Goal: Task Accomplishment & Management: Complete application form

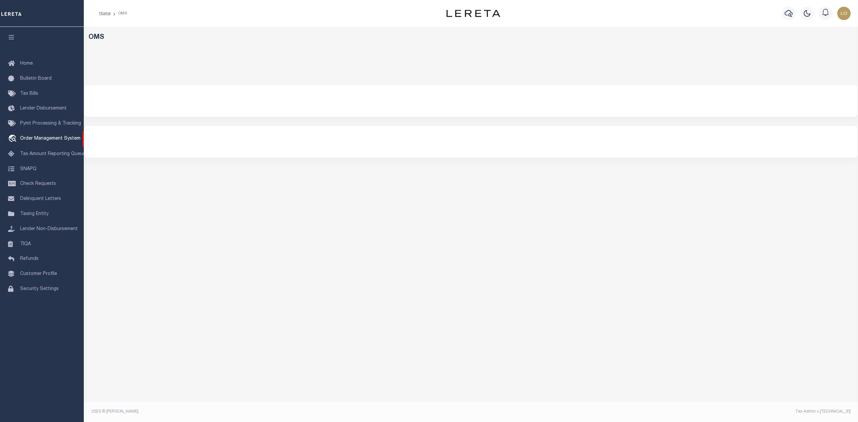
select select "200"
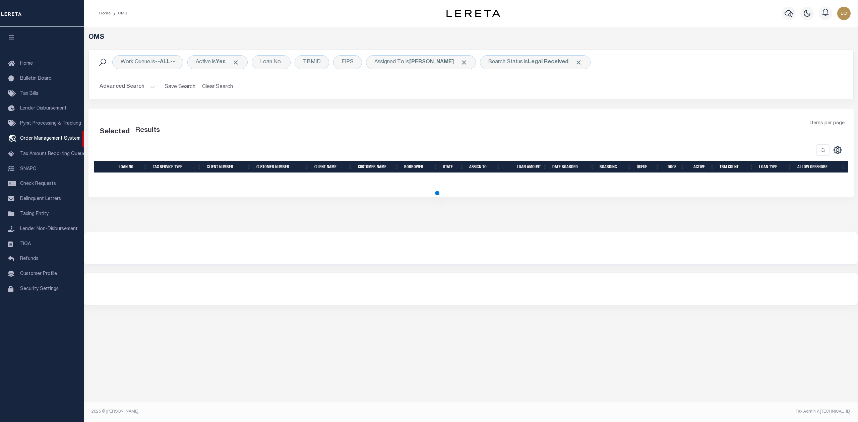
select select "200"
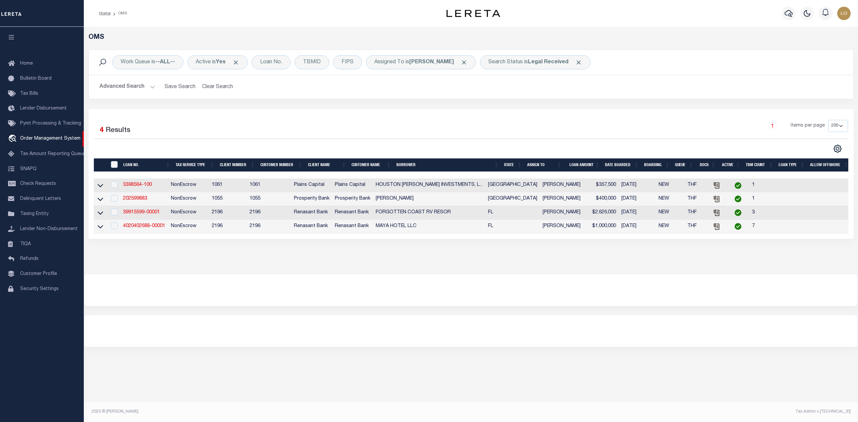
click at [452, 274] on div "OMS Work Queue is --ALL-- Active is Yes Loan No. TBMID FIPS Assigned To is Loke…" at bounding box center [471, 150] width 774 height 247
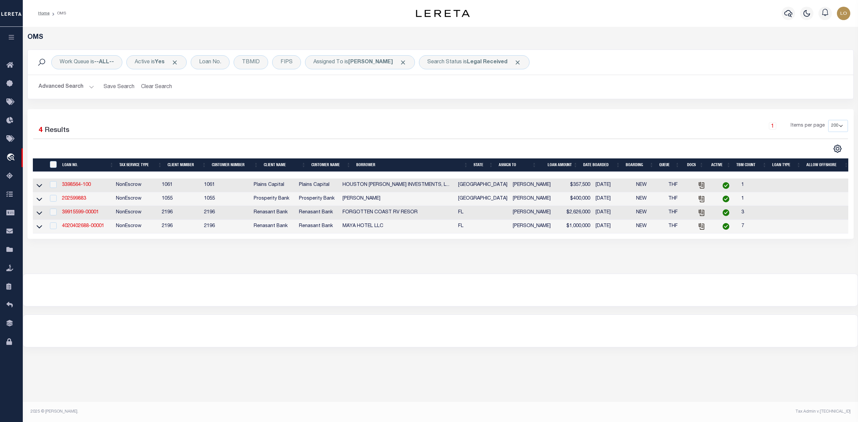
click at [314, 298] on div at bounding box center [440, 290] width 835 height 32
click at [618, 317] on div "OMS Work Queue is --ALL-- Active is Yes Loan No. TBMID FIPS Assigned To is Loke…" at bounding box center [440, 187] width 835 height 321
click at [406, 362] on div "OMS Work Queue is --ALL-- Active is Yes Loan No. TBMID FIPS Assigned To is Loke…" at bounding box center [440, 217] width 835 height 380
click at [460, 306] on div at bounding box center [440, 290] width 835 height 32
click at [362, 333] on div at bounding box center [440, 331] width 835 height 32
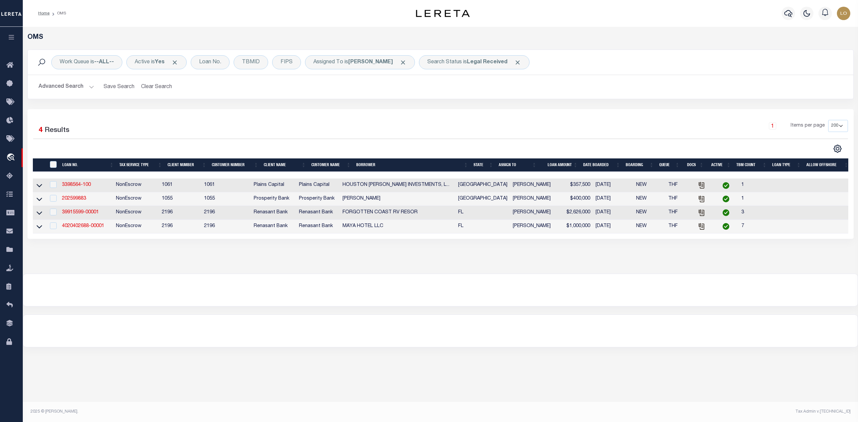
click at [558, 306] on div at bounding box center [440, 290] width 835 height 32
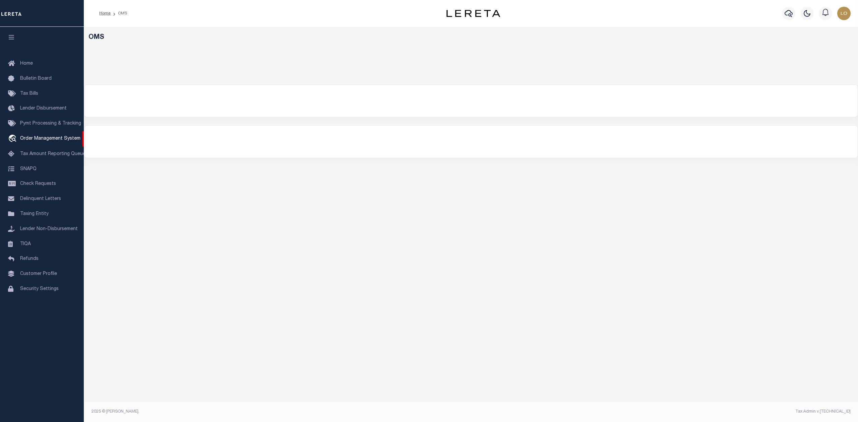
select select "200"
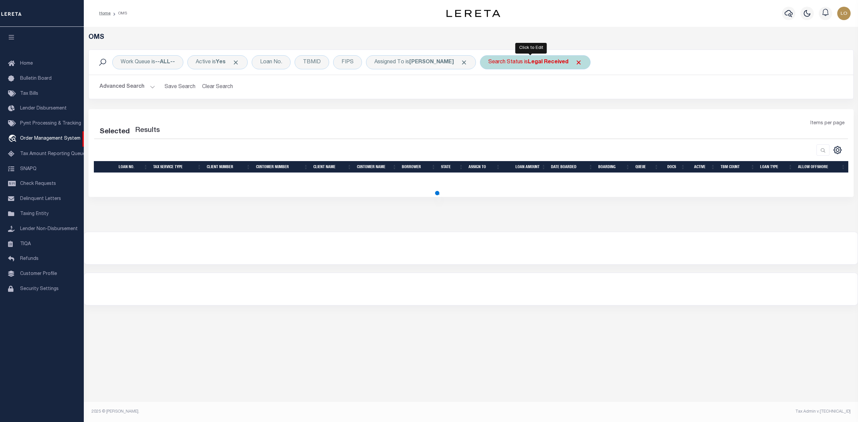
select select "200"
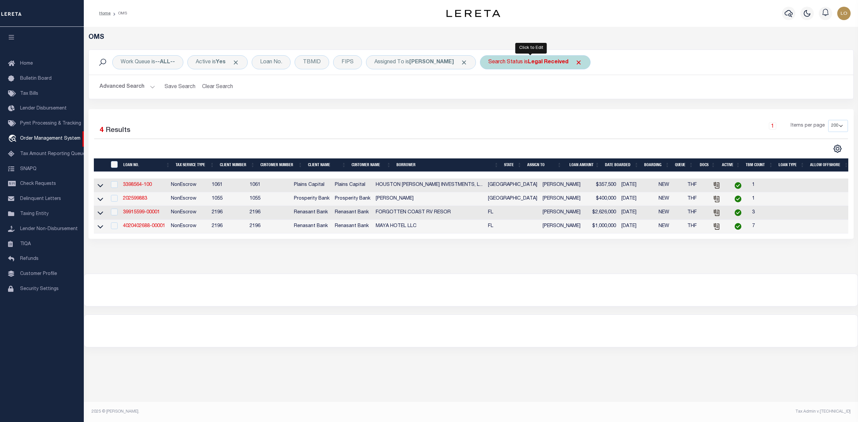
click at [519, 65] on div "Search Status is Legal Received" at bounding box center [535, 62] width 111 height 14
click at [524, 99] on select "Automated Search Bad Parcel Complete Duplicate Parcel High Dollar Reporting In …" at bounding box center [538, 95] width 99 height 13
select select "IP"
click at [489, 89] on select "Automated Search Bad Parcel Complete Duplicate Parcel High Dollar Reporting In …" at bounding box center [538, 95] width 99 height 13
click at [573, 107] on input "Apply" at bounding box center [577, 109] width 20 height 11
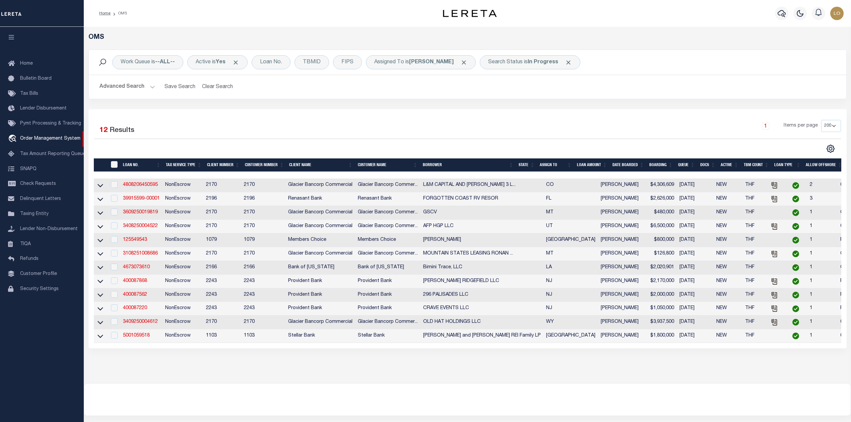
click at [479, 113] on div "Selected 12 Results 1 Items per page 10 25 50 100 200" at bounding box center [467, 228] width 758 height 239
click at [619, 166] on th "DATE BOARDED" at bounding box center [628, 166] width 37 height 14
click at [515, 59] on div "Search Status is In Progress" at bounding box center [530, 62] width 101 height 14
select select "IP"
click at [390, 375] on div "OMS Work Queue is --ALL-- Active is Yes Loan No. TBMID FIPS Assigned To is Loke…" at bounding box center [468, 205] width 768 height 357
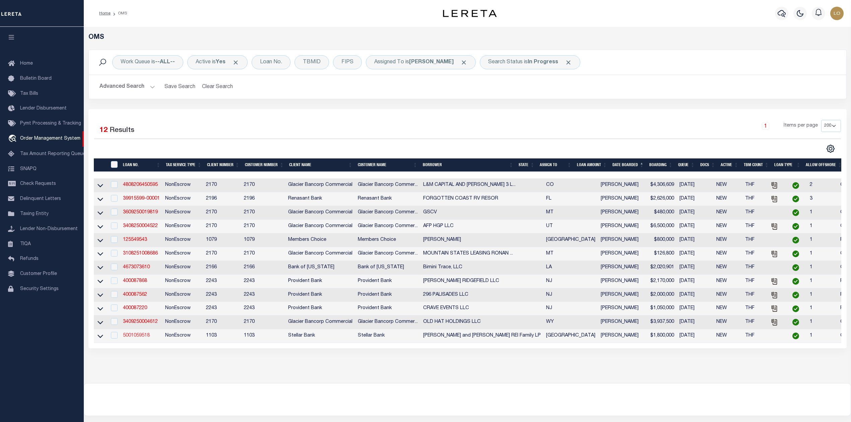
click at [141, 338] on link "5001059518" at bounding box center [136, 335] width 27 height 5
type input "5001059518"
type input "[PERSON_NAME] and [PERSON_NAME] REI Family LP"
select select
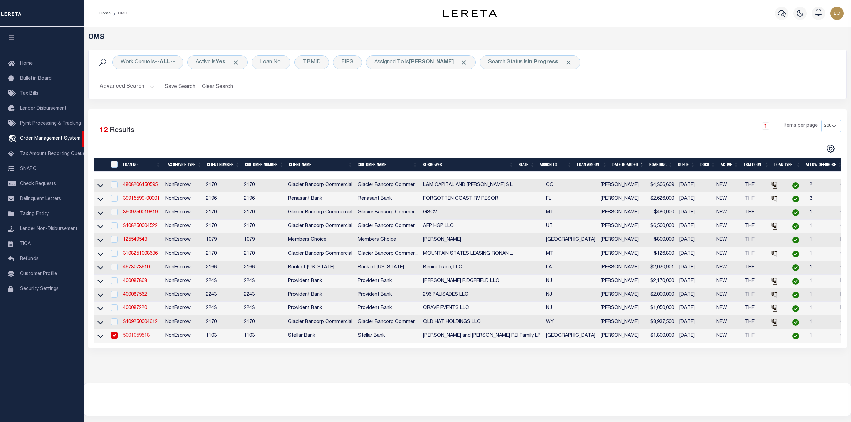
type input "2906 GREENHOUSE RD STE D"
type input "HOUSTON TX 77084-4413"
type input "10/06/2025"
select select "20"
select select "NonEscrow"
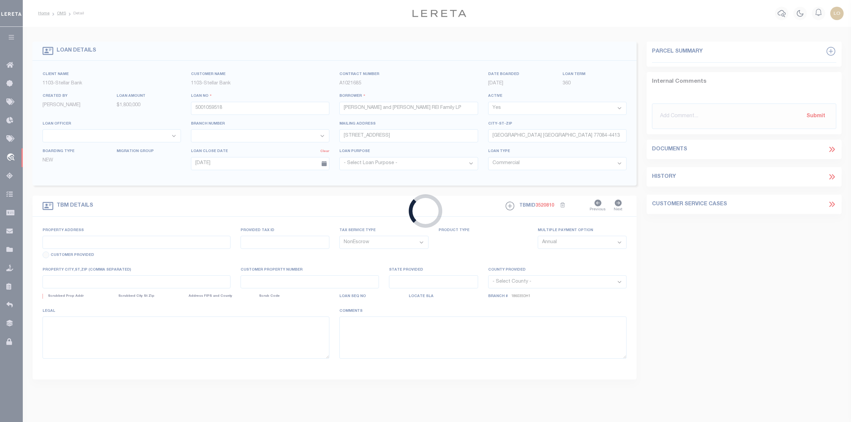
type input "18901 ASHLEY RD"
select select
type input "HOUSTON TX 77084-4403"
type input "0450900000156"
type input "[GEOGRAPHIC_DATA]"
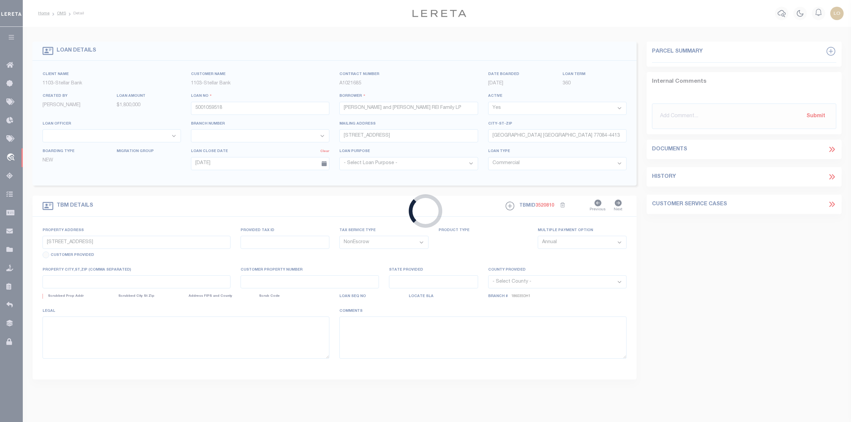
type textarea "TR 1D Abst 786"
select select "11283"
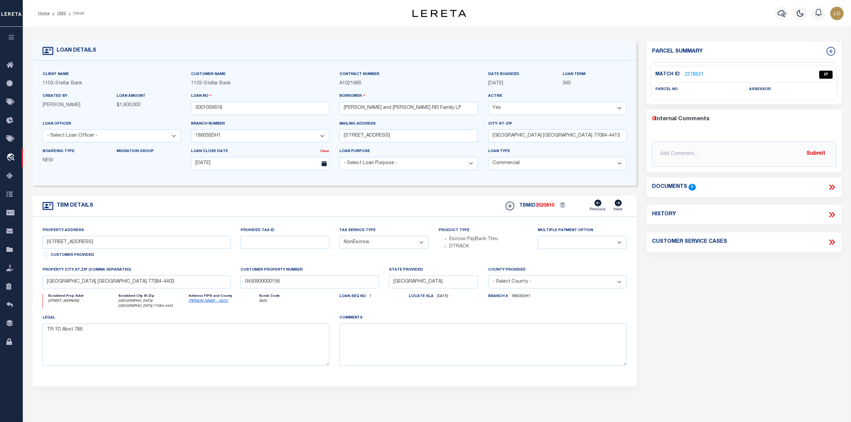
click at [691, 74] on link "2278621" at bounding box center [694, 74] width 19 height 7
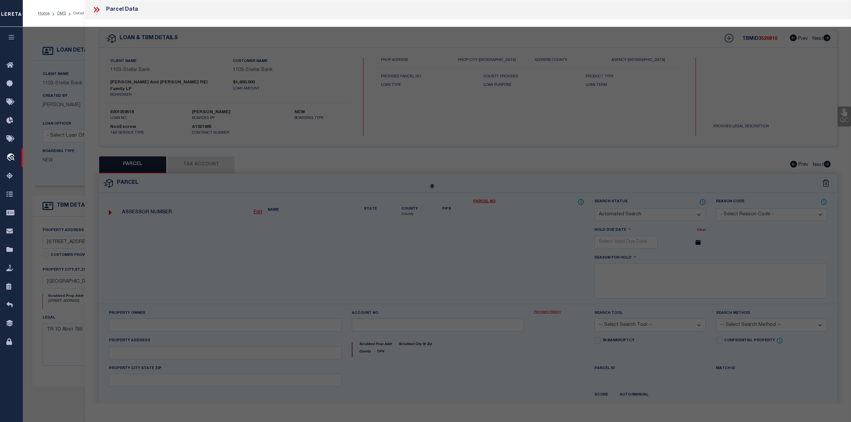
checkbox input "false"
select select "IP"
checkbox input "false"
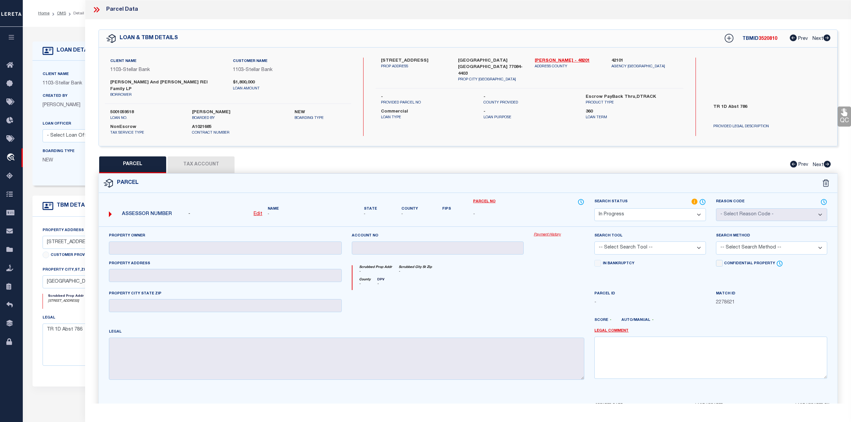
click at [584, 163] on div "PARCEL Tax Account Prev Next" at bounding box center [468, 165] width 739 height 17
click at [97, 9] on icon at bounding box center [96, 9] width 9 height 9
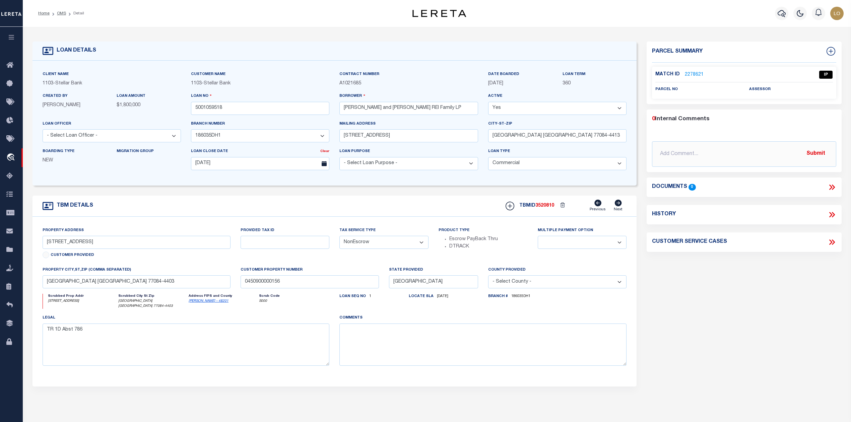
click at [703, 330] on div "Parcel Summary Match ID 2278621 0" at bounding box center [744, 227] width 205 height 371
click at [62, 12] on link "OMS" at bounding box center [61, 13] width 9 height 4
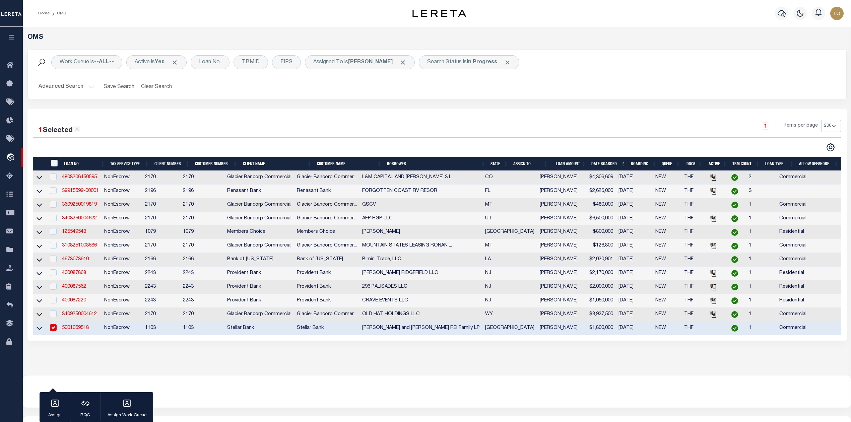
click at [54, 331] on input "checkbox" at bounding box center [53, 327] width 7 height 7
checkbox input "false"
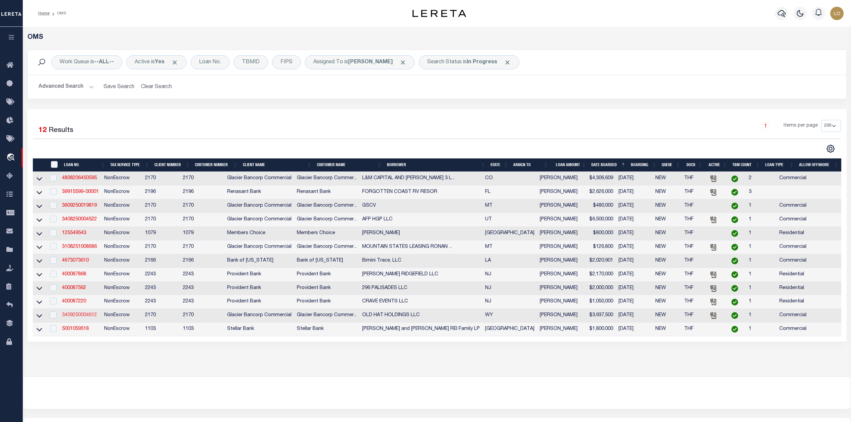
click at [71, 318] on link "3409250004612" at bounding box center [79, 315] width 35 height 5
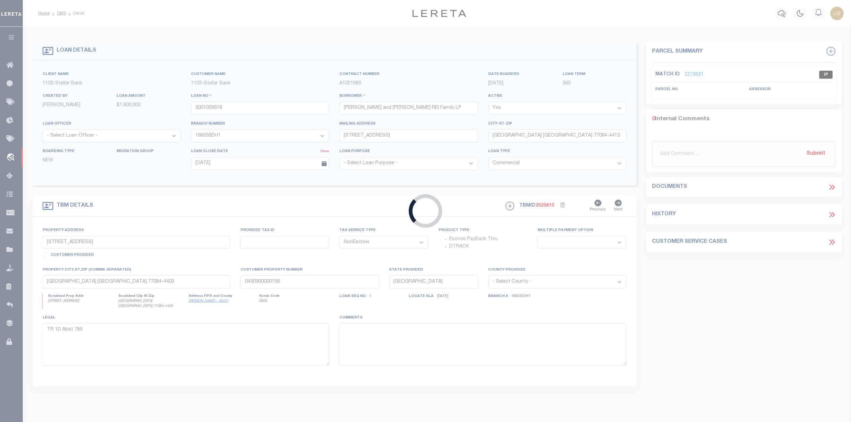
type input "3409250004612"
type input "OLD HAT HOLDINGS LLC"
select select
type input "485 COUNTY ROAD 561 N"
type input "SAVERY WY 82332-8903"
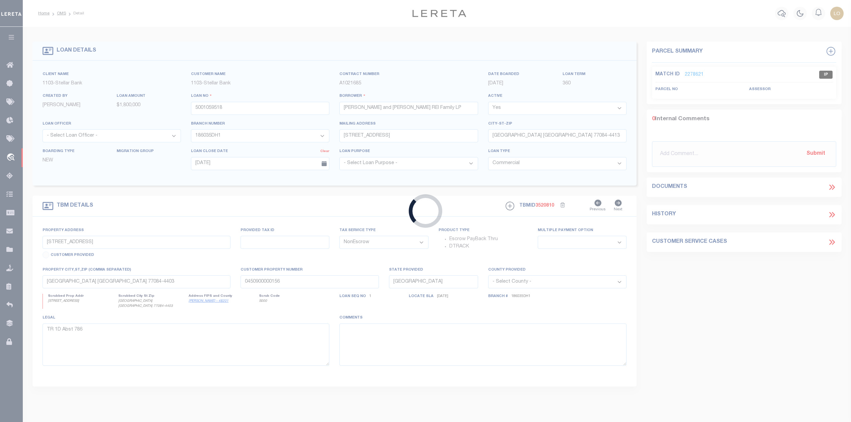
type input "[DATE]"
type input "BANJO RANCH BASIN COUNTY ROAD 503"
type input "P0013849, 10010613, 10010927"
select select
type input "BAGGS WY 82321"
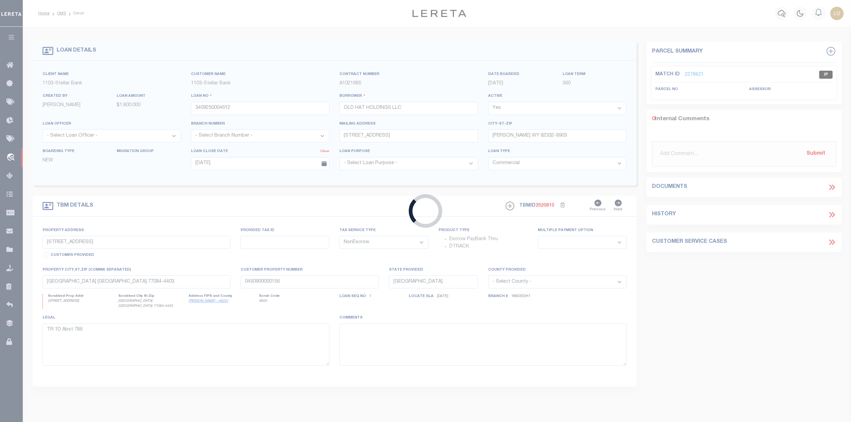
type input "WY"
type textarea "LARGE LEGAL TAX ID# P0013849, 10010613, 10010927"
select select "5655"
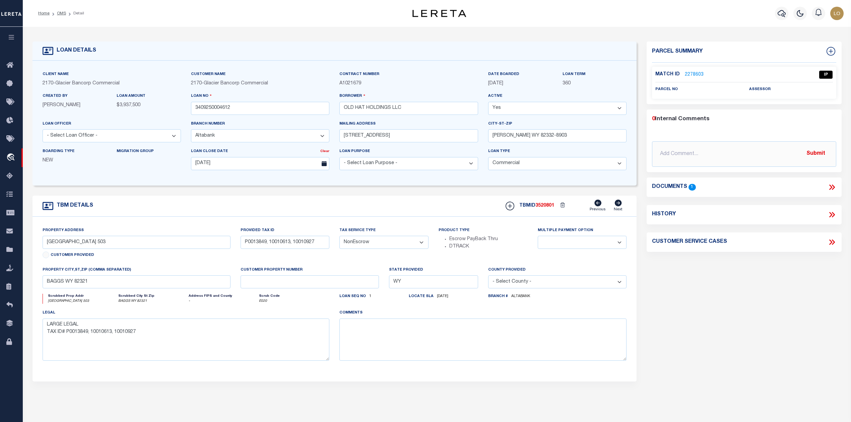
click at [832, 188] on icon at bounding box center [831, 187] width 3 height 5
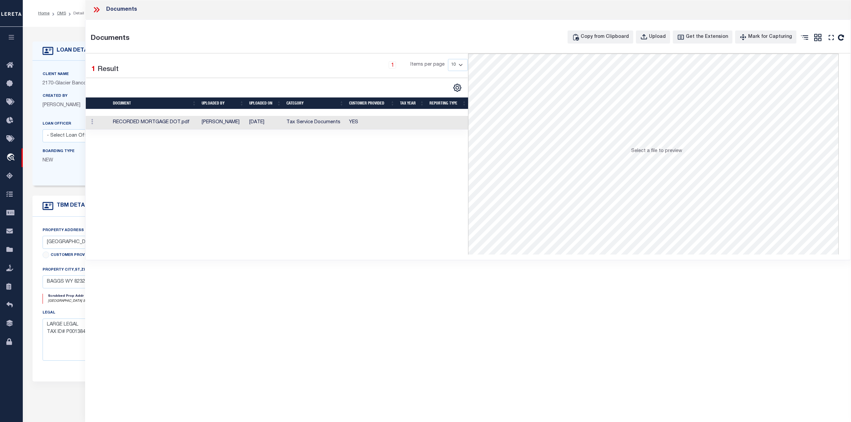
click at [243, 123] on td "Krishelle Prentice" at bounding box center [223, 123] width 48 height 14
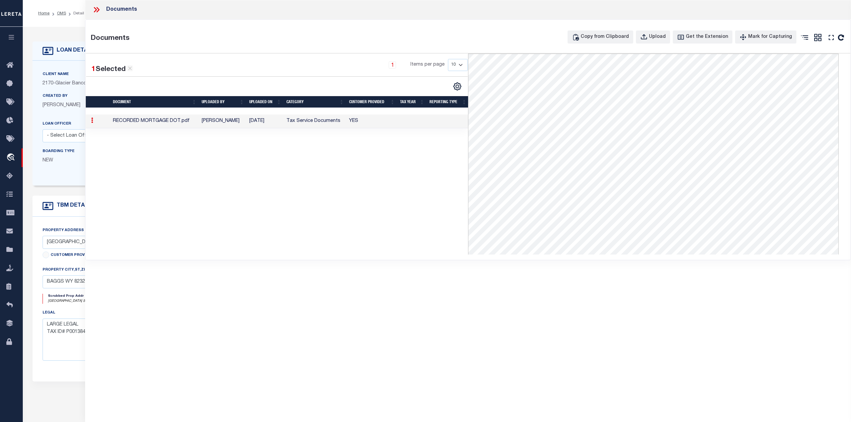
click at [341, 223] on div "1 Selected 1 Result 1 Items per page 10 25 50 100" at bounding box center [277, 154] width 382 height 201
click at [97, 7] on icon at bounding box center [96, 9] width 9 height 9
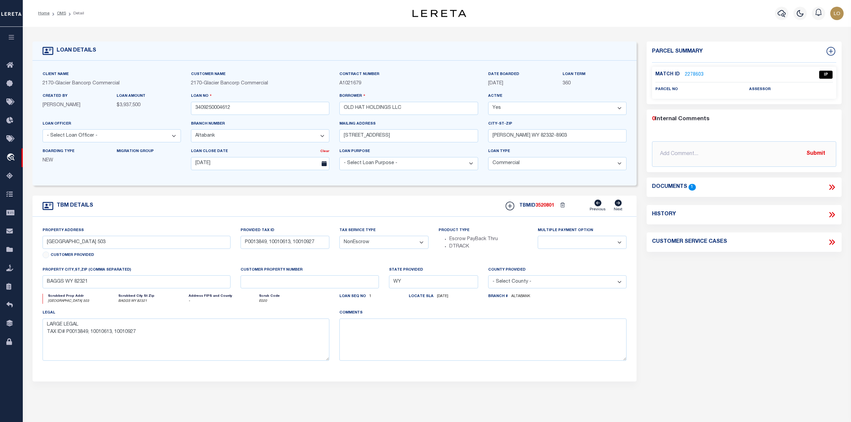
click at [645, 295] on div "Parcel Summary Match ID 2278603 0" at bounding box center [744, 225] width 205 height 366
click at [698, 73] on link "2278603" at bounding box center [694, 74] width 19 height 7
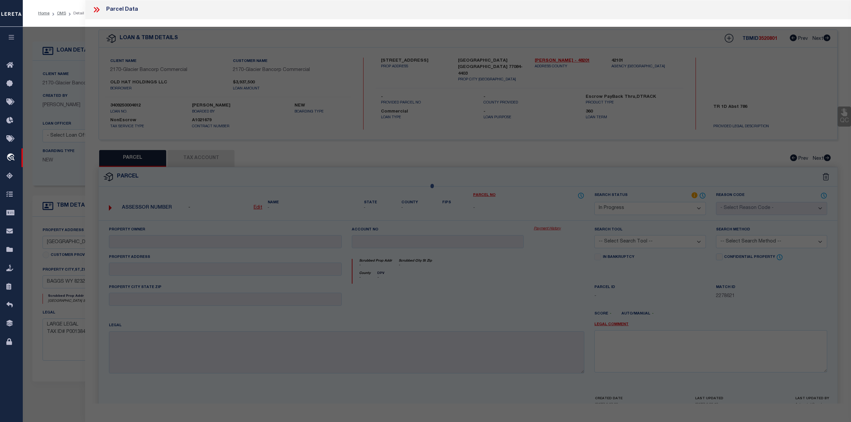
select select "AS"
checkbox input "false"
select select "IP"
checkbox input "false"
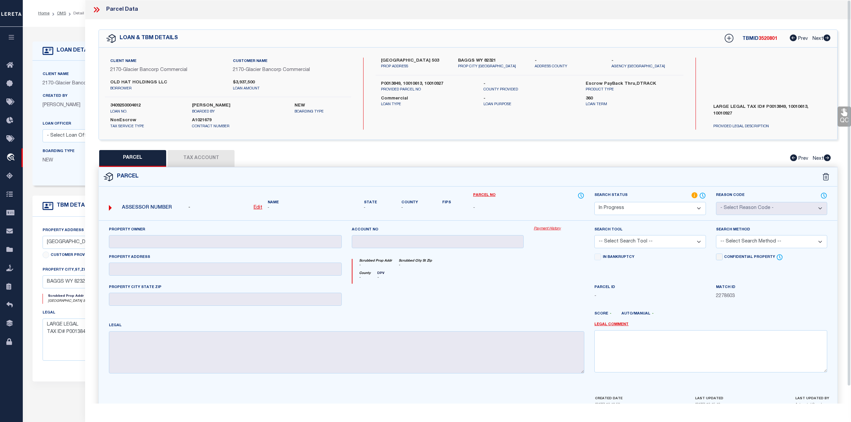
click at [520, 309] on div at bounding box center [438, 297] width 182 height 27
click at [468, 58] on label "BAGGS WY 82321" at bounding box center [491, 61] width 67 height 7
copy label "BAGGS"
click at [97, 8] on icon at bounding box center [96, 9] width 9 height 9
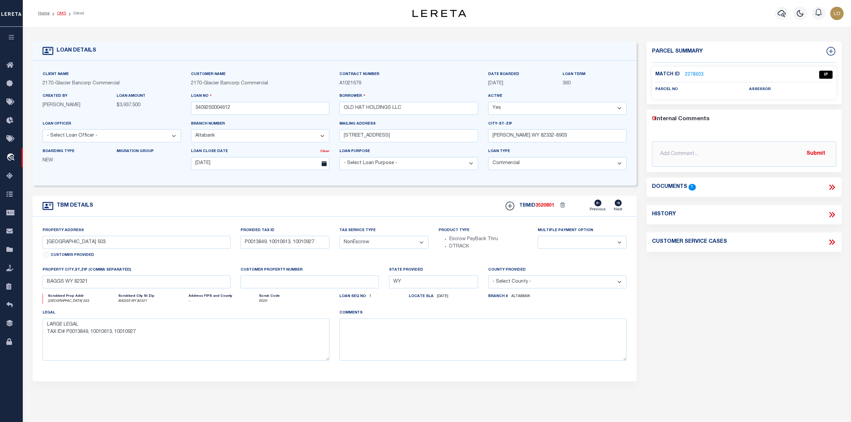
click at [61, 11] on link "OMS" at bounding box center [61, 13] width 9 height 4
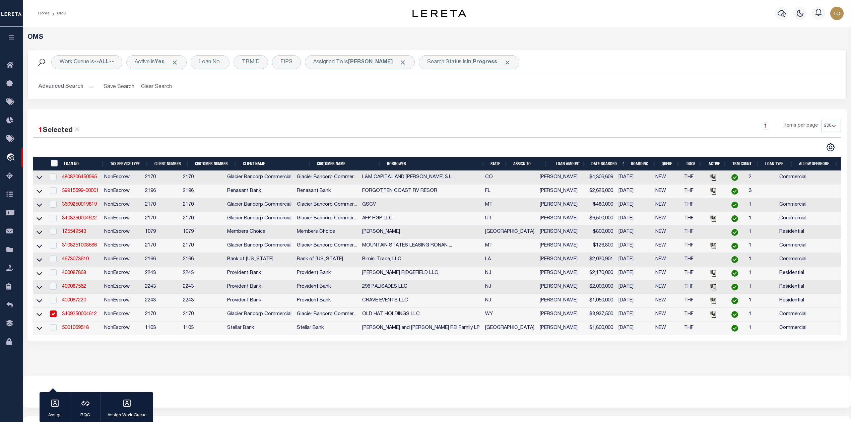
click at [496, 130] on div "1 Items per page 10 25 50 100 200" at bounding box center [540, 128] width 604 height 17
click at [474, 64] on b "In Progress" at bounding box center [482, 62] width 31 height 5
select select "IP"
click at [296, 113] on div "1 Selected 12 Results 1 Items per page 10 25 50 100 200" at bounding box center [436, 225] width 819 height 232
click at [52, 317] on input "checkbox" at bounding box center [53, 314] width 7 height 7
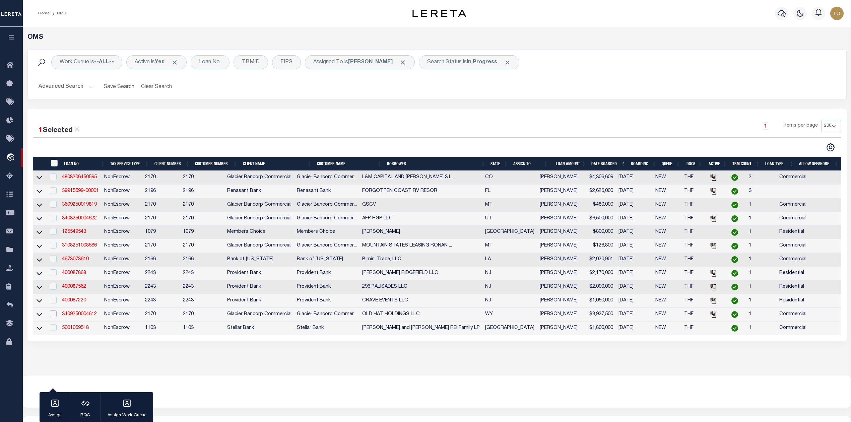
checkbox input "false"
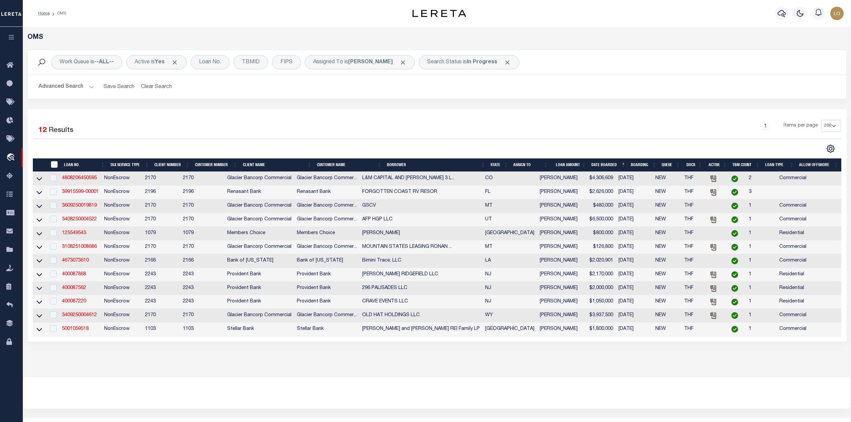
click at [264, 111] on div "1 Selected 12 Results 1 Items per page 10 25 50 100 200" at bounding box center [436, 225] width 819 height 233
click at [451, 59] on div "Search Status is In Progress Is Contains Automated Search Bad Parcel Complete D…" at bounding box center [469, 62] width 101 height 14
select select "IP"
click at [381, 97] on div "Advanced Search Save Search Clear Search tblSearchTopScreen_dynamictable_____De…" at bounding box center [437, 87] width 819 height 24
click at [361, 60] on b "[PERSON_NAME]" at bounding box center [370, 62] width 45 height 5
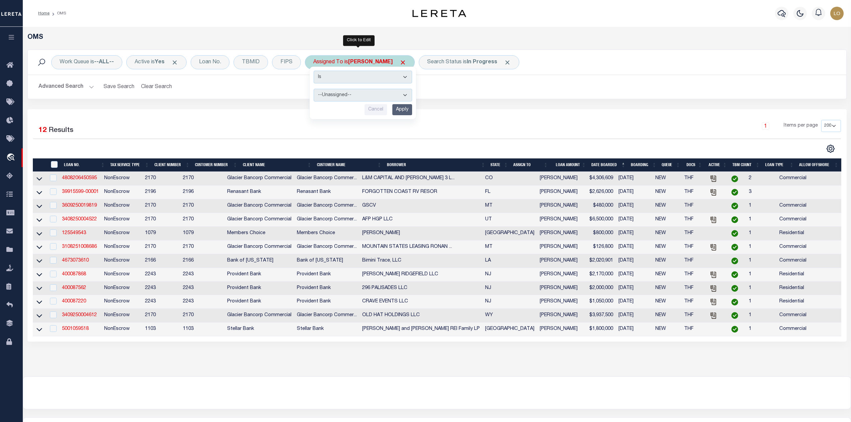
click at [359, 96] on select "--Unassigned-- Abdul Muzain Adrienne Cayea Agustin Fernandez Ahmad Darwish Albe…" at bounding box center [363, 95] width 99 height 13
select select "[PERSON_NAME]"
click at [315, 89] on select "--Unassigned-- Abdul Muzain Adrienne Cayea Agustin Fernandez Ahmad Darwish Albe…" at bounding box center [363, 95] width 99 height 13
click at [407, 115] on input "Apply" at bounding box center [402, 109] width 20 height 11
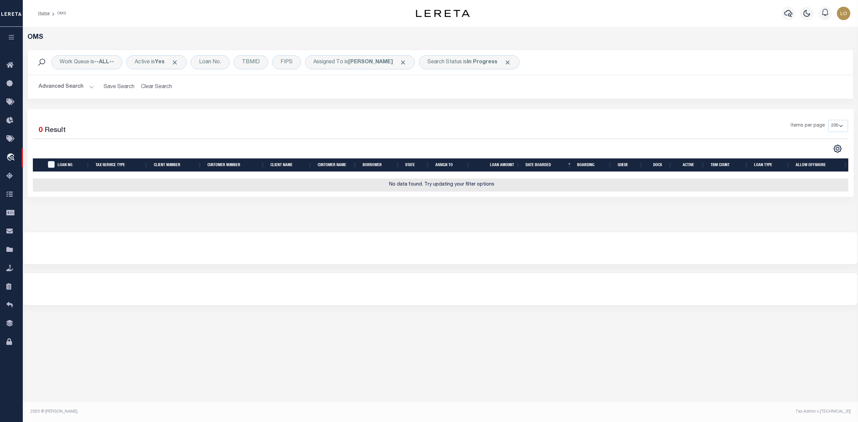
click at [502, 116] on div "1 Selected 0 Result Items per page 10 25 50 100 200" at bounding box center [440, 153] width 826 height 88
click at [470, 249] on div at bounding box center [440, 248] width 835 height 32
click at [403, 257] on div at bounding box center [440, 248] width 835 height 32
click at [626, 101] on div "Work Queue is --ALL-- Active is Yes Loan No. TBMID FIPS Assigned To is Chandras…" at bounding box center [440, 80] width 836 height 60
click at [511, 62] on span "Click to Remove" at bounding box center [507, 62] width 7 height 7
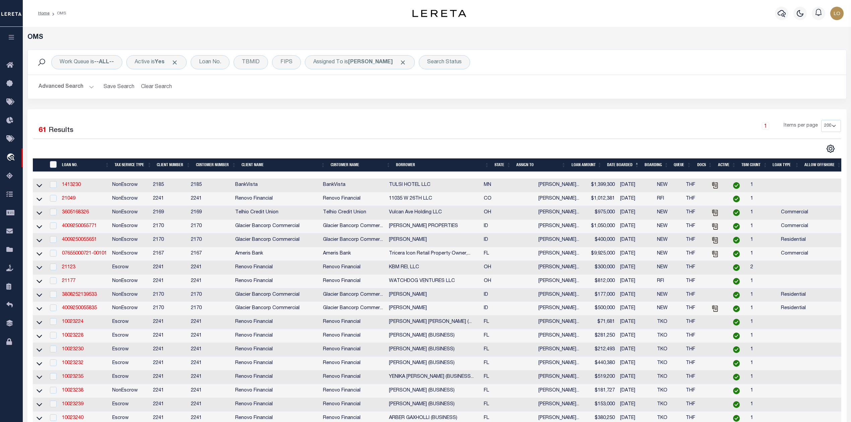
click at [683, 102] on div "Work Queue is --ALL-- Active is Yes Loan No. TBMID FIPS Assigned To is Chandras…" at bounding box center [437, 80] width 830 height 60
click at [642, 109] on div "Work Queue is --ALL-- Active is Yes Loan No. TBMID FIPS Assigned To is Chandras…" at bounding box center [437, 80] width 830 height 60
click at [621, 92] on h2 "Advanced Search Save Search Clear Search tblSearchTopScreen_dynamictable_____De…" at bounding box center [437, 86] width 808 height 13
click at [407, 62] on span "Click to Remove" at bounding box center [403, 62] width 7 height 7
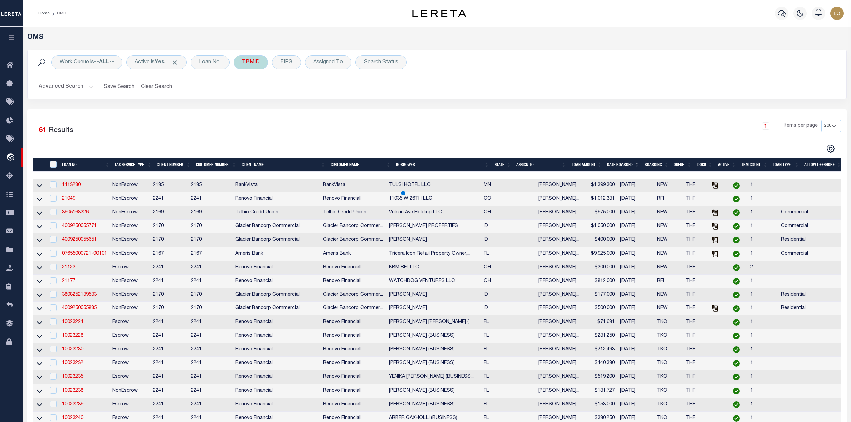
click at [241, 63] on div "TBMID" at bounding box center [251, 62] width 35 height 14
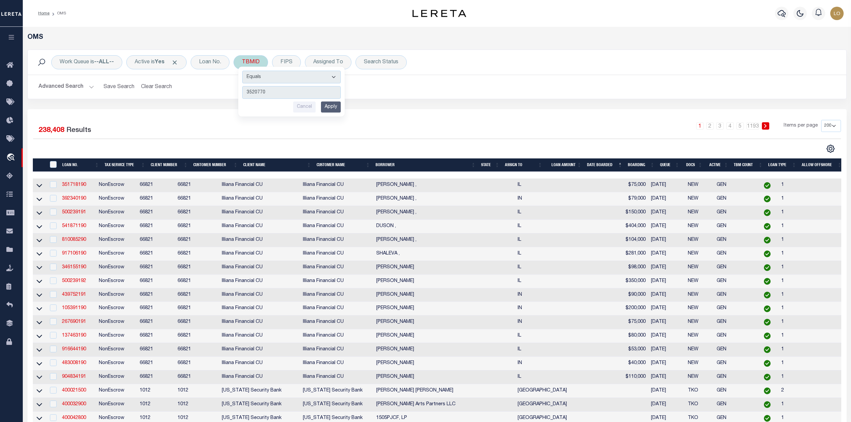
type input "3520770"
click at [333, 107] on input "Apply" at bounding box center [331, 107] width 20 height 11
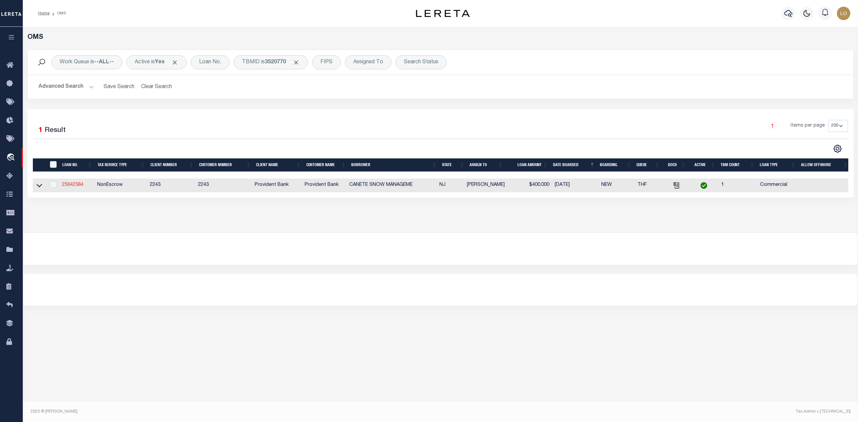
click at [78, 185] on link "25642584" at bounding box center [72, 185] width 21 height 5
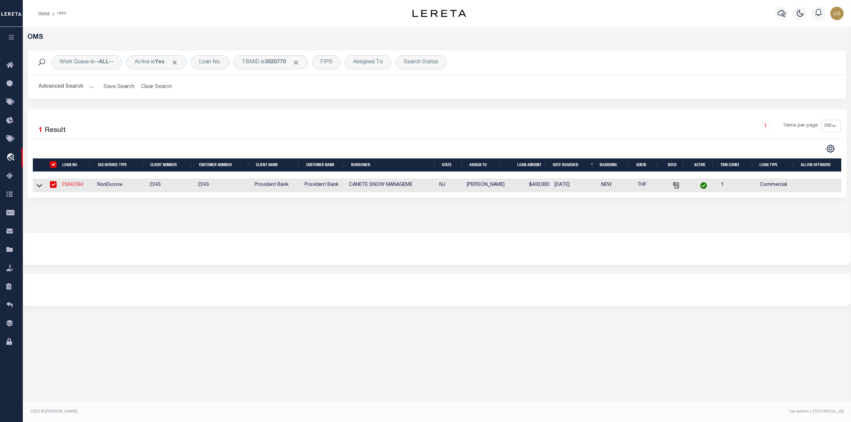
type input "25642584"
type input "CANETE SNOW MANAGEME"
select select
type input "09/03/2025"
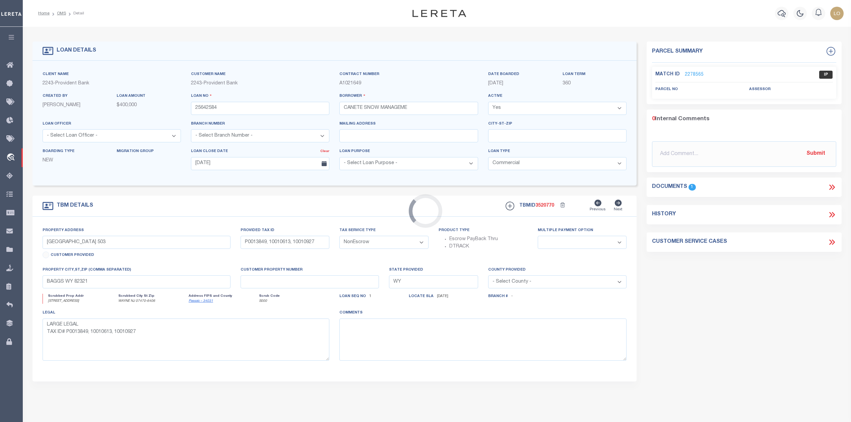
type input "825 BLACK OAK RIDGE RD"
type input "B-2521 L-55"
select select
type input "WAYNE NJ 07470-6406"
type input "NJ"
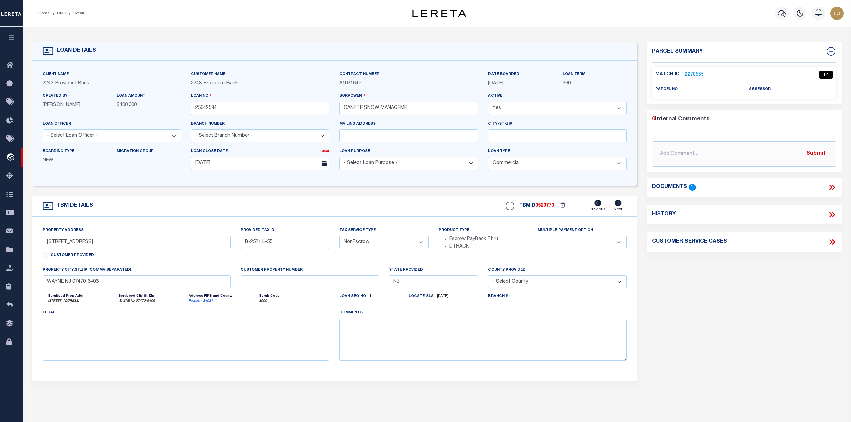
click at [704, 320] on div "Parcel Summary Match ID 2278565 0" at bounding box center [744, 225] width 205 height 366
click at [831, 188] on icon at bounding box center [831, 187] width 3 height 5
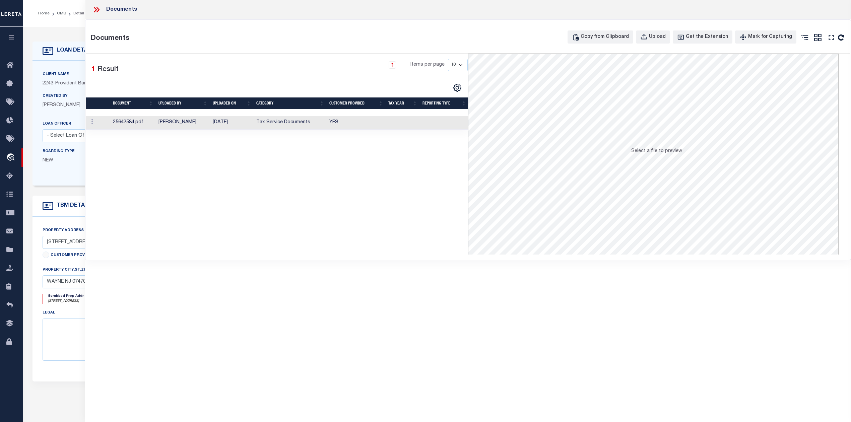
click at [200, 125] on td "LUPO, MICHAEL" at bounding box center [183, 123] width 54 height 14
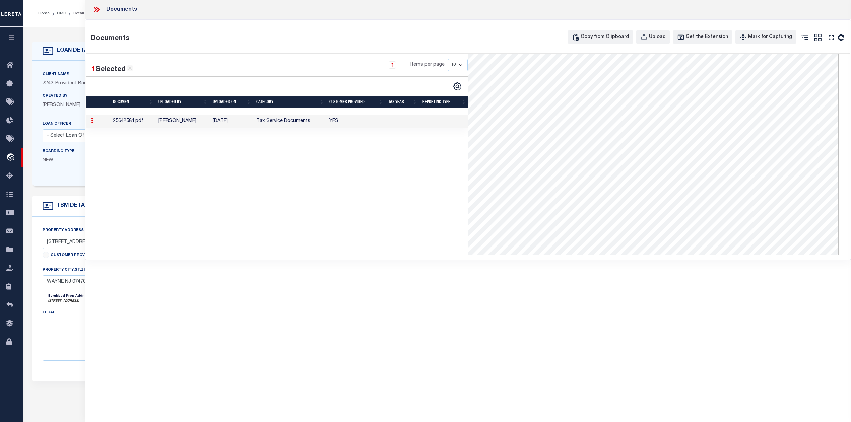
click at [97, 11] on icon at bounding box center [96, 9] width 9 height 9
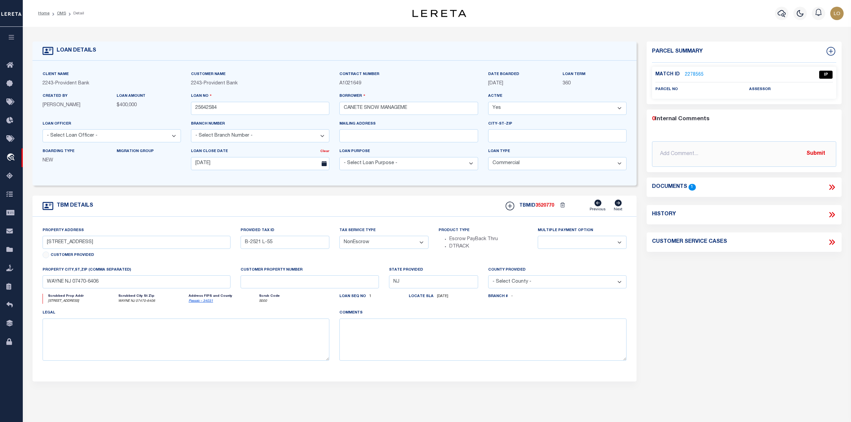
click at [678, 286] on div "Parcel Summary Match ID 2278565 0" at bounding box center [744, 225] width 205 height 366
click at [693, 73] on link "2278565" at bounding box center [694, 74] width 19 height 7
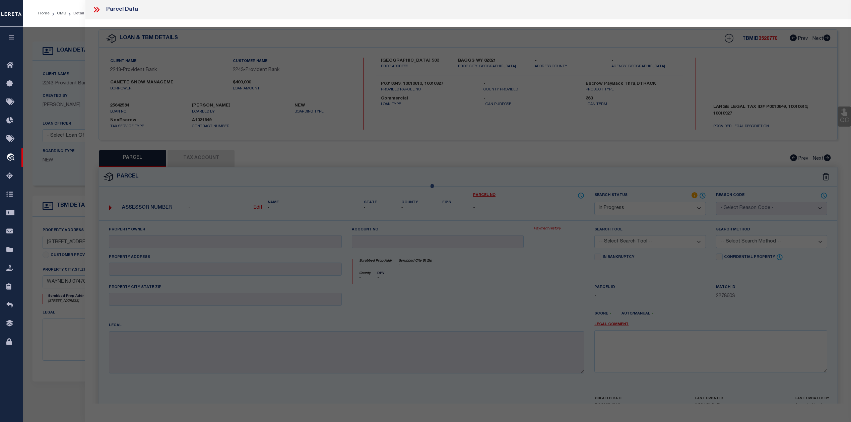
select select "AS"
checkbox input "false"
select select "IP"
checkbox input "false"
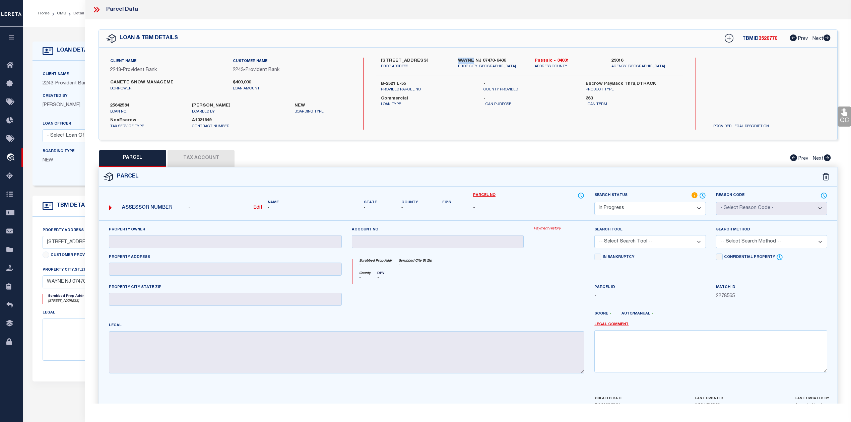
drag, startPoint x: 458, startPoint y: 59, endPoint x: 473, endPoint y: 58, distance: 15.5
click at [473, 58] on label "WAYNE NJ 07470-6406" at bounding box center [491, 61] width 67 height 7
click at [522, 169] on div "Parcel" at bounding box center [468, 177] width 739 height 19
click at [540, 61] on link "Passaic - 34031" at bounding box center [568, 61] width 67 height 7
click at [470, 60] on label "WAYNE NJ 07470-6406" at bounding box center [491, 61] width 67 height 7
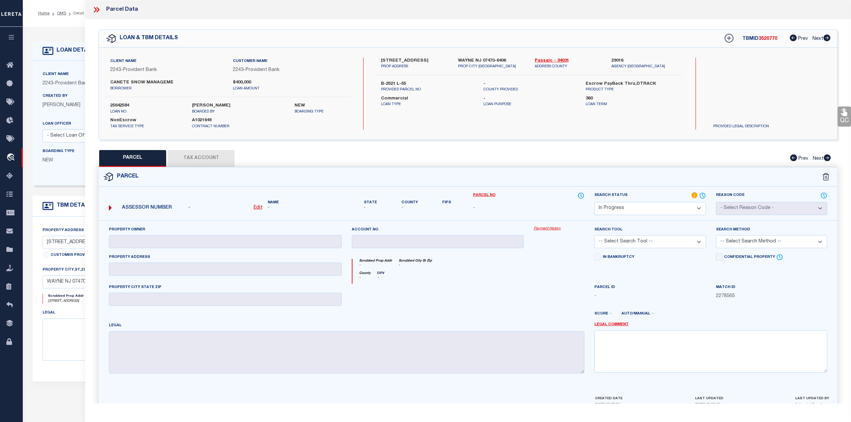
click at [470, 60] on label "WAYNE NJ 07470-6406" at bounding box center [491, 61] width 67 height 7
copy label "WAYNE"
click at [542, 64] on p "ADDRESS COUNTY" at bounding box center [568, 67] width 67 height 6
click at [543, 62] on link "Passaic - 34031" at bounding box center [568, 61] width 67 height 7
drag, startPoint x: 555, startPoint y: 2, endPoint x: 559, endPoint y: 0, distance: 4.8
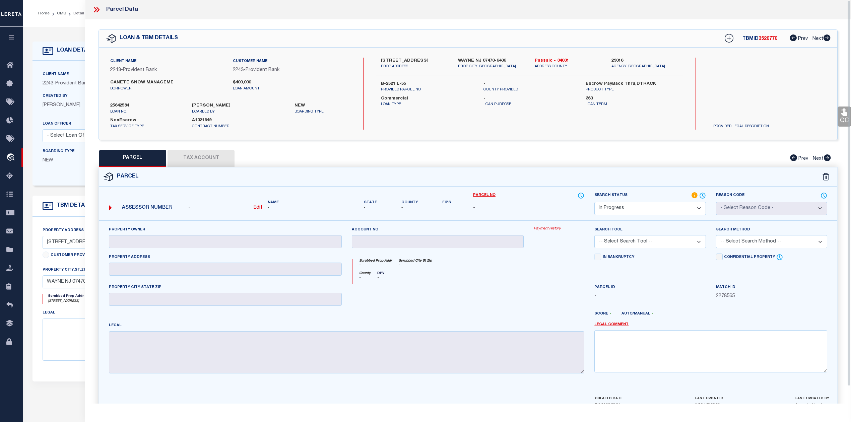
click at [555, 2] on div "Parcel Data" at bounding box center [468, 9] width 766 height 19
click at [257, 208] on u "Edit" at bounding box center [258, 207] width 9 height 5
select select "IP"
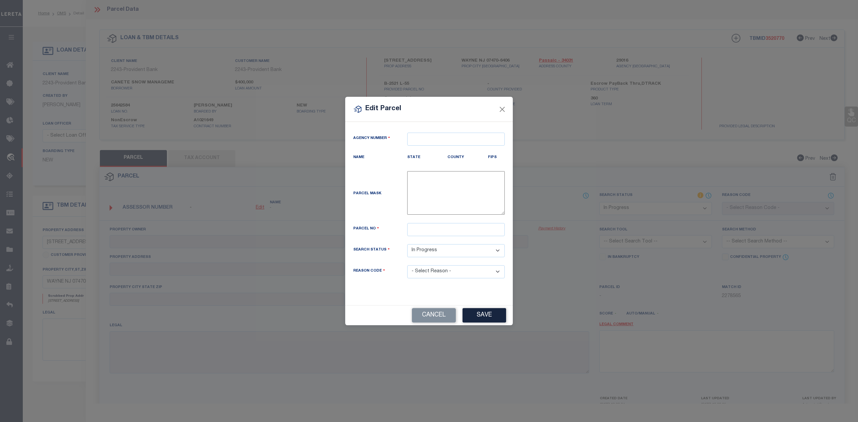
type textarea "-"
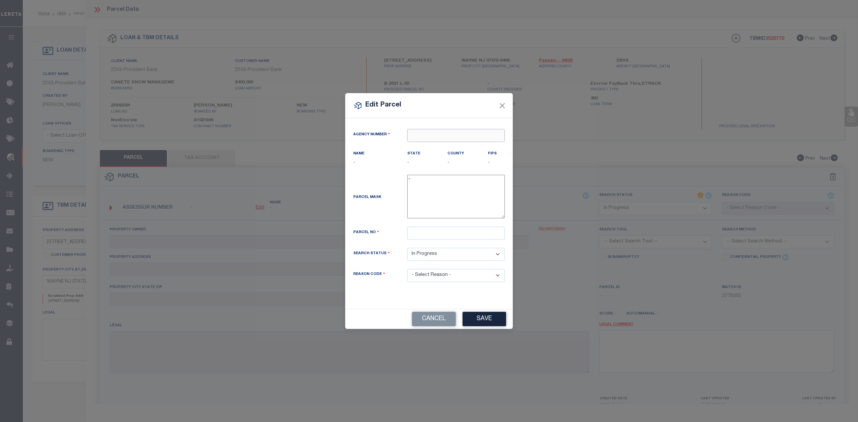
click at [473, 135] on input "text" at bounding box center [456, 135] width 98 height 13
click at [472, 143] on div "290160000 : PASSAIC COUNTY" at bounding box center [456, 151] width 97 height 19
type input "290160000"
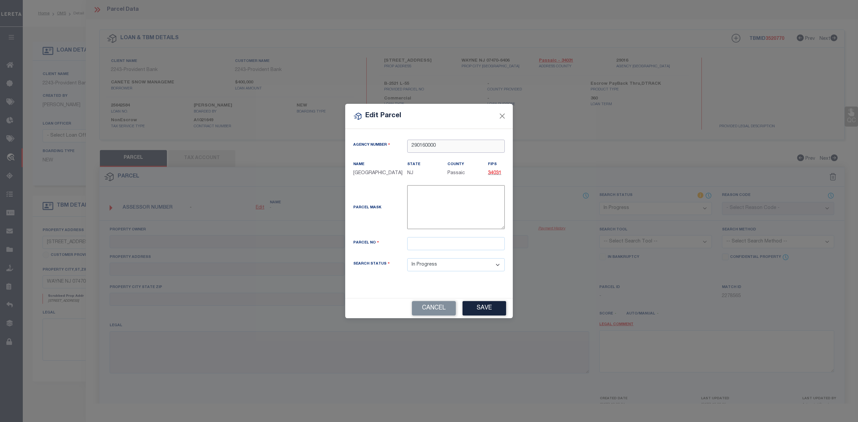
type input "290160000"
click at [439, 244] on input "text" at bounding box center [456, 243] width 98 height 13
type input "02521 00055"
click at [493, 312] on button "Save" at bounding box center [485, 308] width 44 height 14
select select "IP"
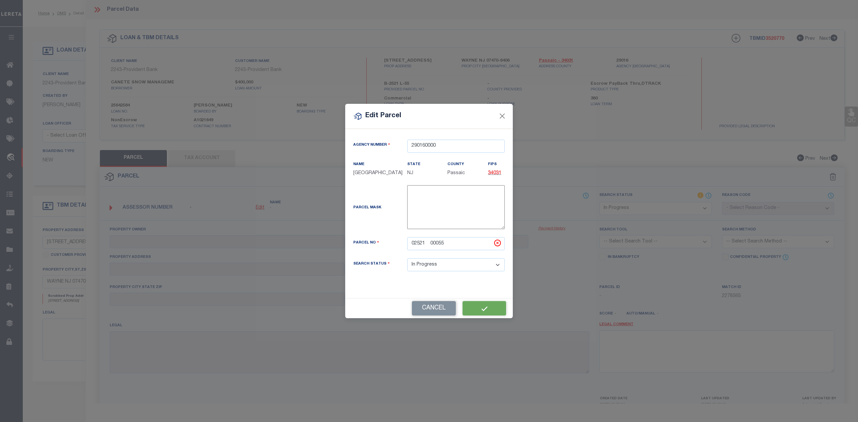
checkbox input "false"
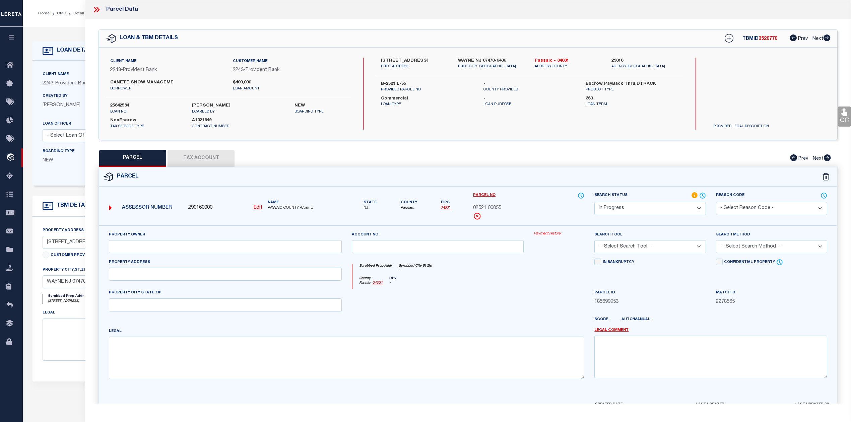
click at [503, 303] on div at bounding box center [438, 302] width 182 height 27
click at [212, 159] on button "Tax Account" at bounding box center [201, 158] width 67 height 17
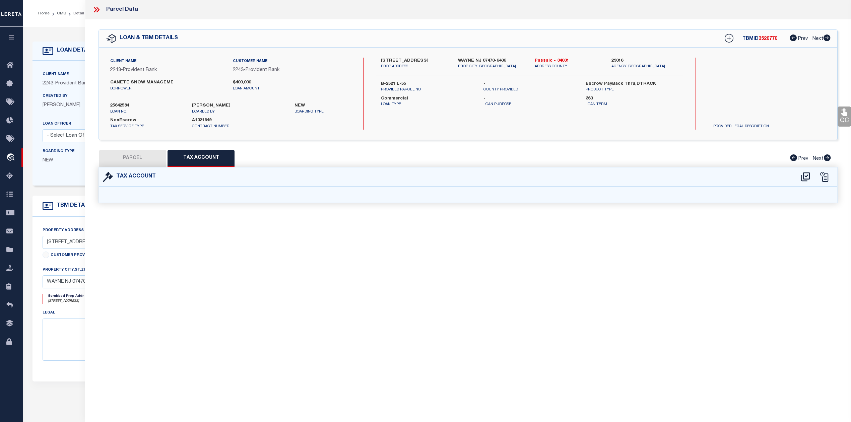
select select "100"
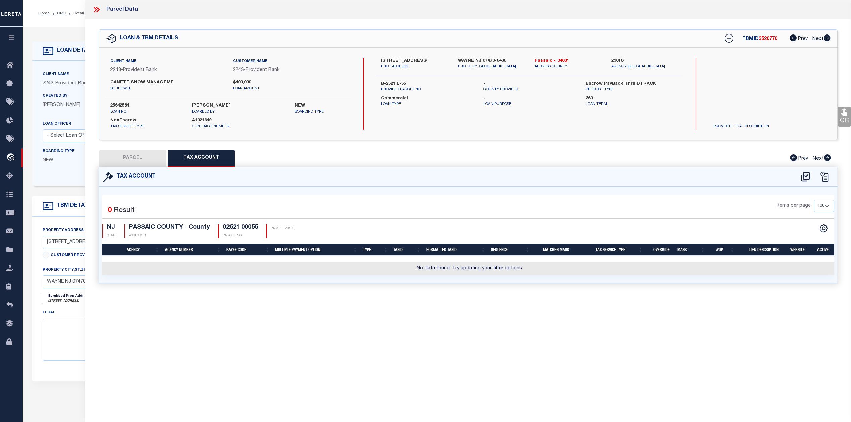
click at [465, 308] on div "Parcel Data QC QC QC - Select Status - Ready to QC" at bounding box center [468, 202] width 766 height 404
click at [806, 175] on icon at bounding box center [805, 177] width 11 height 11
select select "100"
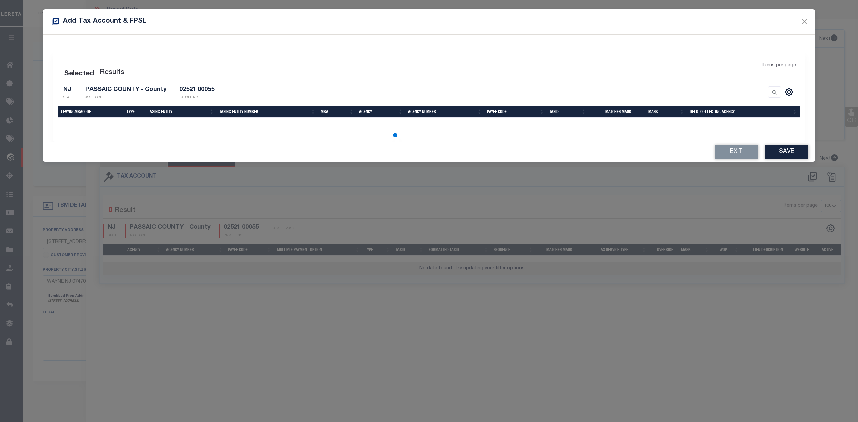
select select "100"
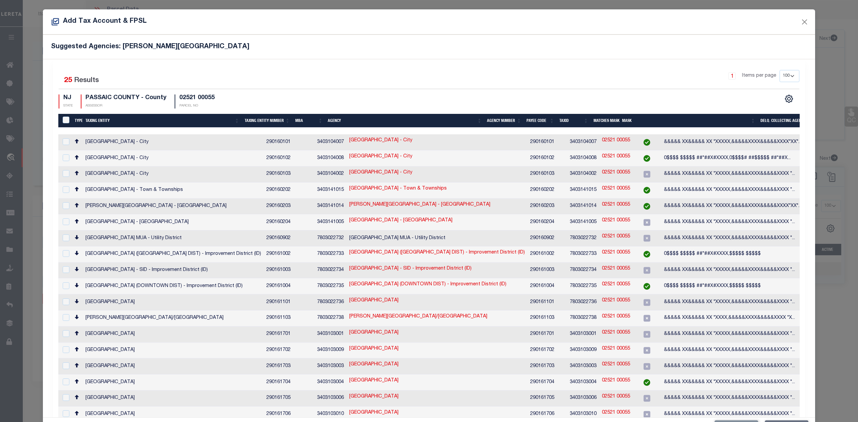
click at [559, 90] on div "Selected 25 Results 1 Items per page 10 25 50 100 200 NJ STATE PASSAIC COUNTY -…" at bounding box center [428, 89] width 751 height 39
click at [800, 22] on button "Close" at bounding box center [804, 21] width 9 height 9
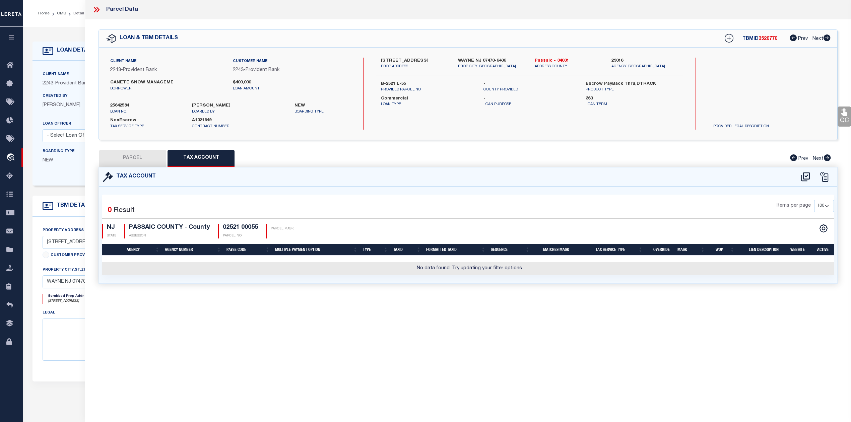
click at [547, 168] on div "Tax Account" at bounding box center [468, 177] width 739 height 19
click at [294, 179] on div "Tax Account" at bounding box center [468, 177] width 739 height 19
click at [151, 161] on button "PARCEL" at bounding box center [132, 158] width 67 height 17
select select "AS"
checkbox input "false"
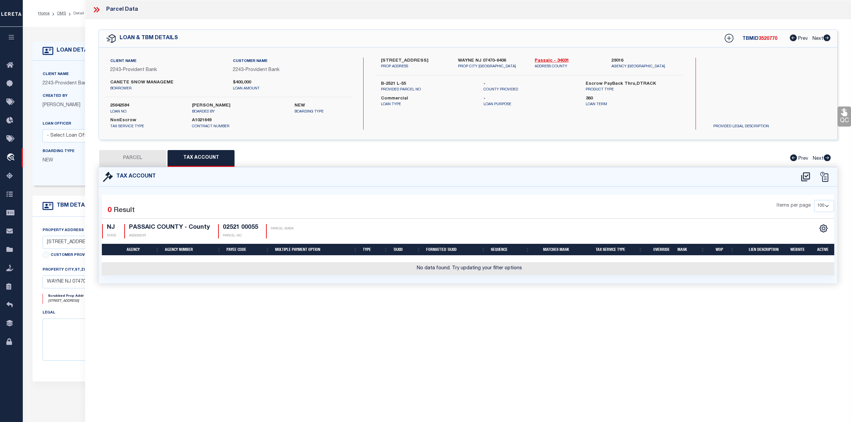
checkbox input "false"
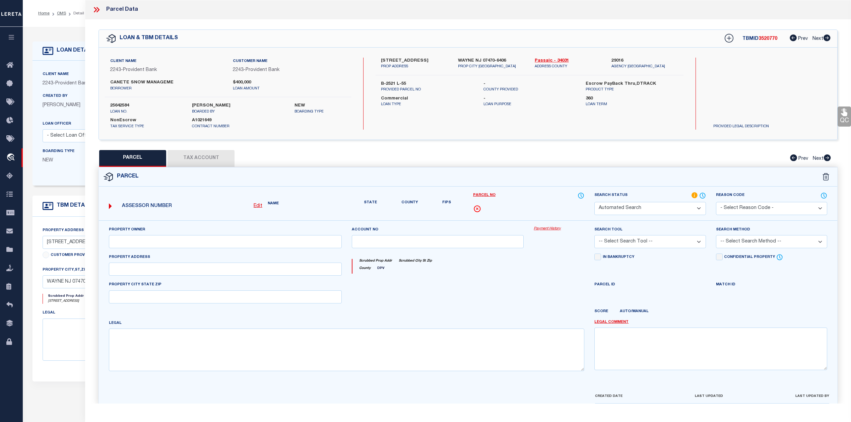
select select "IP"
checkbox input "false"
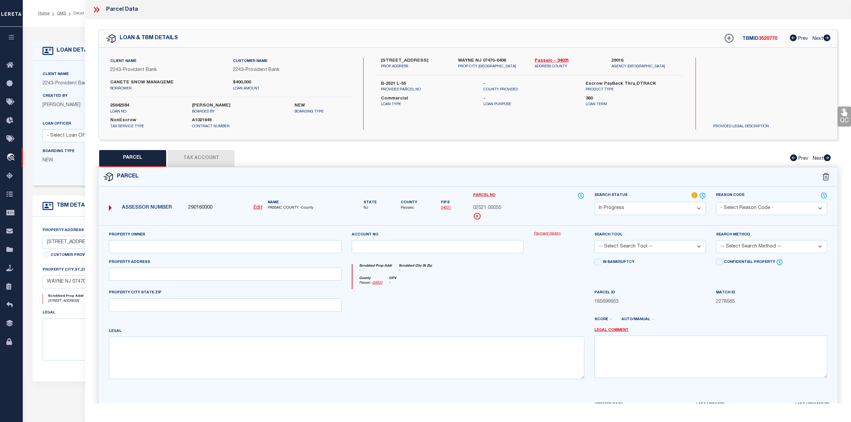
click at [443, 297] on div at bounding box center [438, 302] width 182 height 27
click at [258, 211] on link "Edit" at bounding box center [258, 207] width 9 height 7
select select "IP"
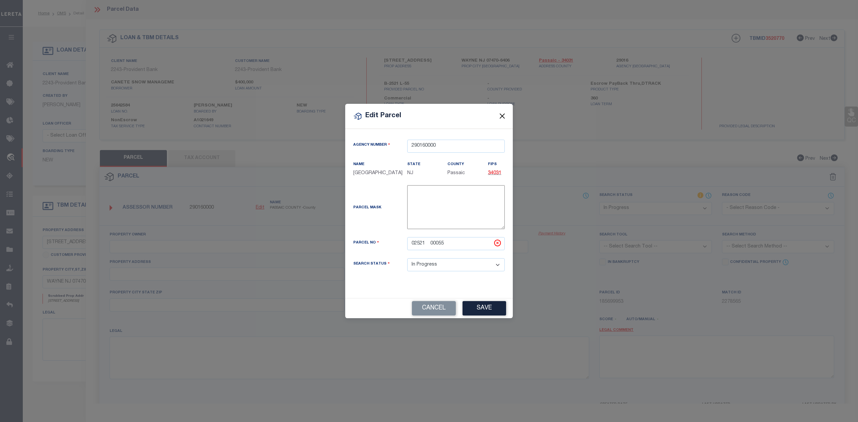
click at [503, 115] on button "Close" at bounding box center [502, 116] width 9 height 9
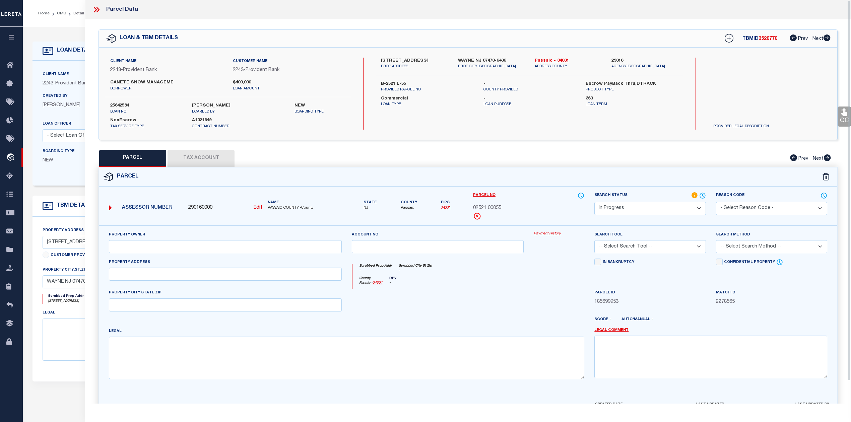
click at [416, 177] on div "Parcel" at bounding box center [468, 177] width 739 height 19
click at [204, 158] on button "Tax Account" at bounding box center [201, 158] width 67 height 17
select select "100"
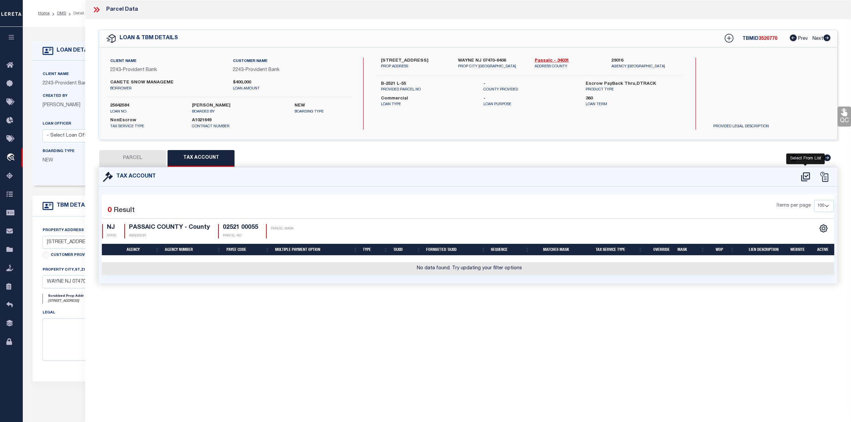
click at [805, 174] on icon at bounding box center [805, 177] width 11 height 11
select select "100"
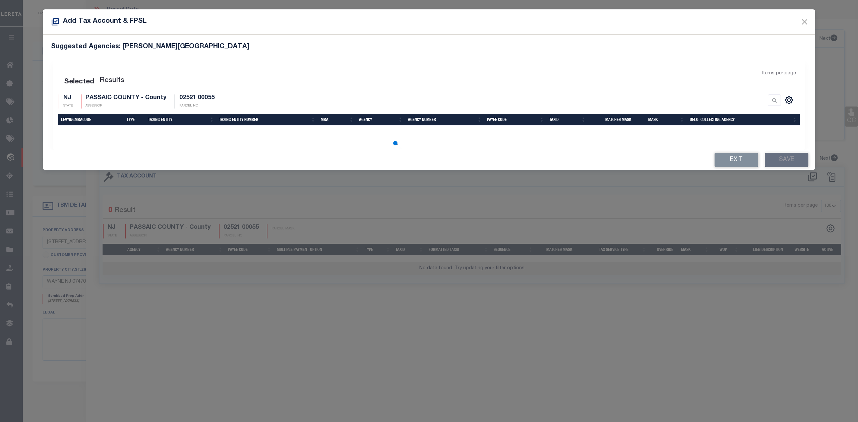
select select "100"
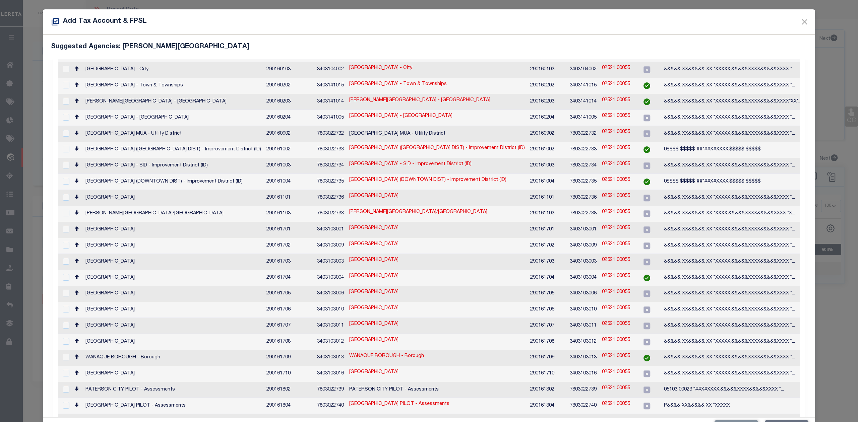
scroll to position [15, 0]
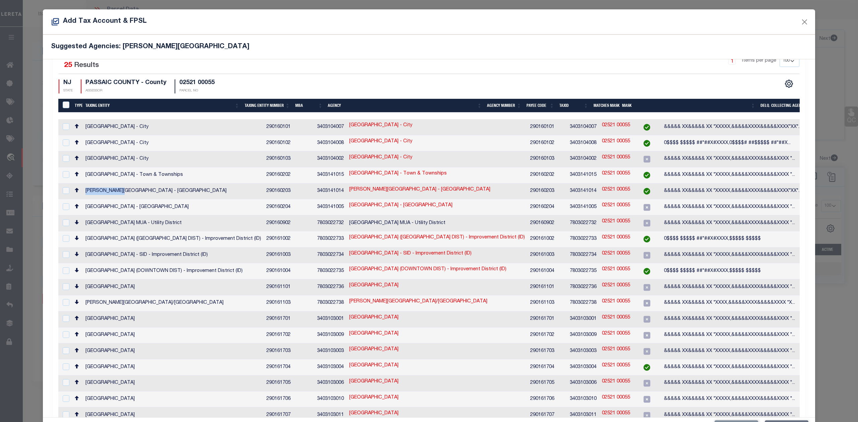
drag, startPoint x: 85, startPoint y: 186, endPoint x: 129, endPoint y: 187, distance: 44.3
click at [129, 187] on td "WAYNE TOWNSHIP - Town & Townships" at bounding box center [173, 192] width 181 height 16
checkbox input "true"
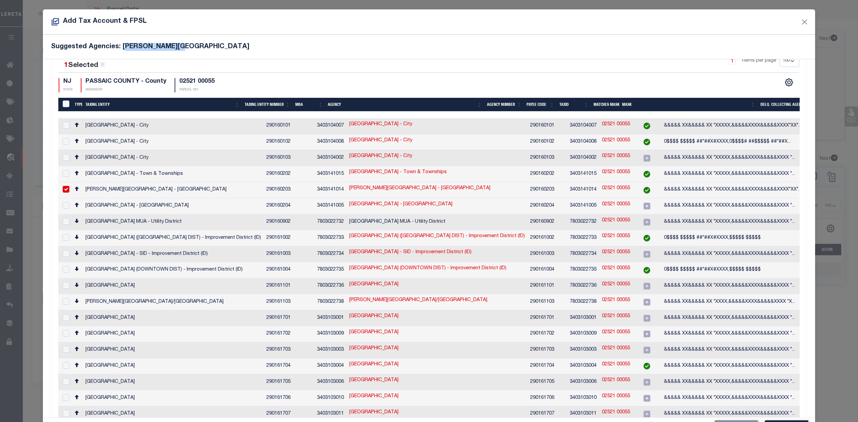
drag, startPoint x: 121, startPoint y: 46, endPoint x: 183, endPoint y: 46, distance: 62.0
click at [183, 46] on h5 "Suggested Agencies: WAYNE TOWNSHIP" at bounding box center [429, 47] width 756 height 8
click at [276, 57] on div "Suggested Agencies: WAYNE TOWNSHIP" at bounding box center [429, 47] width 772 height 24
click at [800, 20] on button "Close" at bounding box center [804, 21] width 9 height 9
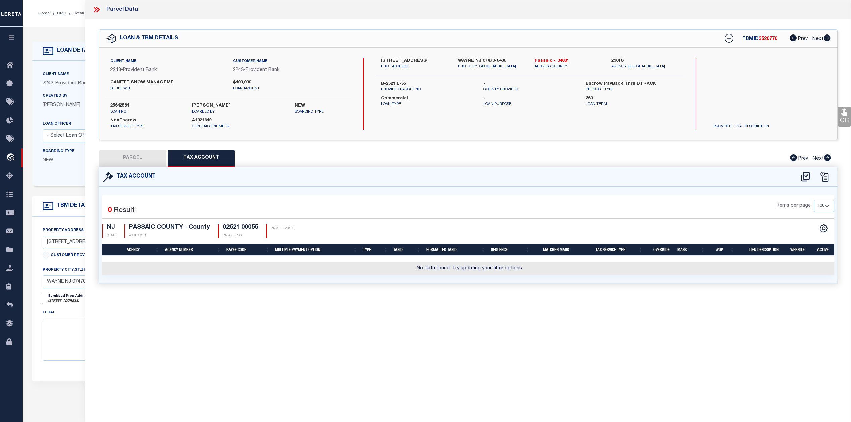
click at [94, 11] on icon at bounding box center [96, 9] width 9 height 9
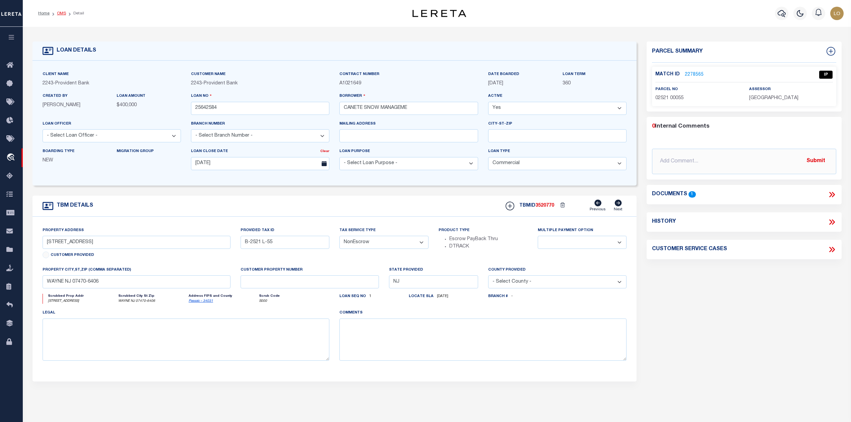
click at [62, 13] on link "OMS" at bounding box center [61, 13] width 9 height 4
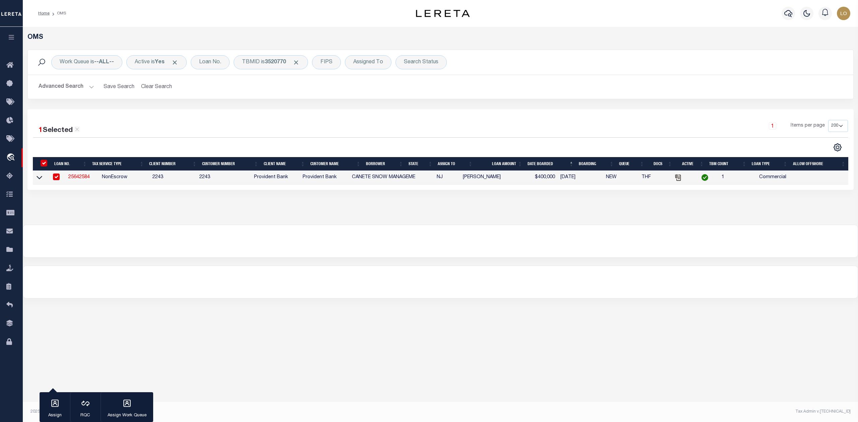
click at [78, 177] on link "25642584" at bounding box center [78, 177] width 21 height 5
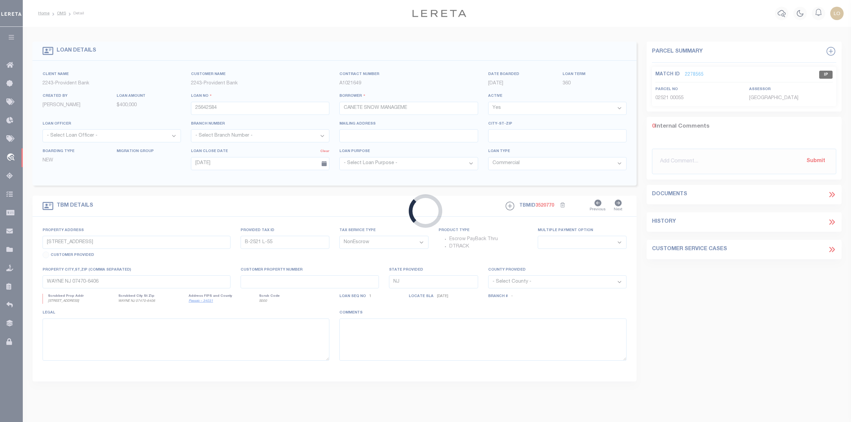
select select
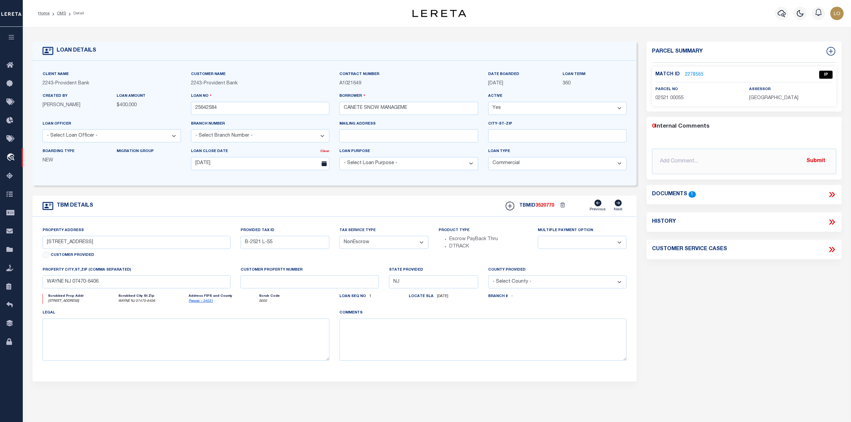
click at [692, 75] on link "2278565" at bounding box center [694, 74] width 19 height 7
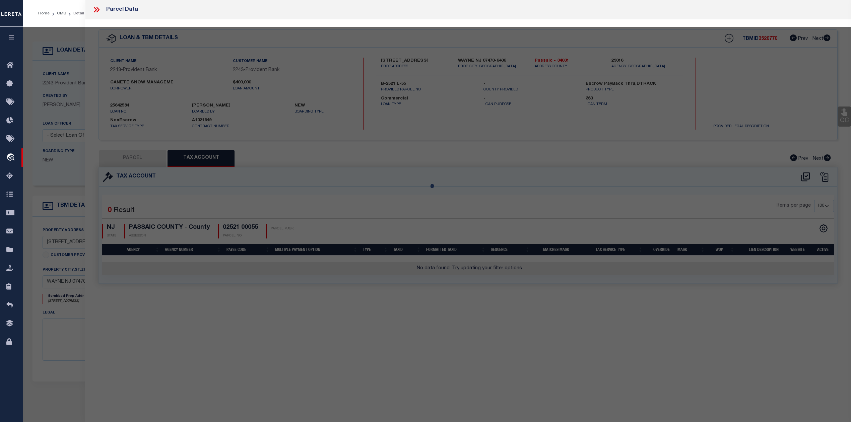
select select "AS"
checkbox input "false"
select select "IP"
checkbox input "false"
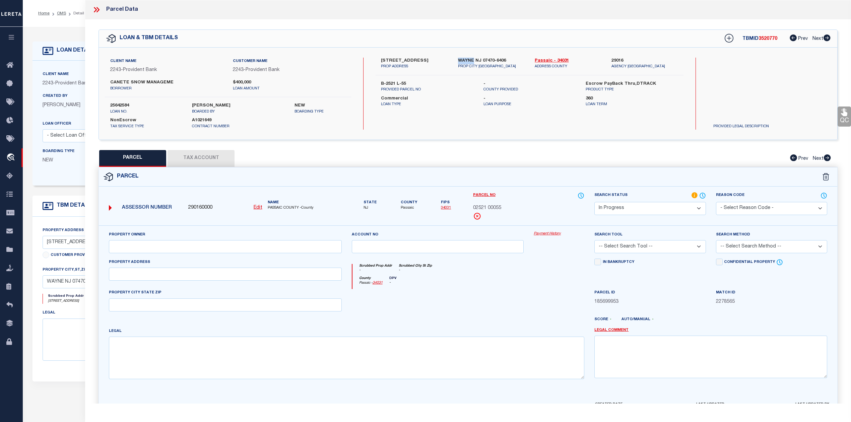
drag, startPoint x: 458, startPoint y: 61, endPoint x: 474, endPoint y: 57, distance: 16.6
click at [474, 58] on label "WAYNE NJ 07470-6406" at bounding box center [491, 61] width 67 height 7
click at [524, 208] on div "02521 00055" at bounding box center [528, 208] width 111 height 7
click at [479, 160] on div "PARCEL Tax Account Prev Next" at bounding box center [468, 158] width 739 height 17
click at [212, 161] on button "Tax Account" at bounding box center [201, 158] width 67 height 17
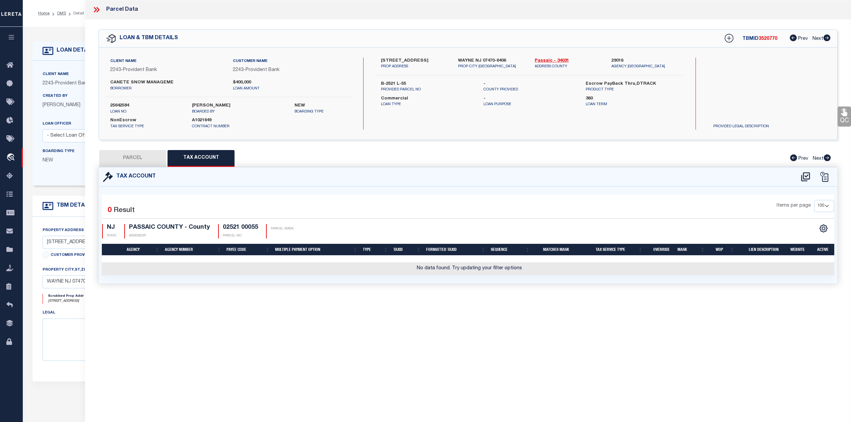
select select "100"
click at [413, 188] on div "Selected 0 Result Items per page 10 25 50 100 NJ STATE" at bounding box center [468, 235] width 739 height 97
click at [806, 175] on icon at bounding box center [805, 177] width 11 height 11
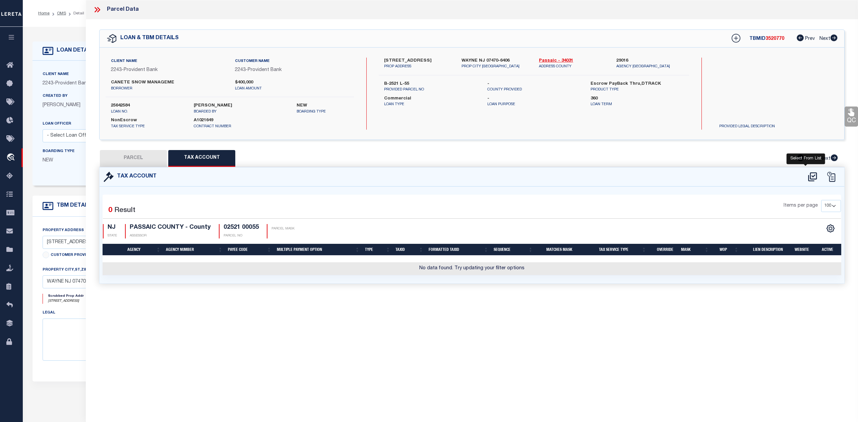
scroll to position [3, 0]
select select "100"
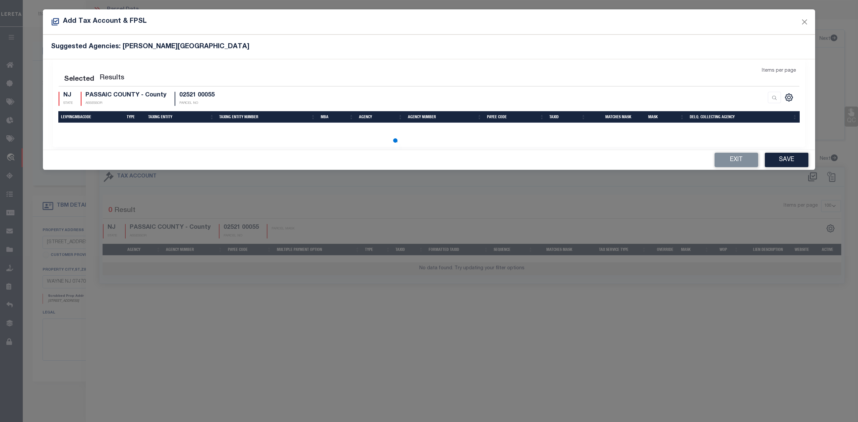
select select "100"
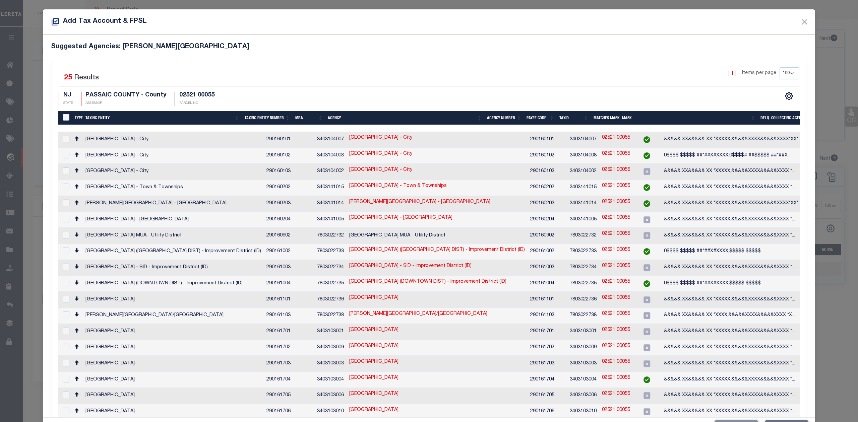
click at [63, 202] on input "checkbox" at bounding box center [66, 203] width 7 height 7
checkbox input "true"
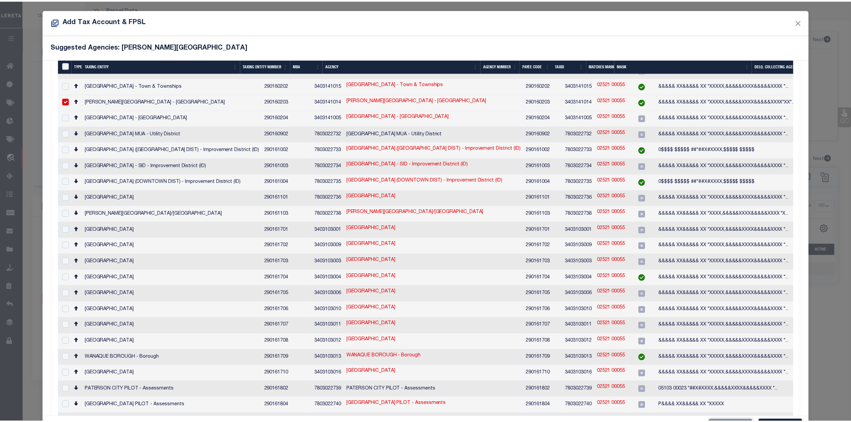
scroll to position [25, 0]
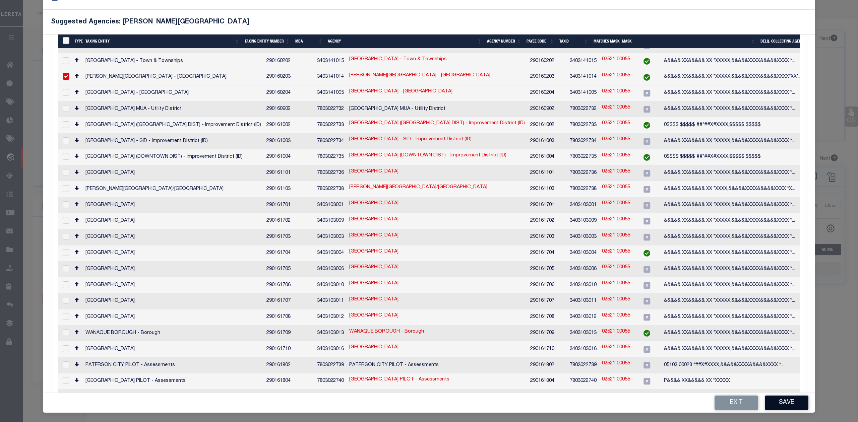
click at [781, 404] on button "Save" at bounding box center [787, 403] width 44 height 14
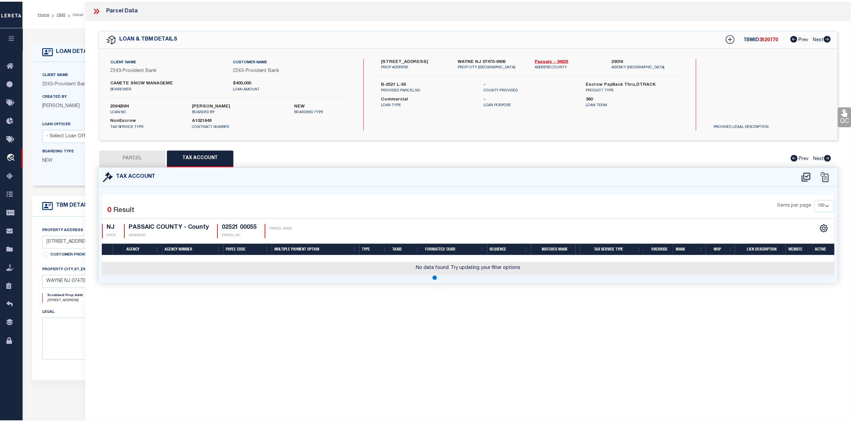
scroll to position [0, 0]
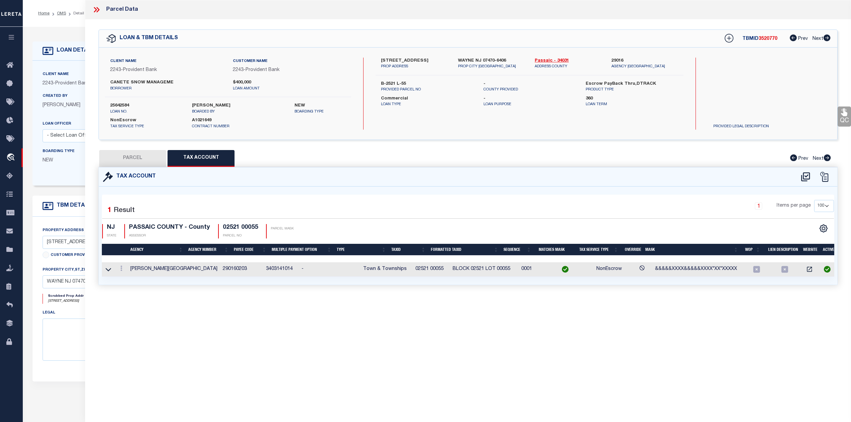
click at [735, 306] on div "Parcel Data QC QC QC - Select Status - Ready to QC" at bounding box center [468, 202] width 766 height 404
click at [117, 160] on button "PARCEL" at bounding box center [132, 158] width 67 height 17
select select "AS"
checkbox input "false"
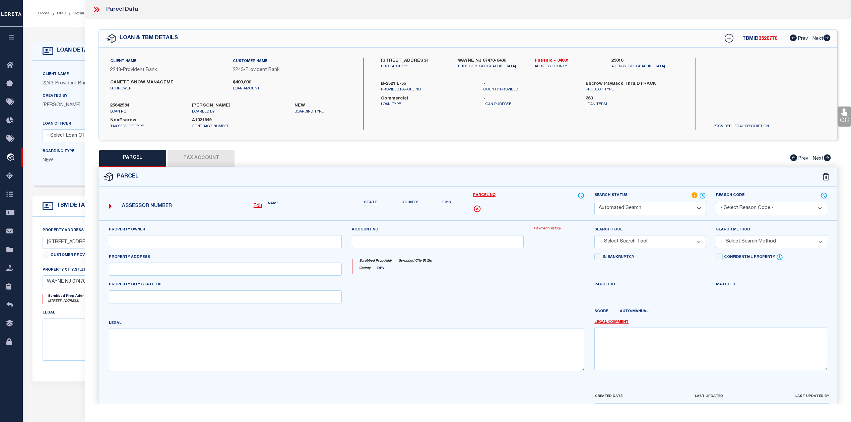
select select "IP"
checkbox input "false"
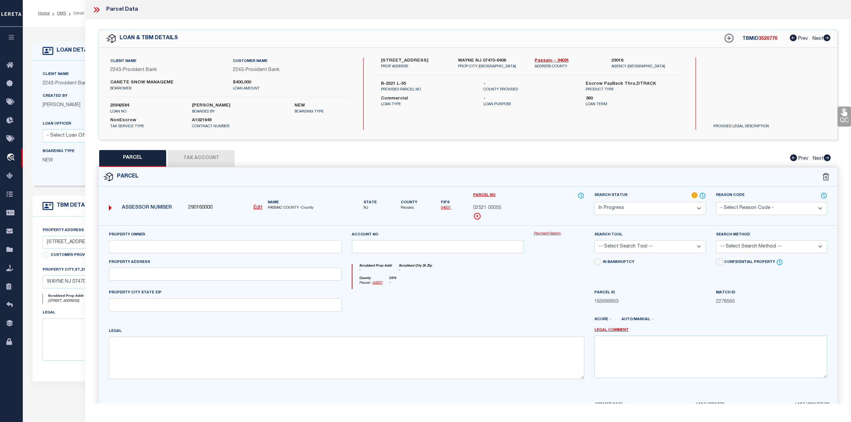
click at [451, 307] on div at bounding box center [438, 302] width 182 height 27
click at [147, 281] on input "text" at bounding box center [225, 274] width 233 height 13
paste input "825-831 Blk Oak Rdg Rd"
type input "825-831 Blk Oak Rdg Rd"
click at [412, 319] on div at bounding box center [499, 322] width 182 height 11
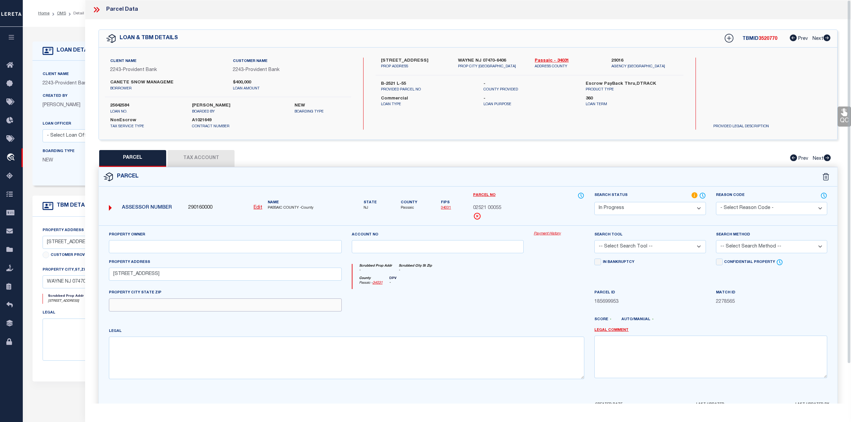
click at [191, 306] on input "text" at bounding box center [225, 305] width 233 height 13
paste input "Wayne, NJ"
type input "Wayne, NJ"
click at [533, 313] on div at bounding box center [559, 302] width 61 height 27
click at [346, 353] on textarea at bounding box center [347, 358] width 476 height 42
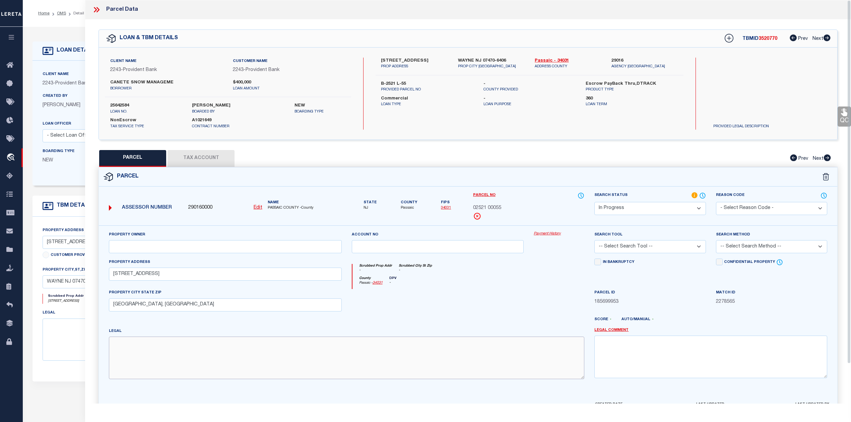
paste textarea "Block: 2521 Lot: 55"
type textarea "Block: 2521 Lot: 55"
drag, startPoint x: 180, startPoint y: 278, endPoint x: 112, endPoint y: 280, distance: 67.7
click at [112, 280] on input "825-831 Blk Oak Rdg Rd" at bounding box center [225, 274] width 233 height 13
paste input "ack Oak Ridge R"
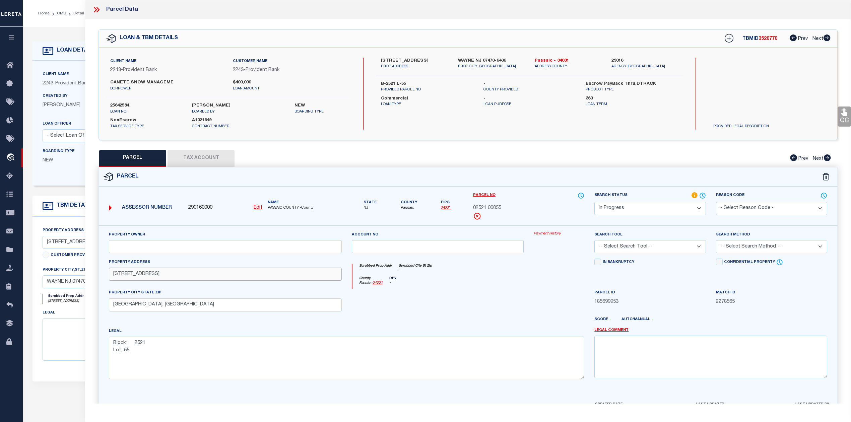
type input "825-831 Black Oak Ridge R"
click at [436, 314] on div at bounding box center [438, 302] width 182 height 27
click at [278, 248] on input "text" at bounding box center [225, 246] width 233 height 13
paste input "Black Oak Associates,Llc"
type input "Black Oak Associates,Llc"
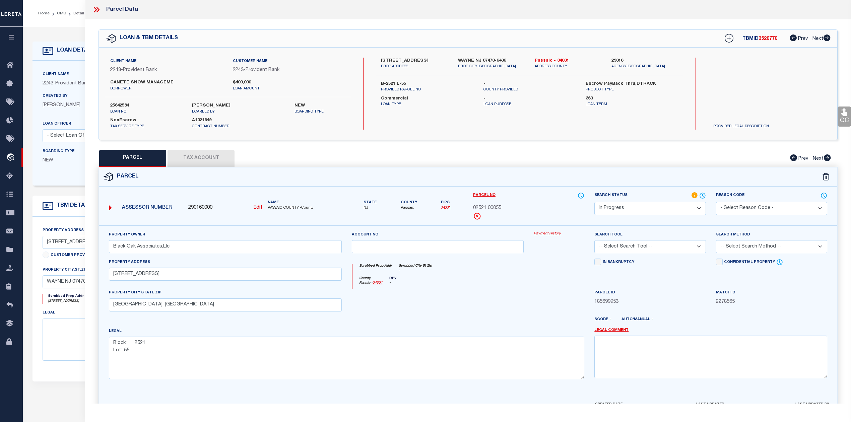
click at [449, 305] on div at bounding box center [438, 302] width 182 height 27
click at [612, 255] on div "Search Tool -- Select Search Tool -- 3rd Party Website Agency File Agency Websi…" at bounding box center [650, 244] width 121 height 27
click at [616, 251] on select "-- Select Search Tool -- 3rd Party Website Agency File Agency Website ATLS CNV-…" at bounding box center [650, 246] width 111 height 13
select select "AGW"
click at [595, 241] on select "-- Select Search Tool -- 3rd Party Website Agency File Agency Website ATLS CNV-…" at bounding box center [650, 246] width 111 height 13
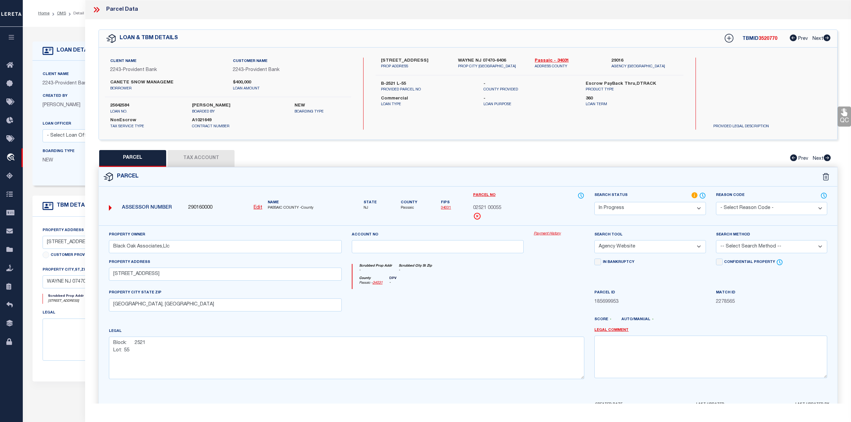
drag, startPoint x: 525, startPoint y: 287, endPoint x: 534, endPoint y: 287, distance: 9.4
click at [526, 287] on div "County Passaic - 34031 DPV -" at bounding box center [469, 283] width 232 height 13
click at [739, 251] on select "-- Select Search Method -- Property Address Legal Liability Info Provided" at bounding box center [771, 246] width 111 height 13
select select "LEG"
click at [716, 241] on select "-- Select Search Method -- Property Address Legal Liability Info Provided" at bounding box center [771, 246] width 111 height 13
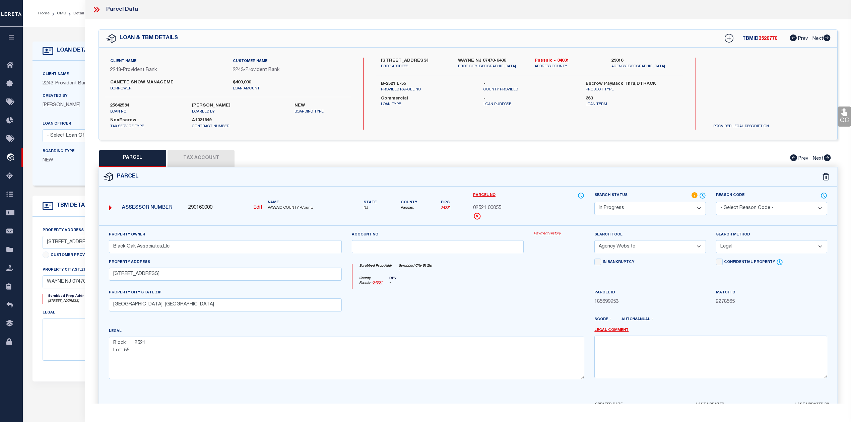
click at [525, 310] on div at bounding box center [438, 302] width 182 height 27
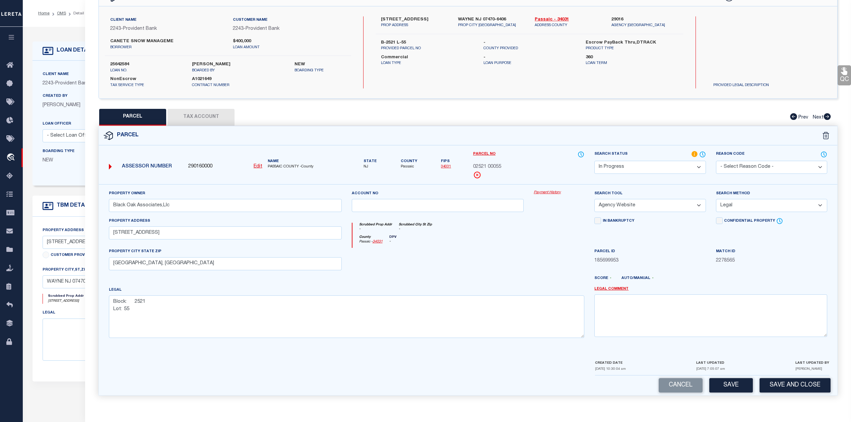
click at [542, 278] on div at bounding box center [499, 281] width 182 height 11
click at [724, 383] on button "Save" at bounding box center [732, 385] width 44 height 14
click at [499, 271] on div at bounding box center [438, 261] width 182 height 27
select select "AS"
select select
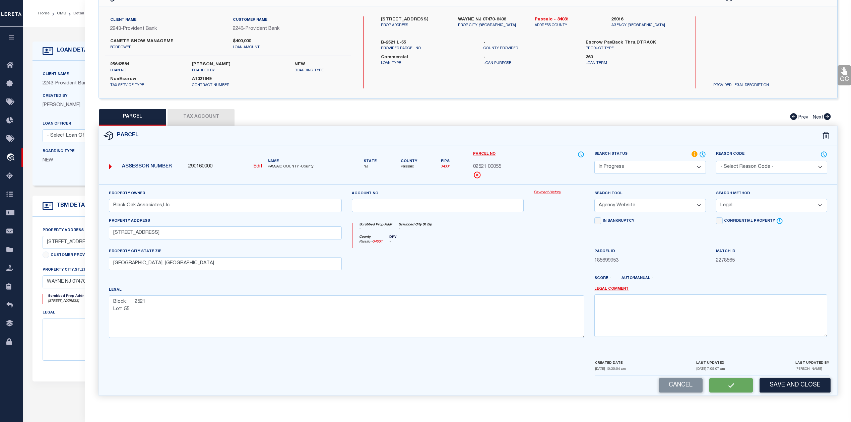
select select
checkbox input "false"
select select "IP"
type input "Black Oak Associates,Llc"
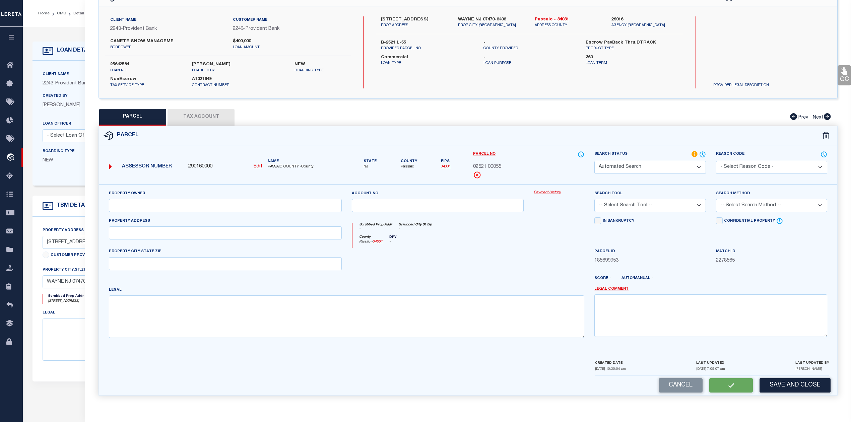
select select "AGW"
select select "LEG"
type input "825-831 Black Oak Ridge R"
type input "Wayne, NJ"
type textarea "Block: 2521 Lot: 55"
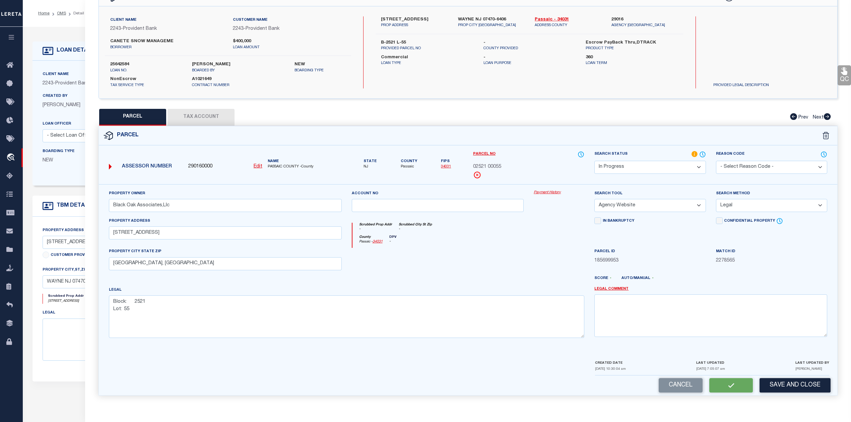
scroll to position [24, 0]
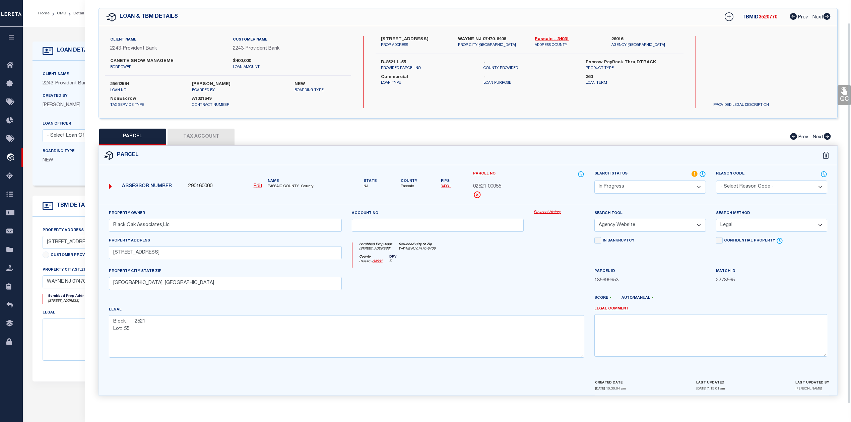
click at [518, 176] on div "Parcel No 02521 00055" at bounding box center [528, 185] width 111 height 28
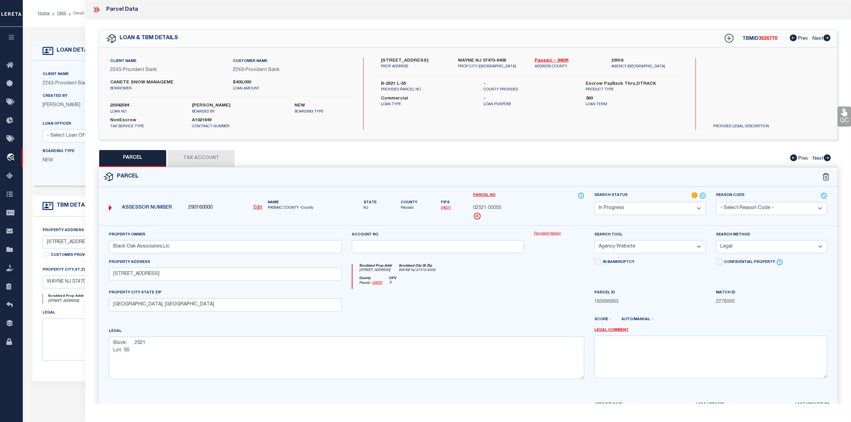
click at [534, 175] on div "Parcel" at bounding box center [468, 177] width 739 height 19
click at [768, 40] on span "3520770" at bounding box center [768, 39] width 19 height 5
copy span "3520770"
click at [696, 160] on div "PARCEL Tax Account Prev Next" at bounding box center [468, 158] width 739 height 17
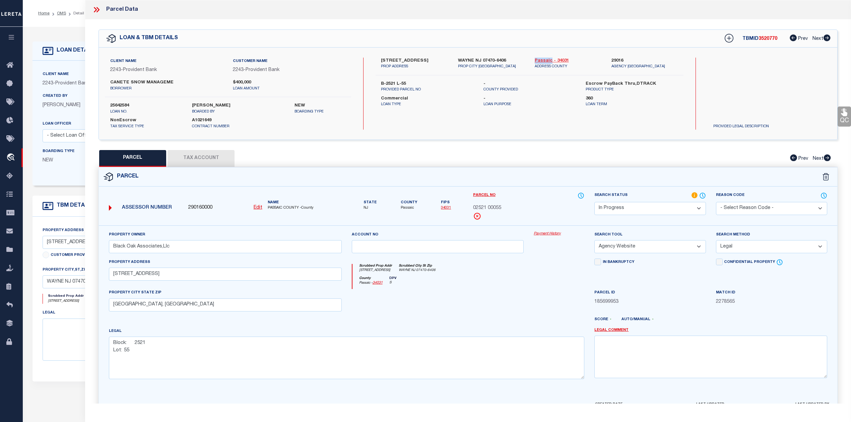
drag, startPoint x: 530, startPoint y: 61, endPoint x: 551, endPoint y: 58, distance: 21.7
click at [551, 58] on div "Passaic - 34031 ADDRESS COUNTY" at bounding box center [568, 64] width 77 height 12
copy link "Passaic"
click at [663, 102] on p "Loan Term" at bounding box center [632, 105] width 92 height 6
click at [528, 82] on label "-" at bounding box center [530, 84] width 92 height 7
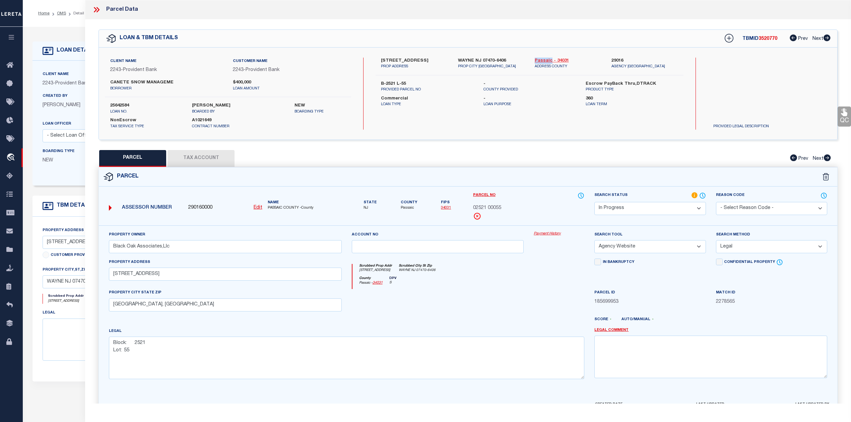
drag, startPoint x: 532, startPoint y: 58, endPoint x: 550, endPoint y: 58, distance: 18.8
click at [550, 58] on div "Passaic - 34031 ADDRESS COUNTY" at bounding box center [568, 64] width 77 height 12
copy link "Passaic"
drag, startPoint x: 471, startPoint y: 207, endPoint x: 502, endPoint y: 208, distance: 30.9
click at [502, 208] on div "Parcel No 02521 00055" at bounding box center [528, 209] width 121 height 34
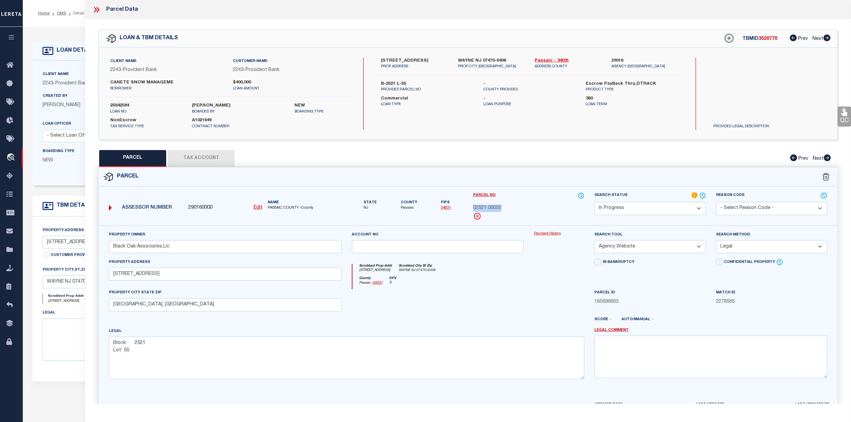
copy span "02521 00055"
click at [555, 117] on div "825 BLACK OAK RIDGE RD PROP ADDRESS WAYNE NJ 07470-6406 PROP CITY ST ZIP Passai…" at bounding box center [530, 94] width 308 height 72
click at [495, 310] on div at bounding box center [438, 302] width 182 height 27
click at [390, 161] on div "PARCEL Tax Account Prev Next" at bounding box center [468, 158] width 739 height 17
click at [600, 210] on select "Automated Search Bad Parcel Complete Duplicate Parcel High Dollar Reporting In …" at bounding box center [650, 208] width 111 height 13
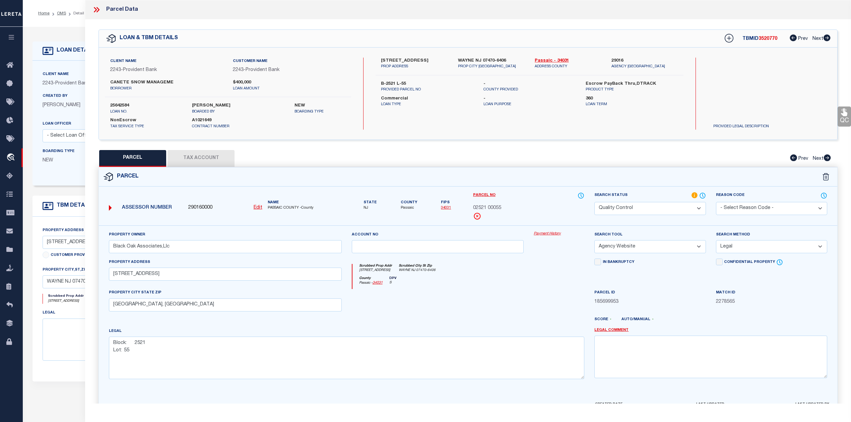
click at [595, 202] on select "Automated Search Bad Parcel Complete Duplicate Parcel High Dollar Reporting In …" at bounding box center [650, 208] width 111 height 13
click at [532, 313] on div at bounding box center [559, 302] width 61 height 27
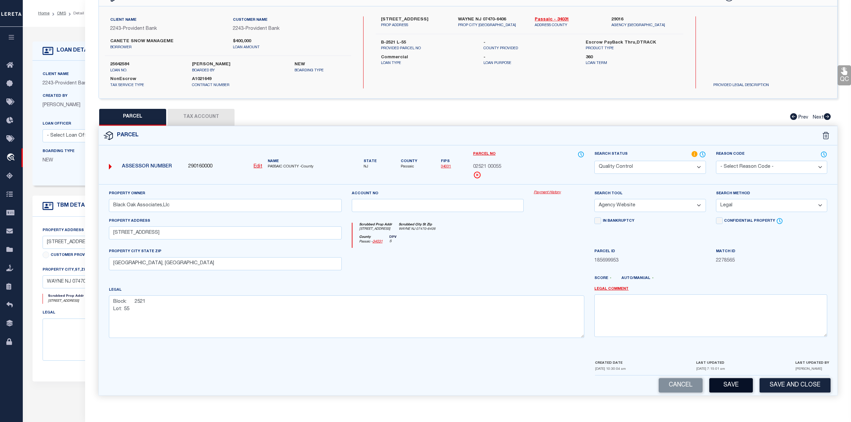
click at [742, 387] on button "Save" at bounding box center [732, 385] width 44 height 14
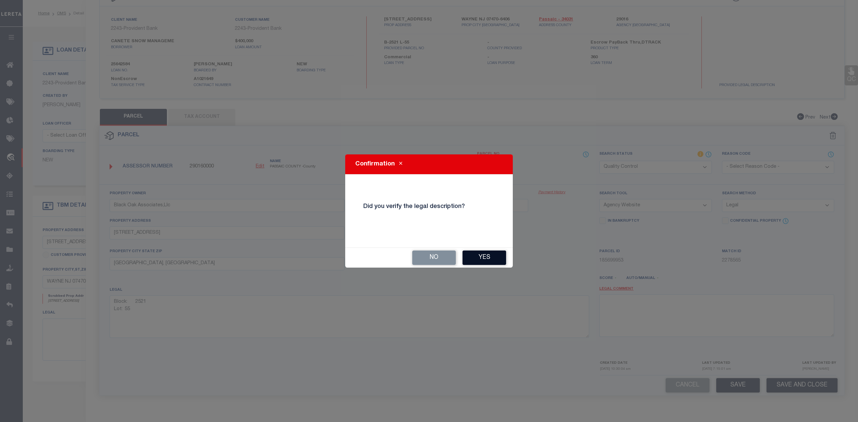
click at [480, 257] on button "Yes" at bounding box center [485, 258] width 44 height 14
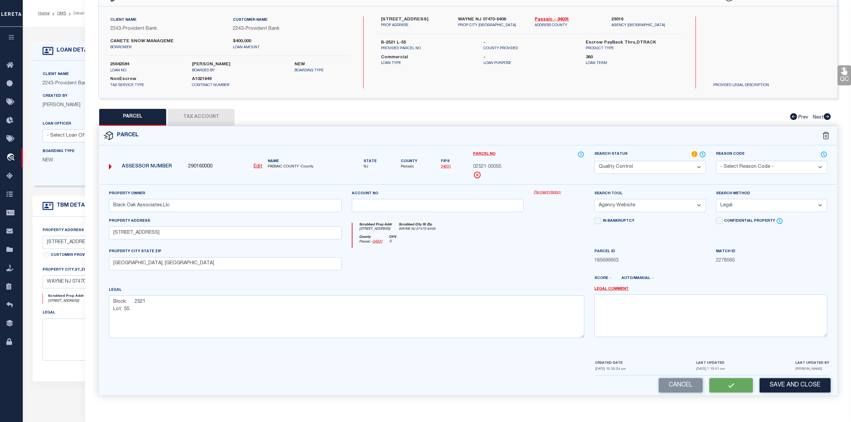
select select "AS"
select select
checkbox input "false"
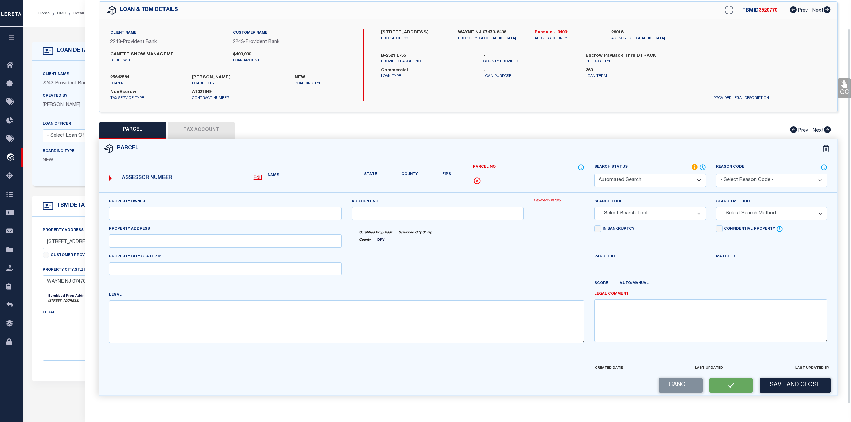
select select "QC"
type input "Black Oak Associates,Llc"
select select "AGW"
select select "LEG"
type input "825-831 Black Oak Ridge R"
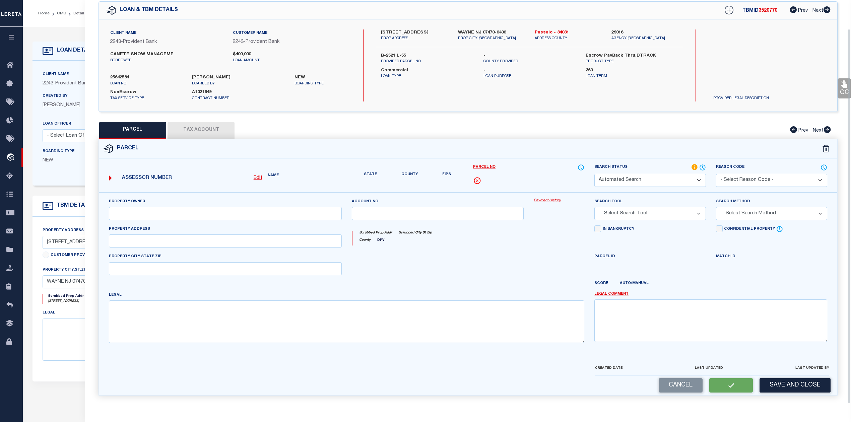
type input "Wayne, NJ"
type textarea "Block: 2521 Lot: 55"
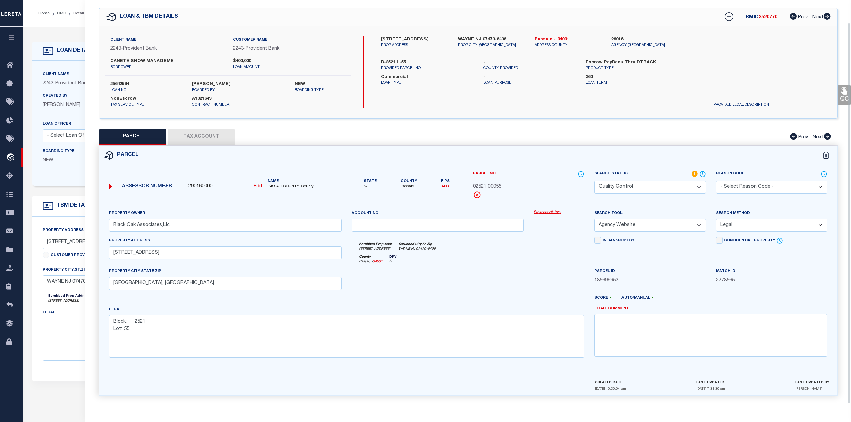
scroll to position [24, 0]
click at [497, 271] on div at bounding box center [438, 281] width 182 height 27
click at [770, 15] on span "3520770" at bounding box center [768, 17] width 19 height 5
copy span "3520770"
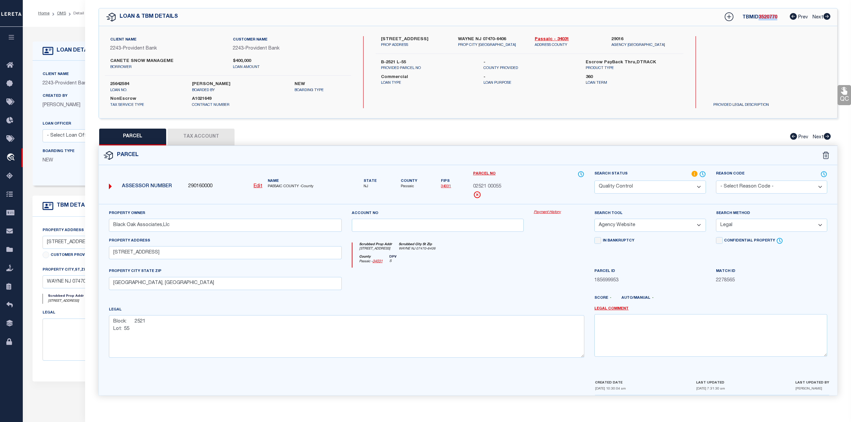
scroll to position [0, 0]
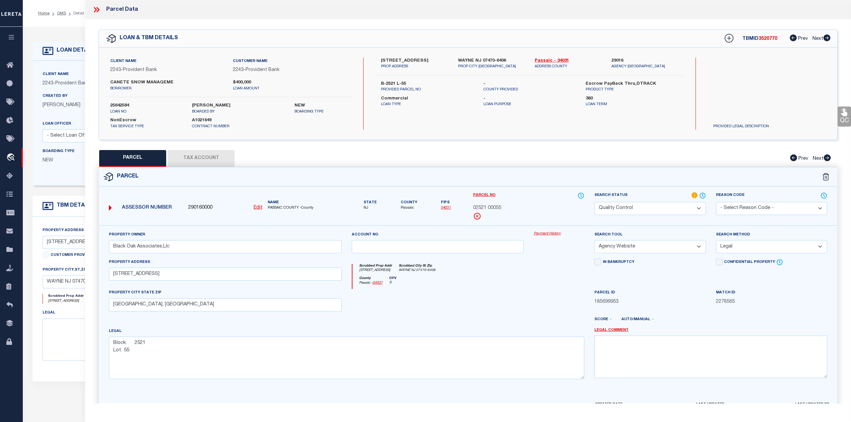
click at [97, 11] on icon at bounding box center [96, 9] width 9 height 9
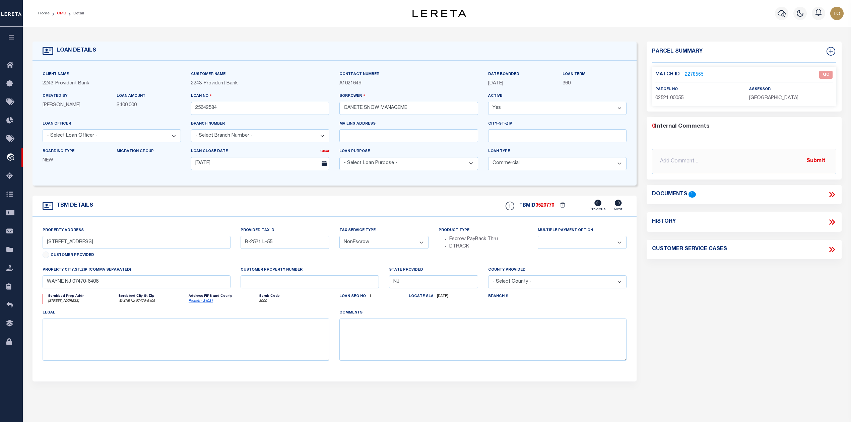
click at [61, 13] on link "OMS" at bounding box center [61, 13] width 9 height 4
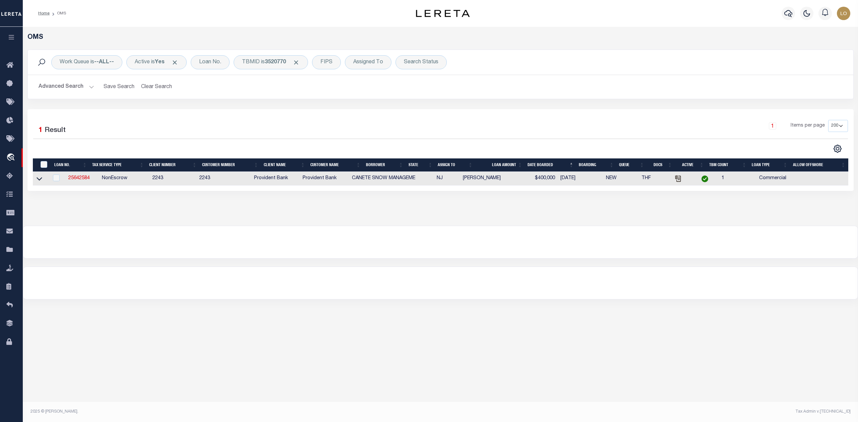
drag, startPoint x: 646, startPoint y: 276, endPoint x: 713, endPoint y: 275, distance: 66.4
click at [646, 276] on div at bounding box center [440, 283] width 835 height 32
click at [499, 235] on div at bounding box center [440, 242] width 835 height 32
click at [300, 63] on span "Click to Remove" at bounding box center [296, 62] width 7 height 7
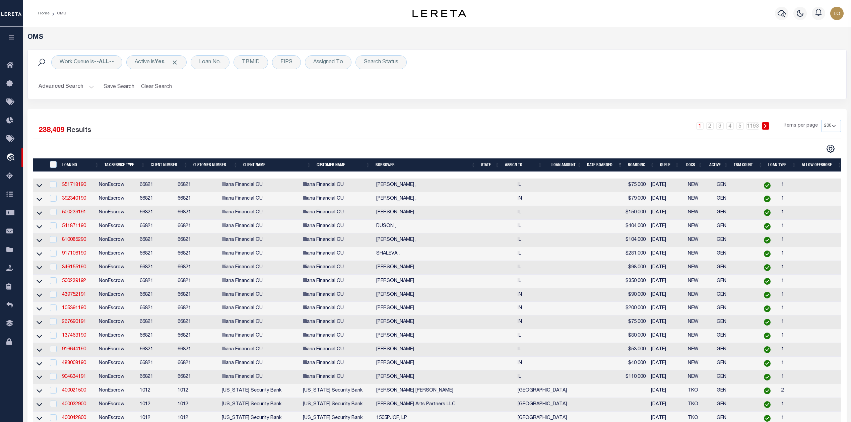
click at [347, 122] on div "1 2 3 4 5 … 1193 Items per page 10 25 50 100 200" at bounding box center [540, 128] width 604 height 17
click at [346, 59] on div "Assigned To" at bounding box center [328, 62] width 47 height 14
click at [344, 95] on select "--Unassigned-- Abdul Muzain Adrienne Cayea Agustin Fernandez Ahmad Darwish Albe…" at bounding box center [363, 95] width 99 height 13
select select "[PERSON_NAME]"
click at [315, 89] on select "--Unassigned-- Abdul Muzain Adrienne Cayea Agustin Fernandez Ahmad Darwish Albe…" at bounding box center [363, 95] width 99 height 13
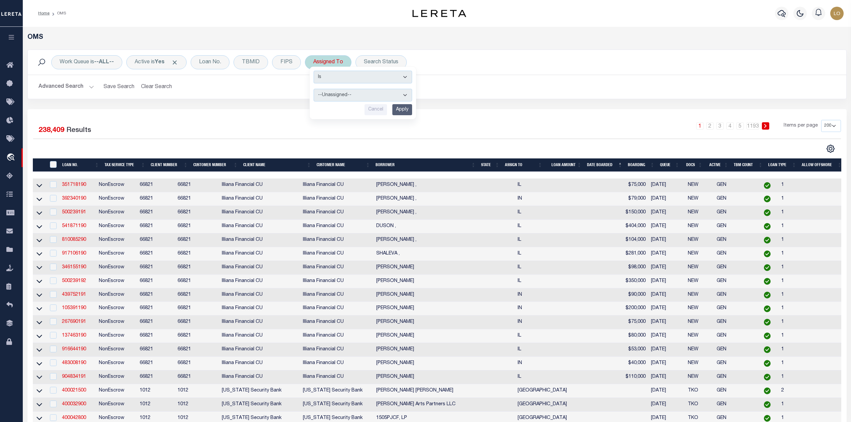
click at [405, 111] on input "Apply" at bounding box center [402, 109] width 20 height 11
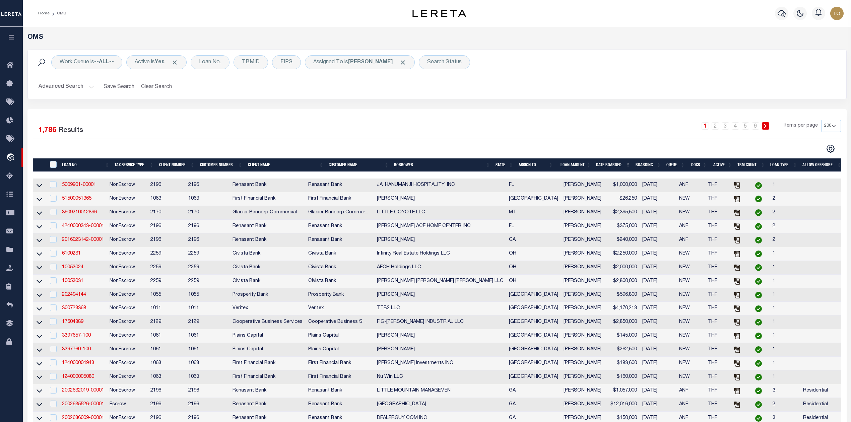
click at [526, 97] on div "Advanced Search Save Search Clear Search tblSearchTopScreen_dynamictable_____De…" at bounding box center [437, 87] width 819 height 24
click at [441, 62] on div "Search Status" at bounding box center [444, 62] width 51 height 14
select select "IP"
click at [509, 108] on input "Apply" at bounding box center [516, 109] width 20 height 11
click at [581, 95] on div "Advanced Search Save Search Clear Search tblSearchTopScreen_dynamictable_____De…" at bounding box center [437, 87] width 819 height 24
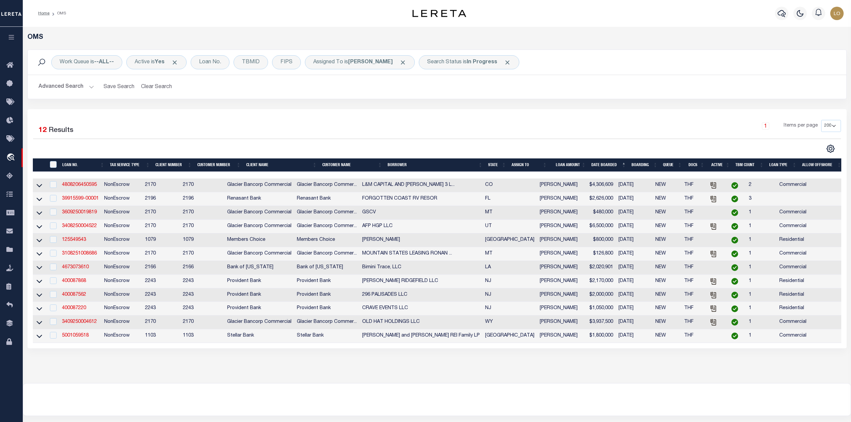
click at [471, 127] on div "1 Items per page 10 25 50 100 200" at bounding box center [540, 128] width 604 height 17
click at [93, 324] on link "3409250004612" at bounding box center [79, 322] width 35 height 5
type input "3409250004612"
type input "OLD HAT HOLDINGS LLC"
select select
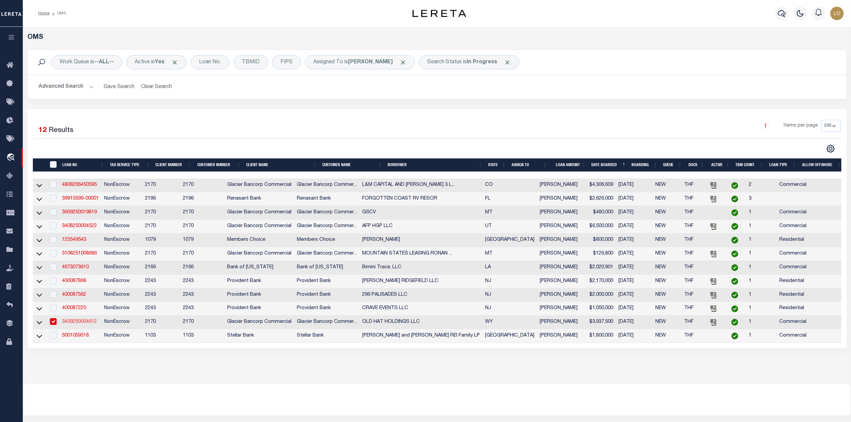
type input "485 COUNTY ROAD 561 N"
type input "SAVERY WY 82332-8903"
type input "[DATE]"
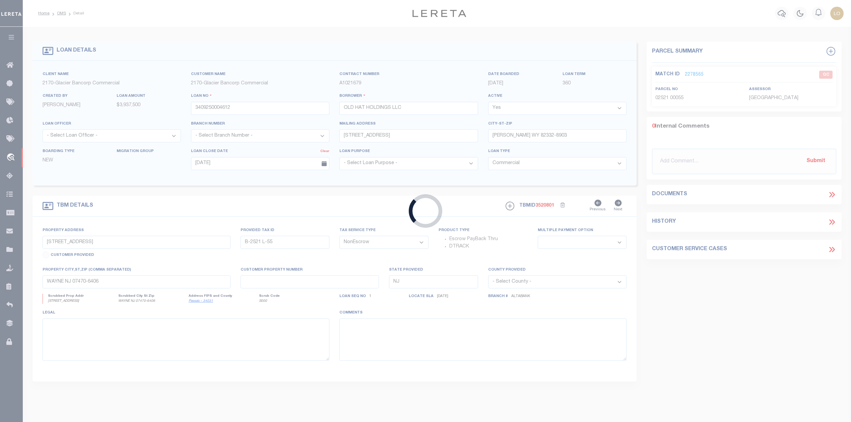
type input "BANJO RANCH BASIN COUNTY ROAD 503"
type input "P0013849, 10010613, 10010927"
select select
type input "BAGGS WY 82321"
type input "WY"
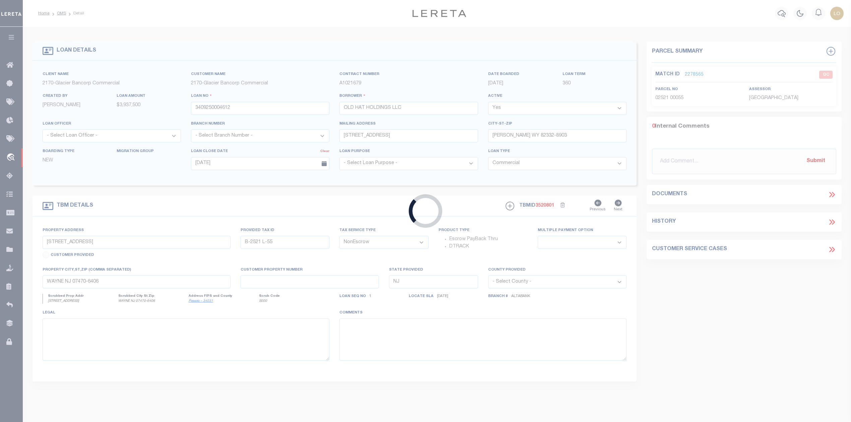
type textarea "LARGE LEGAL TAX ID# P0013849, 10010613, 10010927"
select select "5655"
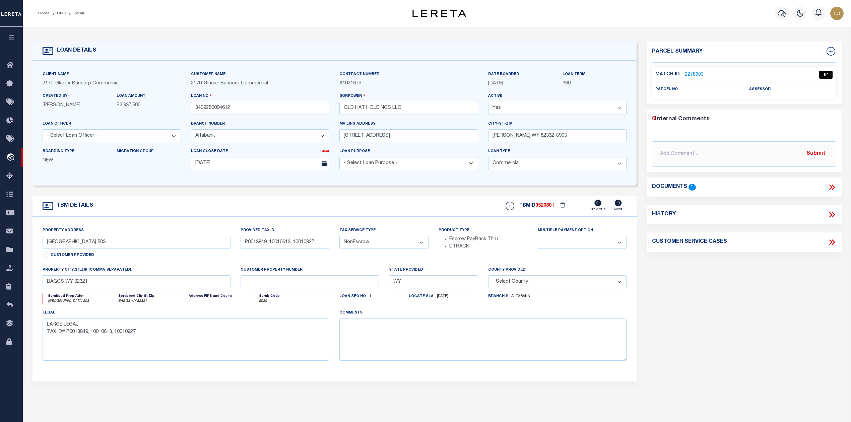
click at [695, 72] on link "2278603" at bounding box center [694, 74] width 19 height 7
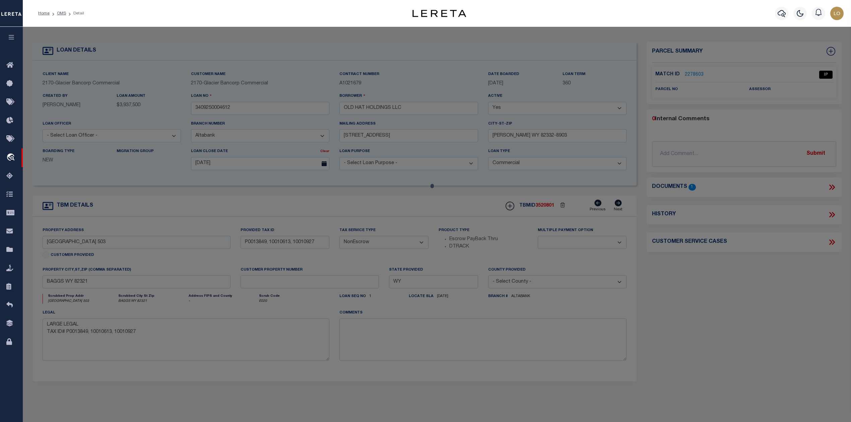
select select "AS"
select select
checkbox input "false"
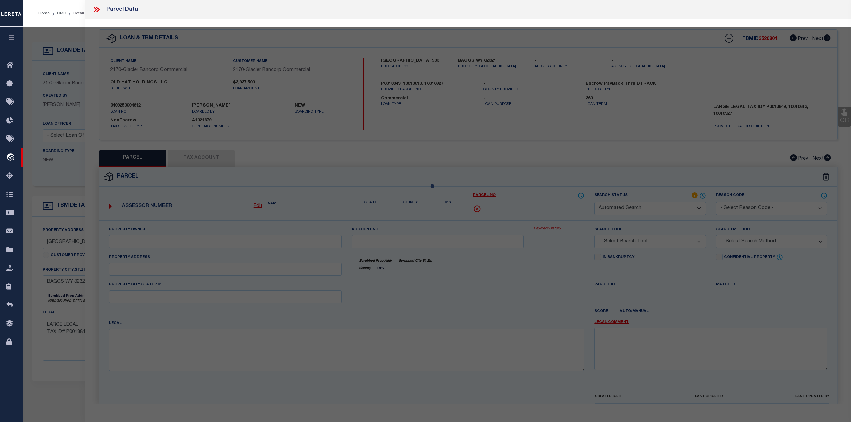
select select "IP"
checkbox input "false"
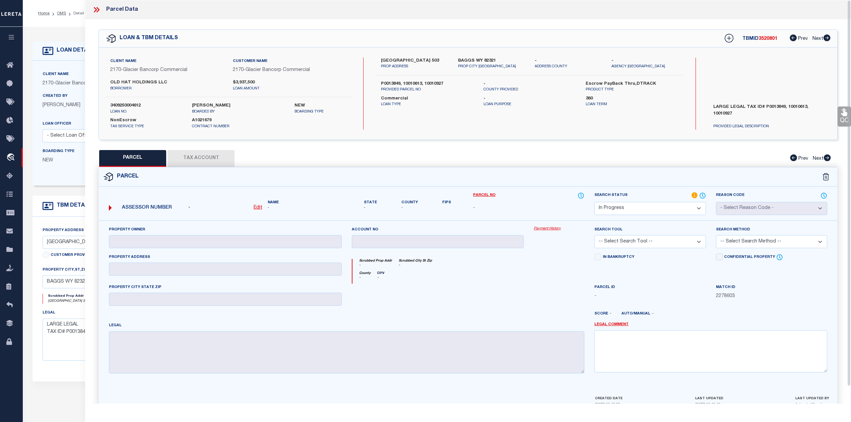
click at [97, 8] on icon at bounding box center [98, 9] width 3 height 5
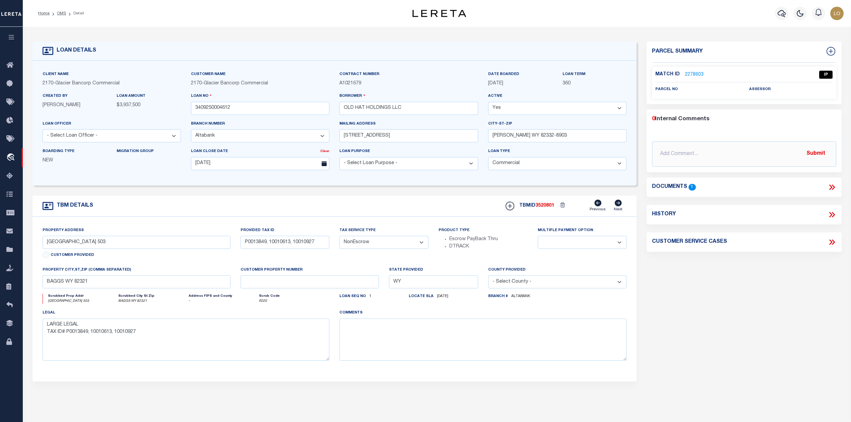
click at [832, 188] on icon at bounding box center [831, 187] width 3 height 5
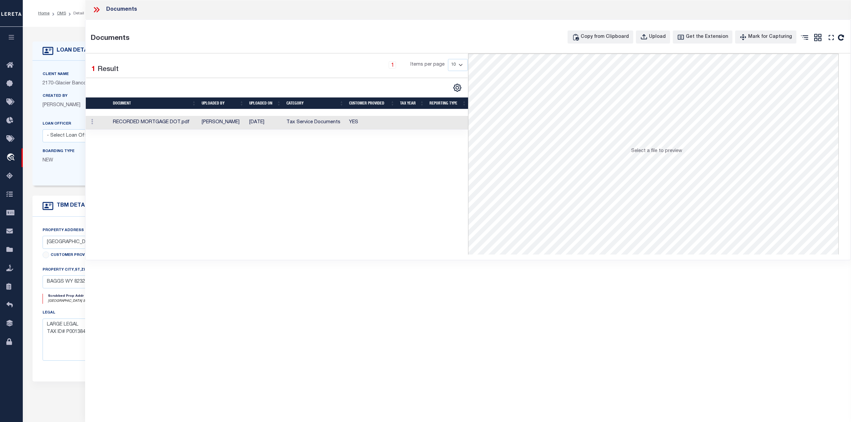
click at [219, 124] on td "Krishelle Prentice" at bounding box center [223, 123] width 48 height 14
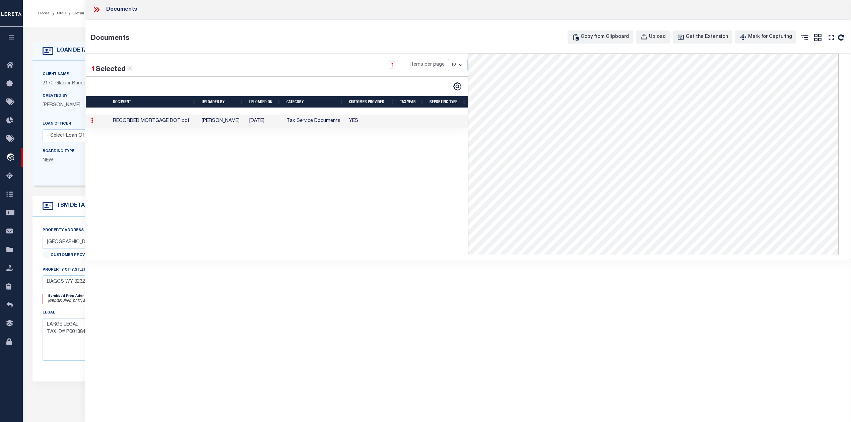
click at [95, 9] on icon at bounding box center [95, 9] width 3 height 5
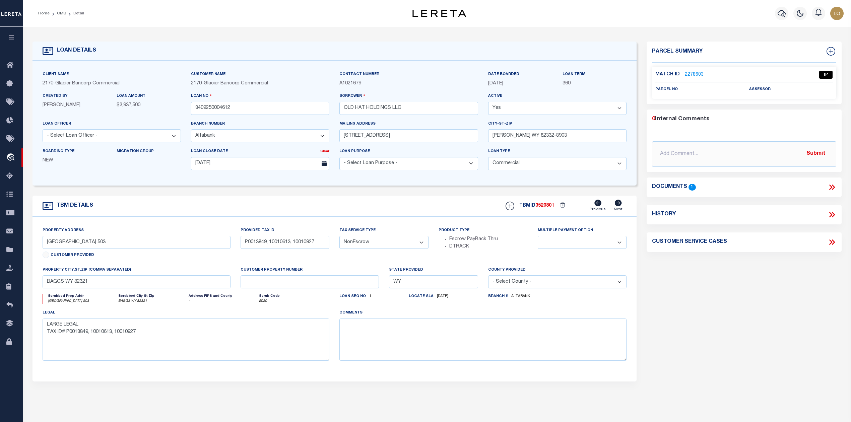
click at [692, 74] on link "2278603" at bounding box center [694, 74] width 19 height 7
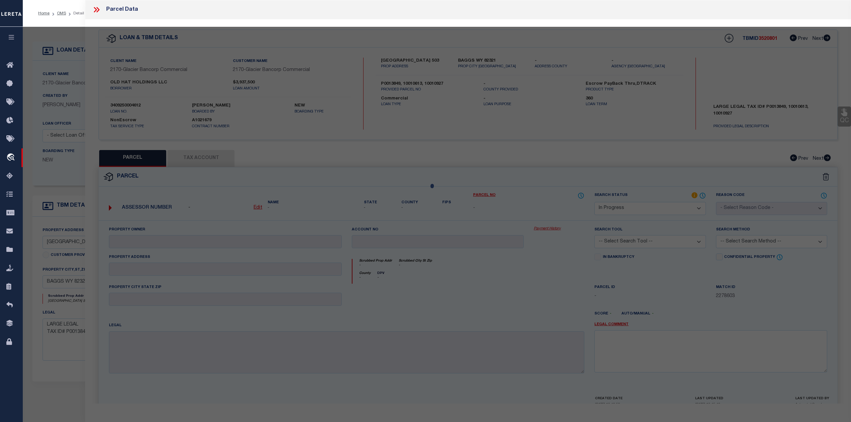
select select "AS"
checkbox input "false"
select select "IP"
checkbox input "false"
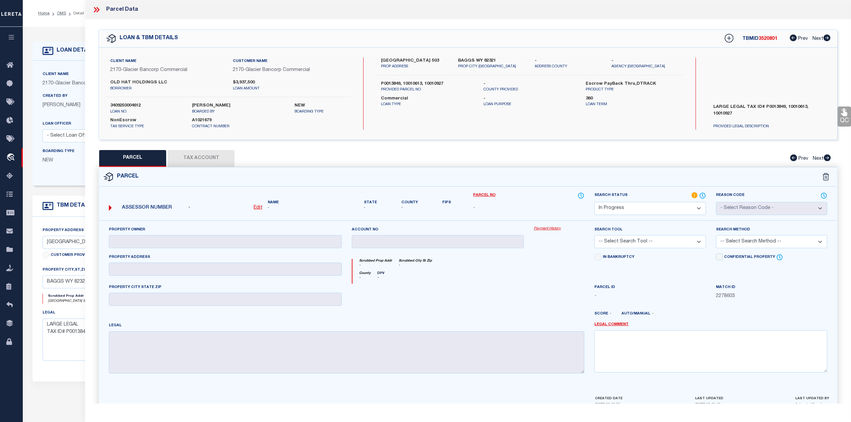
click at [535, 286] on div at bounding box center [559, 297] width 61 height 27
click at [652, 139] on div "LOAN & TBM DETAILS TBMID 3520801 Prev Next -" at bounding box center [468, 84] width 739 height 111
click at [467, 60] on label "BAGGS WY 82321" at bounding box center [491, 61] width 67 height 7
copy label "BAGGS"
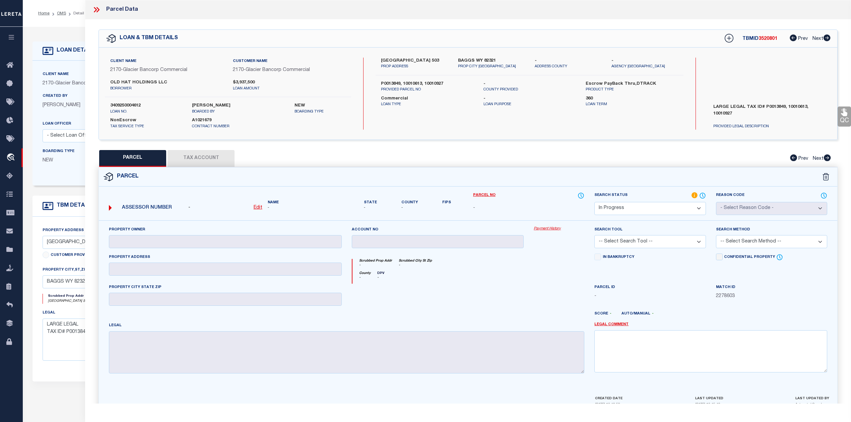
click at [391, 87] on label "P0013849, 10010613, 10010927" at bounding box center [427, 84] width 92 height 7
copy label "P0013849"
click at [416, 87] on label "P0013849, 10010613, 10010927" at bounding box center [427, 84] width 92 height 7
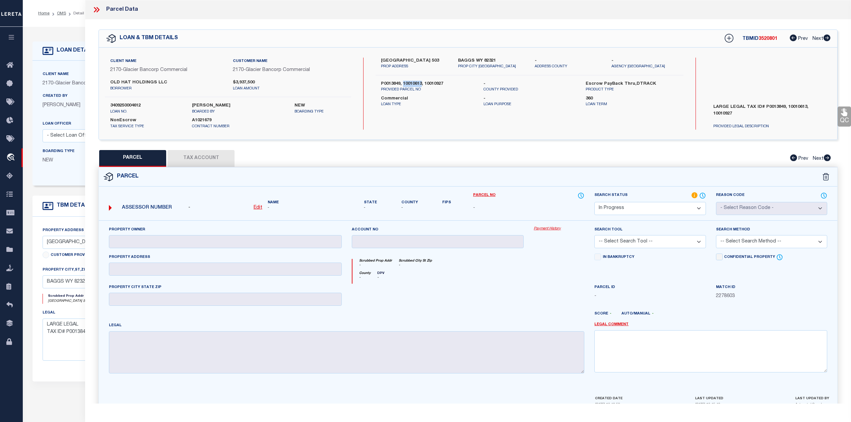
copy label "10010613"
click at [438, 87] on label "P0013849, 10010613, 10010927" at bounding box center [427, 84] width 92 height 7
click at [394, 87] on label "P0013849, 10010613, 10010927" at bounding box center [427, 84] width 92 height 7
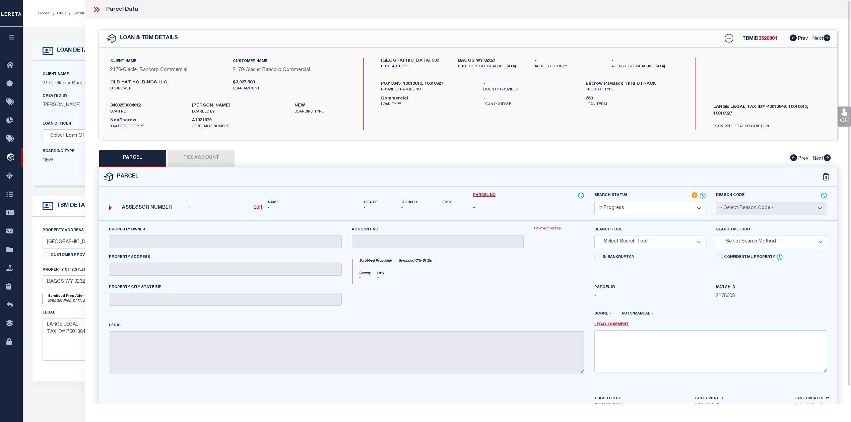
click at [676, 132] on div "Client Name 2170 - Glacier Bancorp Commercial Customer Name 2170 - Glacier Banc…" at bounding box center [468, 94] width 739 height 92
click at [769, 107] on label "LARGE LEGAL TAX ID# P0013849, 10010613, 10010927" at bounding box center [770, 114] width 122 height 20
click at [390, 87] on label "P0013849, 10010613, 10010927" at bounding box center [427, 84] width 92 height 7
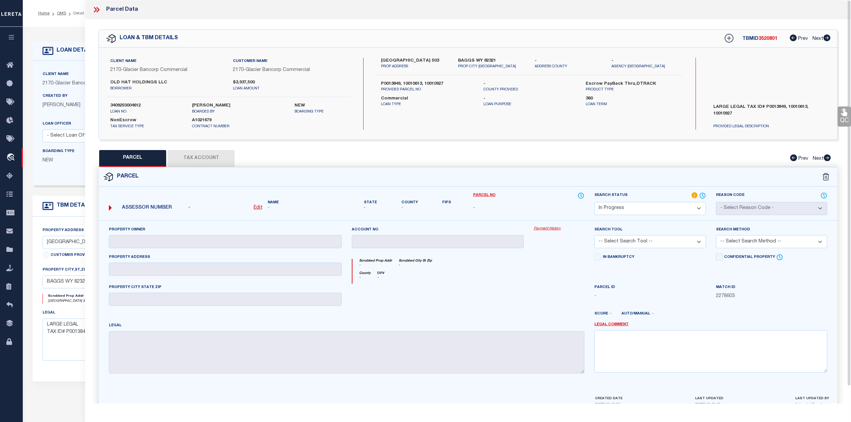
click at [415, 86] on div "BANJO RANCH BASIN COUNTY ROAD 503 PROP ADDRESS BAGGS WY 82321 PROP CITY ST ZIP …" at bounding box center [530, 94] width 308 height 72
click at [437, 87] on label "P0013849, 10010613, 10010927" at bounding box center [427, 84] width 92 height 7
click at [389, 87] on label "P0013849, 10010613, 10010927" at bounding box center [427, 84] width 92 height 7
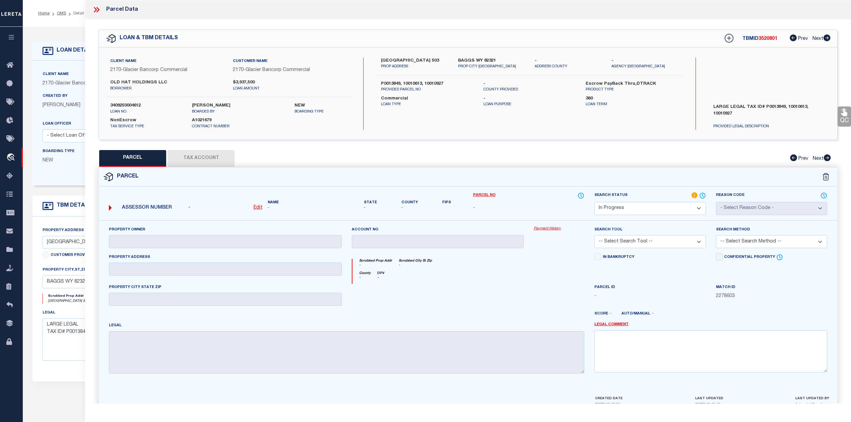
click at [389, 87] on label "P0013849, 10010613, 10010927" at bounding box center [427, 84] width 92 height 7
click at [410, 152] on div "PARCEL Tax Account Prev Next" at bounding box center [468, 158] width 739 height 17
click at [438, 296] on div at bounding box center [438, 297] width 182 height 27
click at [259, 208] on u "Edit" at bounding box center [258, 207] width 9 height 5
select select "IP"
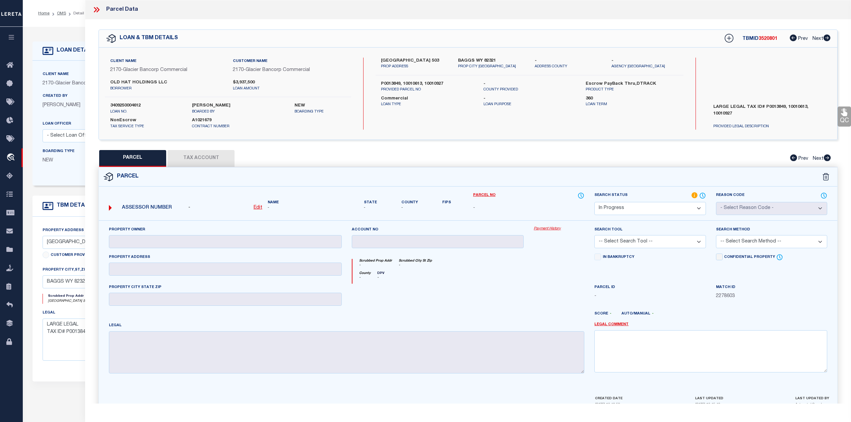
type textarea "-"
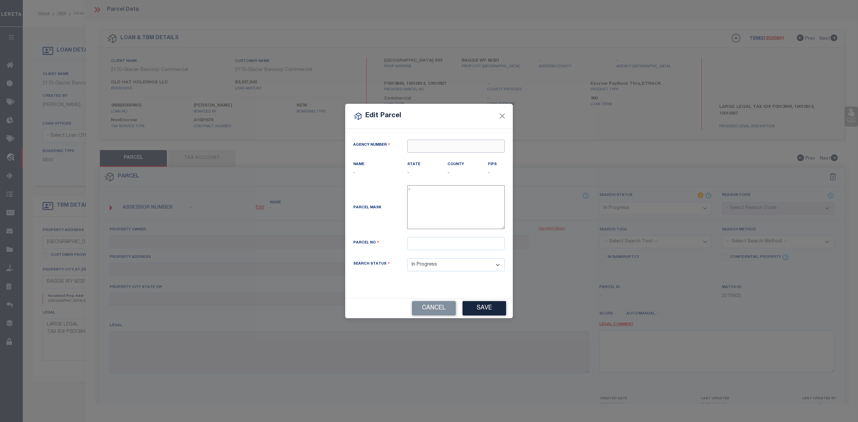
click at [444, 147] on input "text" at bounding box center [456, 146] width 98 height 13
click at [433, 141] on input "text" at bounding box center [456, 146] width 98 height 13
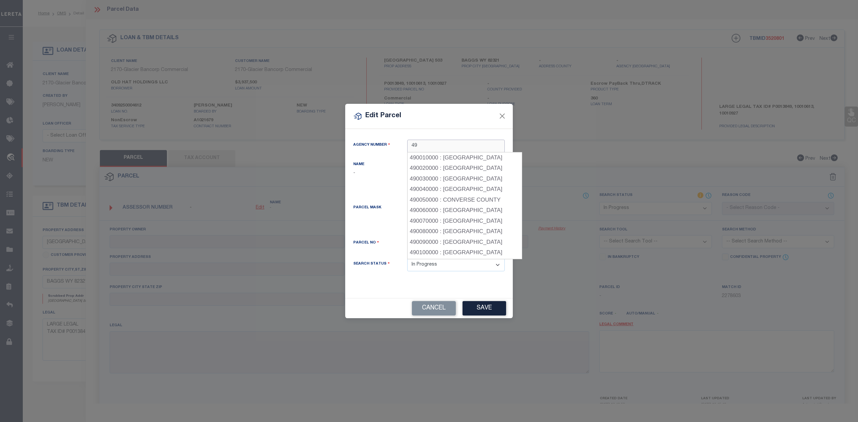
type input "49"
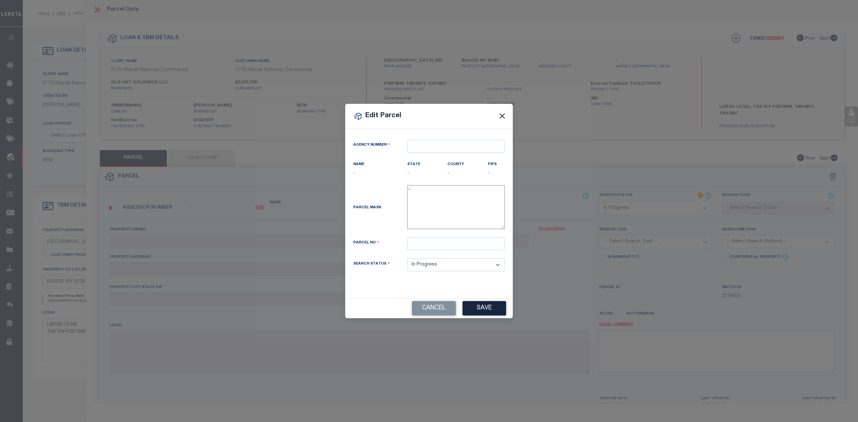
click at [501, 116] on button "Close" at bounding box center [502, 116] width 9 height 9
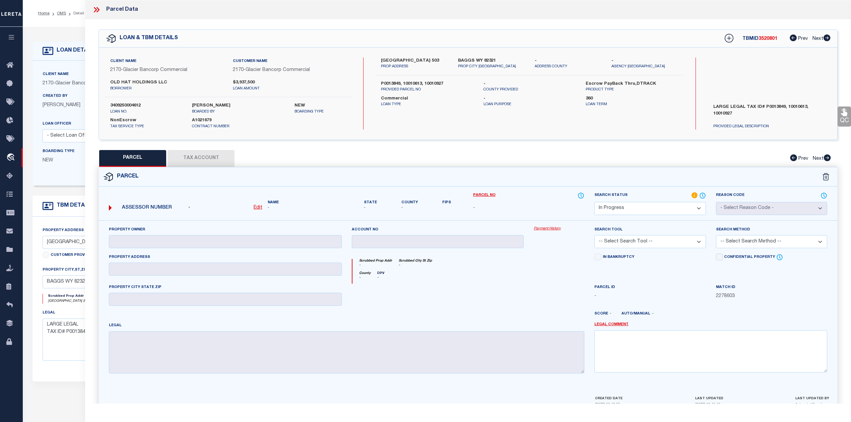
click at [528, 166] on div "PARCEL Tax Account Prev Next" at bounding box center [468, 158] width 739 height 17
click at [254, 208] on u "Edit" at bounding box center [258, 207] width 9 height 5
select select "IP"
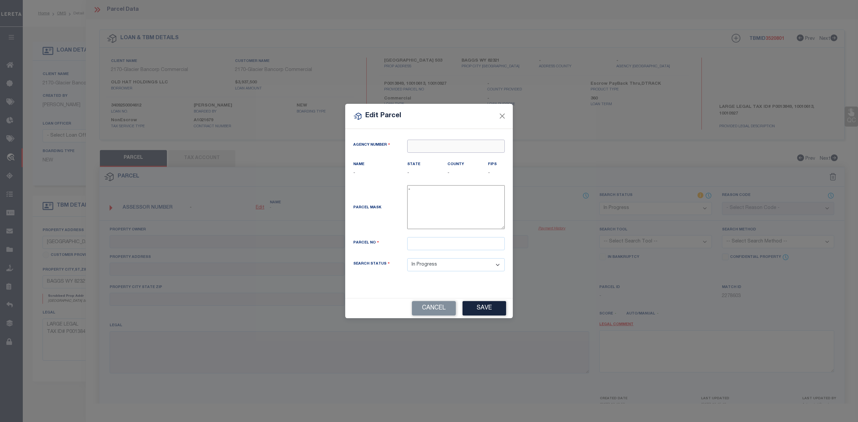
click at [429, 143] on input "text" at bounding box center [456, 146] width 98 height 13
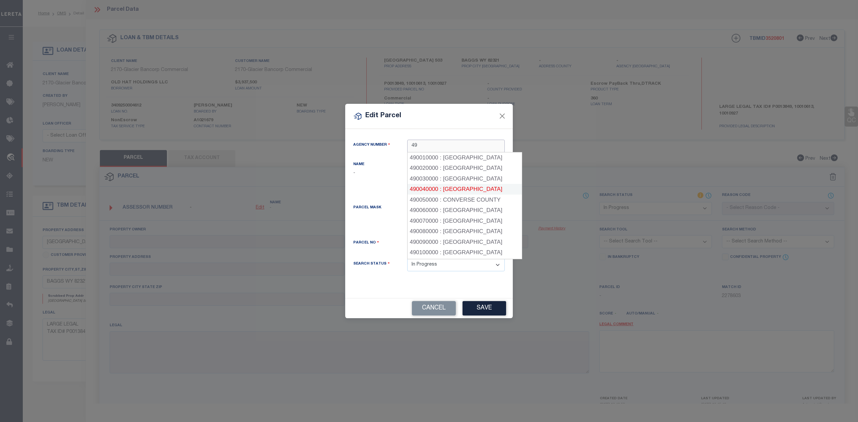
click at [459, 188] on div "490040000 : CARBON COUNTY" at bounding box center [465, 189] width 114 height 11
type input "490040000"
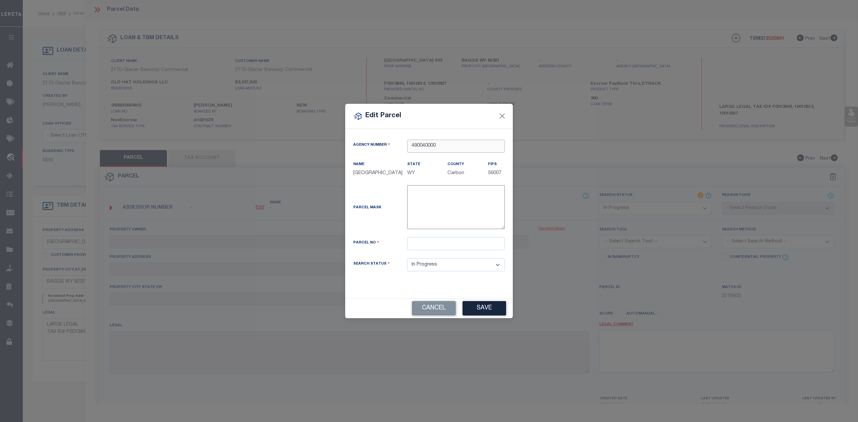
type input "490040000"
click at [429, 243] on input "text" at bounding box center [456, 243] width 98 height 13
paste input "10010613"
click at [392, 224] on div "Parcel Mask -" at bounding box center [429, 208] width 162 height 47
click at [438, 243] on input "10010613" at bounding box center [456, 243] width 98 height 13
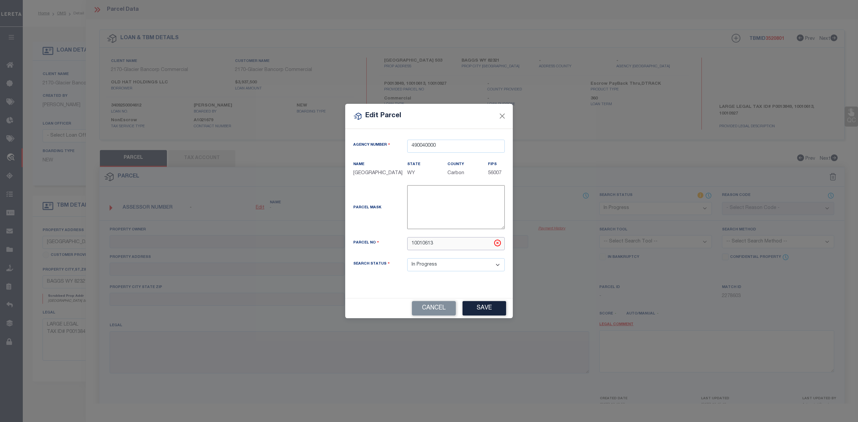
type input "10010613"
click at [368, 219] on div "Parcel Mask -" at bounding box center [429, 208] width 162 height 47
click at [475, 307] on button "Save" at bounding box center [485, 308] width 44 height 14
select select "IP"
checkbox input "false"
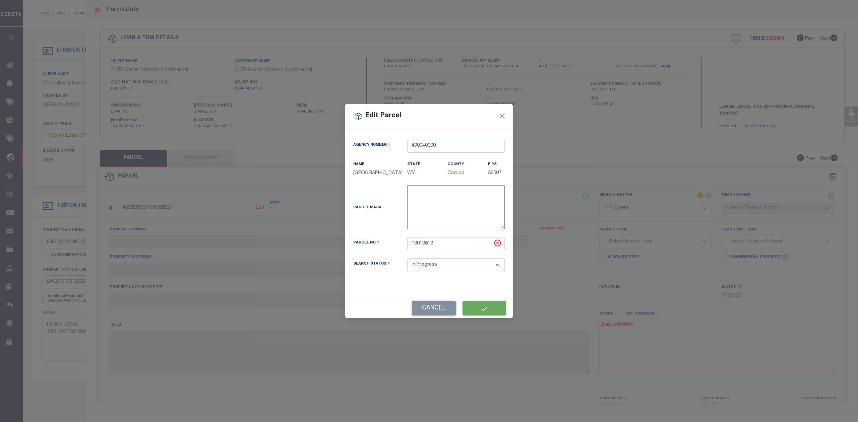
checkbox input "false"
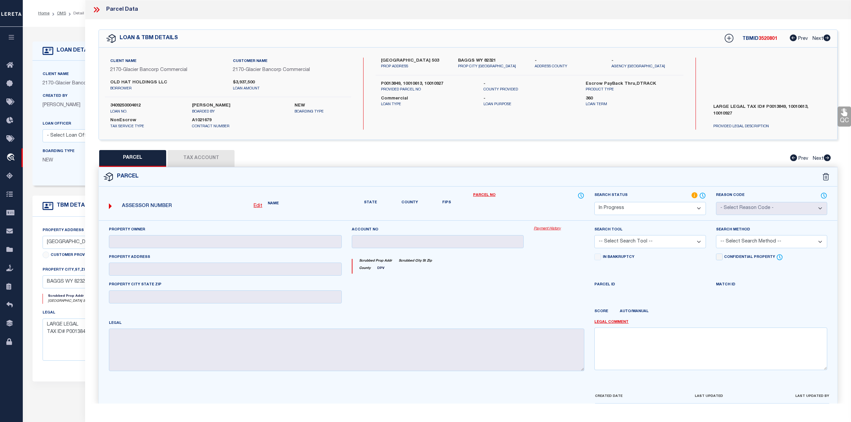
checkbox input "false"
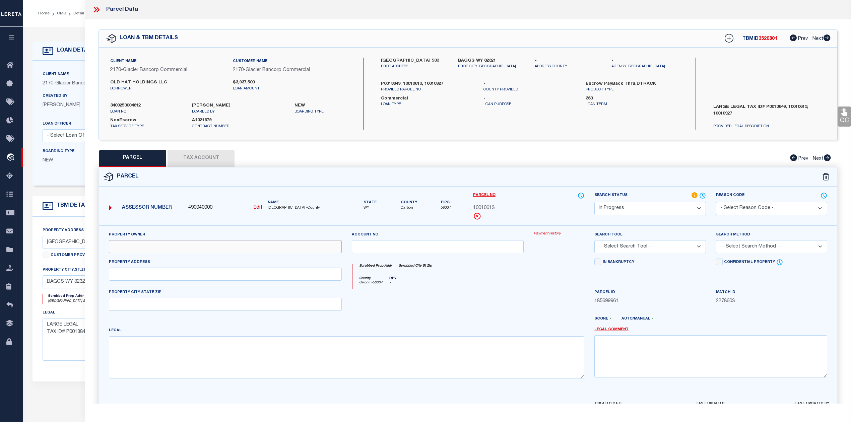
click at [187, 247] on input "text" at bounding box center [225, 246] width 233 height 13
paste input "SALISBURY LIVESTOCK CO"
type input "SALISBURY LIVESTOCK CO"
click at [456, 310] on div at bounding box center [438, 302] width 182 height 27
click at [302, 365] on textarea at bounding box center [347, 358] width 476 height 42
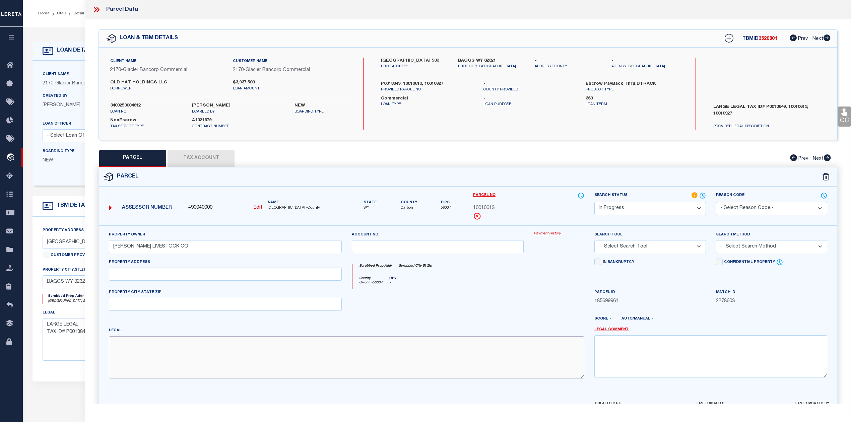
paste textarea "E1/2: SW1/4: S1/2NW1/4: SEC 14 W1/2: W1/2SE1/4: NW1/4NE1/4: SE1/4SE1/4: SEC 15 …"
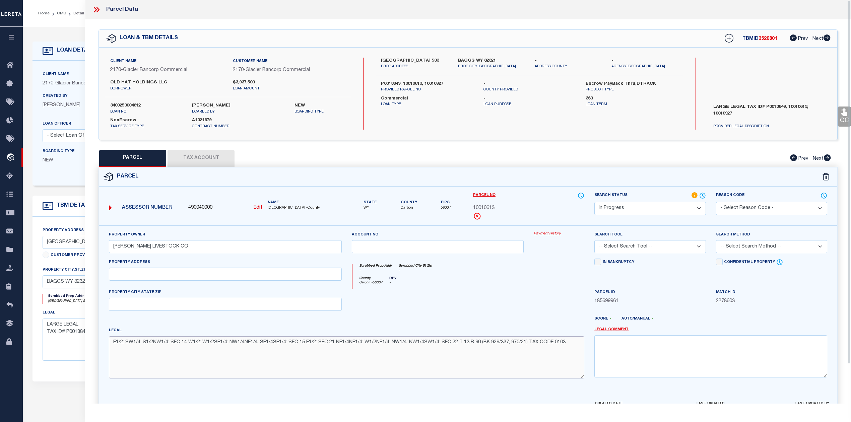
type textarea "E1/2: SW1/4: S1/2NW1/4: SEC 14 W1/2: W1/2SE1/4: NW1/4NE1/4: SE1/4SE1/4: SEC 15 …"
click at [505, 272] on div "Scrubbed Prop Addr - Scrubbed City St Zip -" at bounding box center [469, 270] width 232 height 12
click at [660, 249] on select "-- Select Search Tool -- 3rd Party Website Agency File Agency Website ATLS CNV-…" at bounding box center [650, 246] width 111 height 13
select select "AGW"
click at [595, 241] on select "-- Select Search Tool -- 3rd Party Website Agency File Agency Website ATLS CNV-…" at bounding box center [650, 246] width 111 height 13
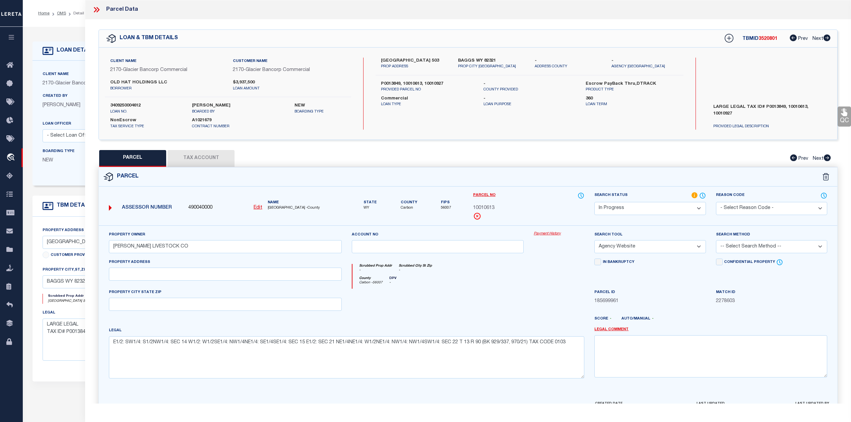
click at [495, 294] on div at bounding box center [438, 302] width 182 height 27
click at [741, 246] on select "-- Select Search Method -- Property Address Legal Liability Info Provided" at bounding box center [771, 246] width 111 height 13
select select "LEG"
click at [716, 241] on select "-- Select Search Method -- Property Address Legal Liability Info Provided" at bounding box center [771, 246] width 111 height 13
click at [518, 303] on div at bounding box center [438, 302] width 182 height 27
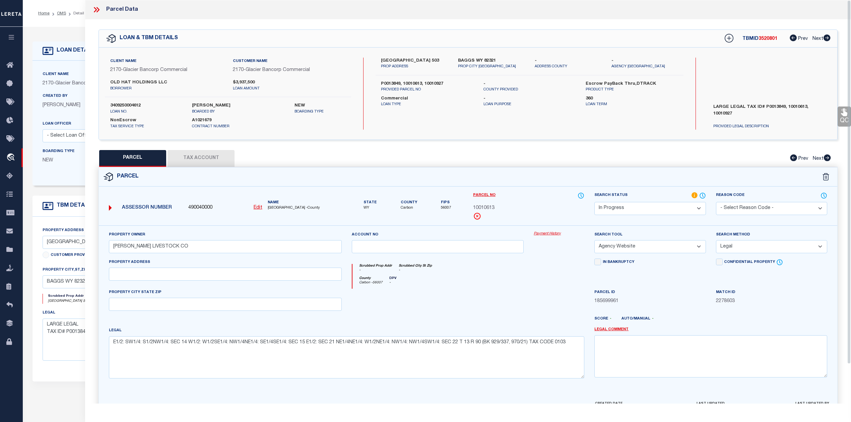
click at [478, 308] on div at bounding box center [438, 302] width 182 height 27
click at [124, 344] on textarea "E1/2: SW1/4: S1/2NW1/4: SEC 14 W1/2: W1/2SE1/4: NW1/4NE1/4: SE1/4SE1/4: SEC 15 …" at bounding box center [347, 358] width 476 height 42
type textarea "E1/2: SW1/4: S1/2NW1/4: SEC 14 W1/2: W1/2SE1/4: NW1/4NE1/4: SE1/4SE1/4: SEC 15 …"
click at [427, 284] on div "County Carbon - 56007 DPV -" at bounding box center [469, 283] width 232 height 12
click at [507, 277] on div "Scrubbed Prop Addr - Scrubbed City St Zip -" at bounding box center [469, 270] width 232 height 12
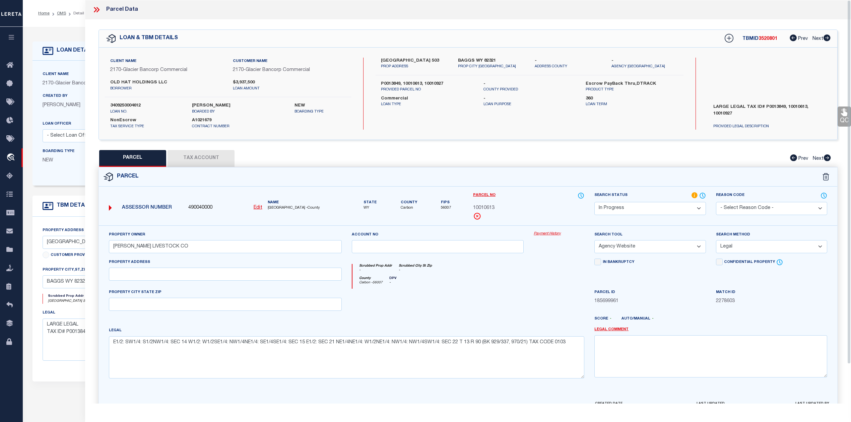
scroll to position [43, 0]
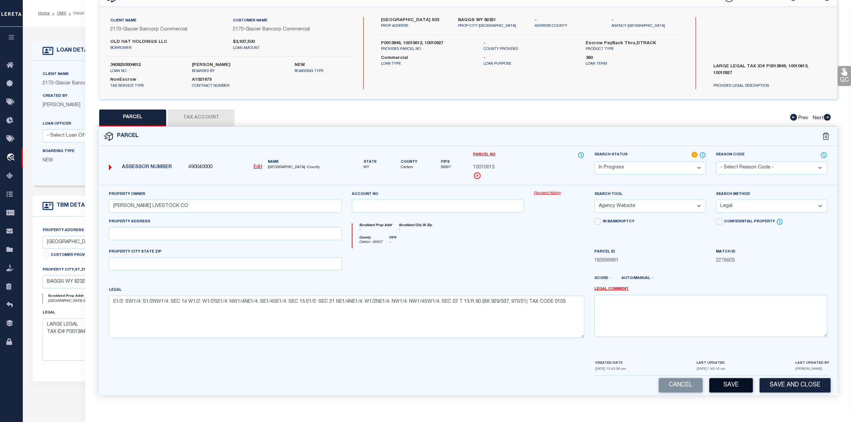
click at [722, 381] on button "Save" at bounding box center [732, 385] width 44 height 14
click at [511, 267] on div at bounding box center [438, 261] width 182 height 27
select select "AS"
select select
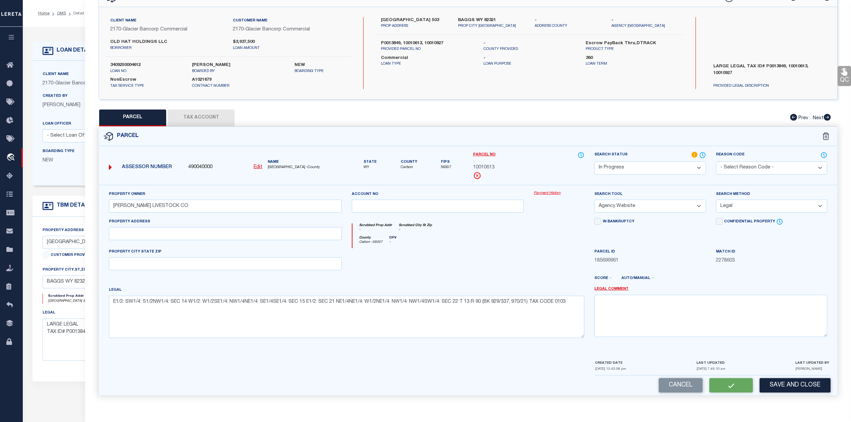
checkbox input "false"
click at [214, 116] on div "QC QC QC" at bounding box center [468, 191] width 766 height 425
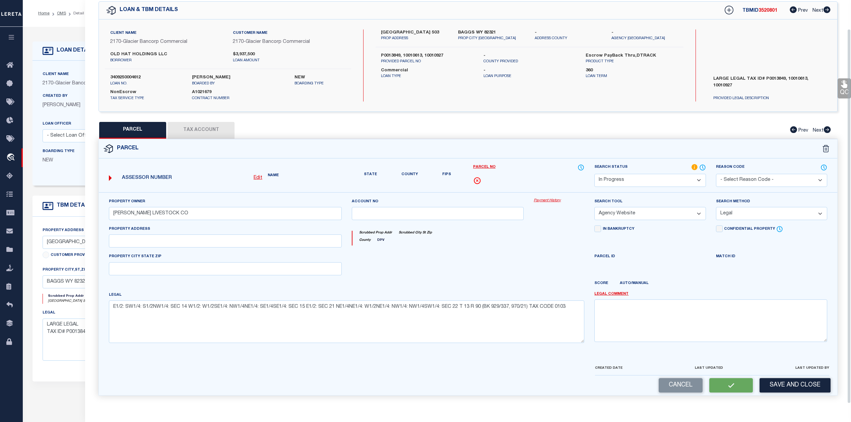
scroll to position [23, 0]
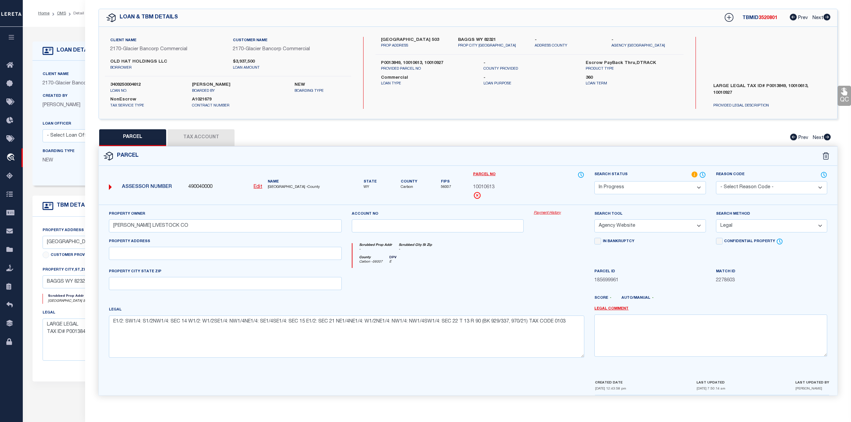
click at [209, 139] on button "Tax Account" at bounding box center [201, 137] width 67 height 17
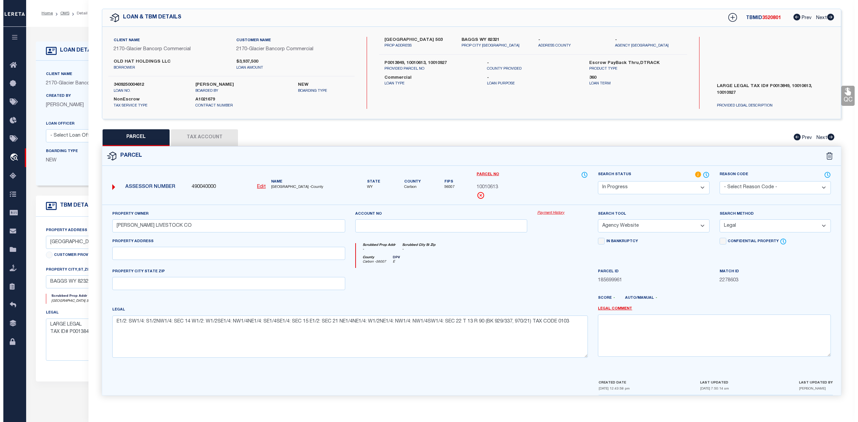
scroll to position [0, 0]
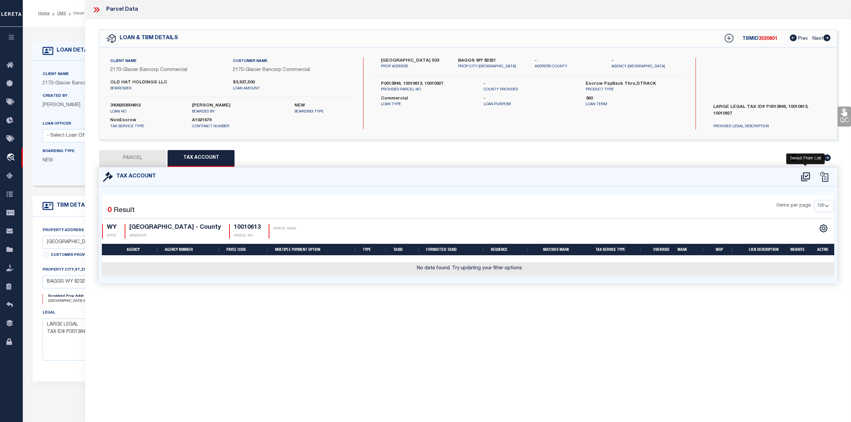
click at [802, 178] on icon at bounding box center [805, 176] width 9 height 9
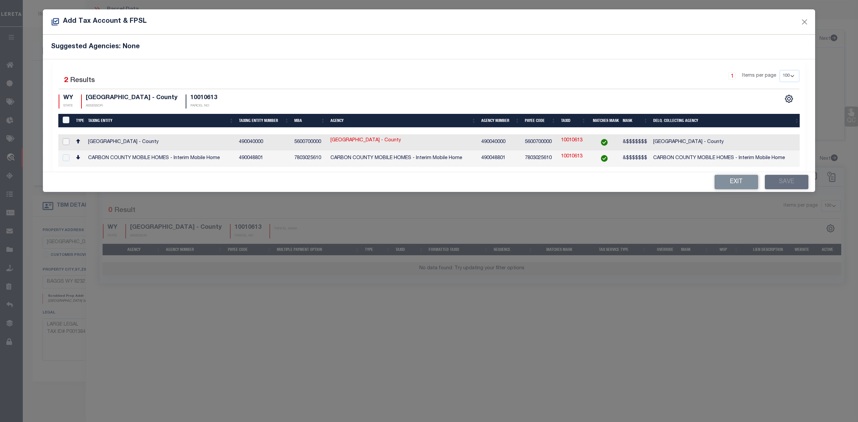
click at [67, 142] on input "checkbox" at bounding box center [66, 141] width 7 height 7
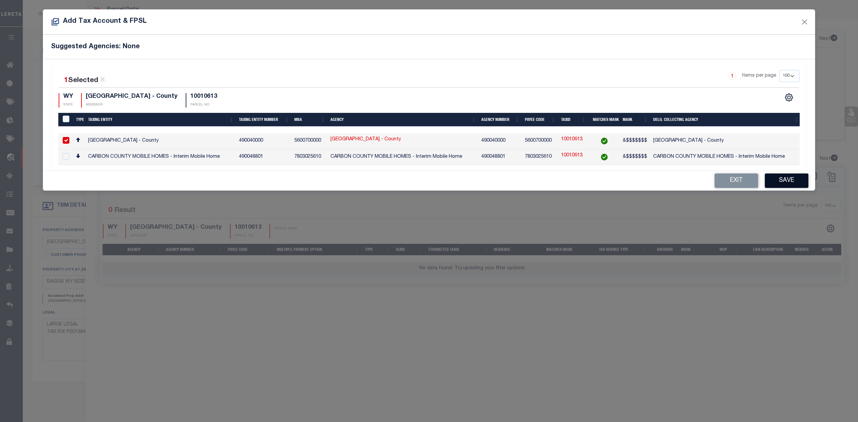
click at [780, 185] on button "Save" at bounding box center [787, 181] width 44 height 14
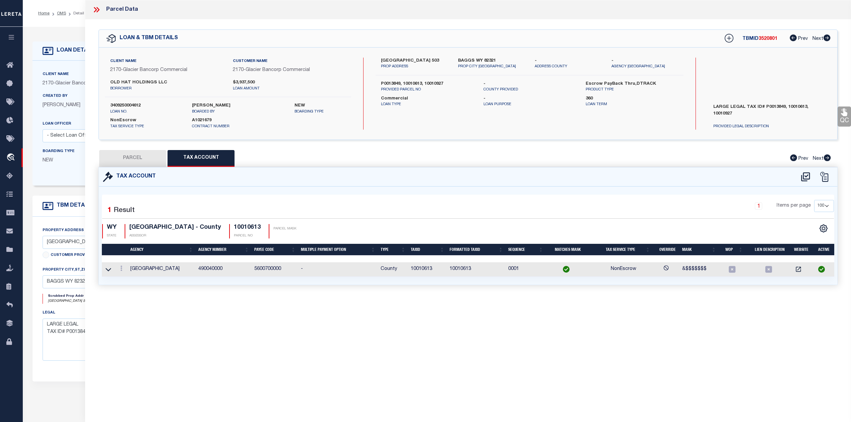
click at [441, 308] on div "Parcel Data QC QC QC - Select Status - Ready to QC" at bounding box center [468, 202] width 766 height 404
click at [122, 156] on button "PARCEL" at bounding box center [132, 158] width 67 height 17
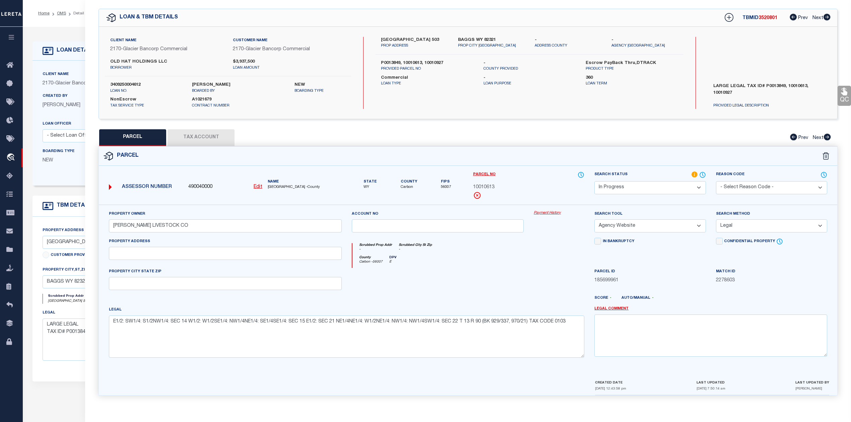
scroll to position [93, 0]
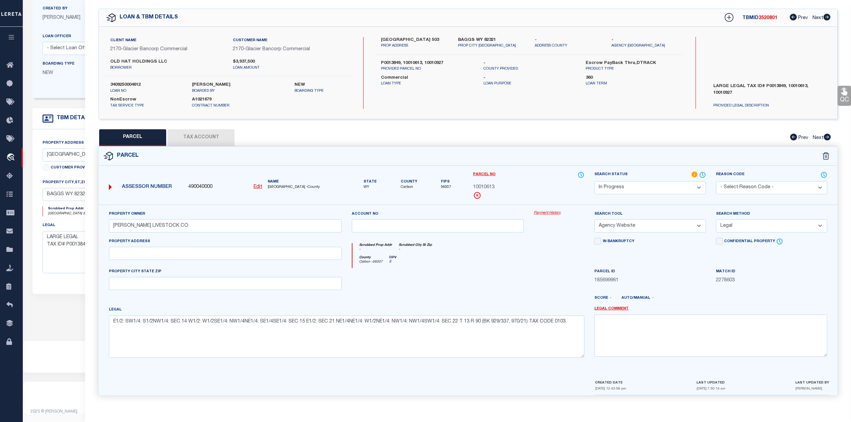
click at [494, 278] on div at bounding box center [438, 281] width 182 height 27
click at [496, 263] on div "County Carbon - 56007 DPV E" at bounding box center [469, 262] width 232 height 12
drag, startPoint x: 188, startPoint y: 183, endPoint x: 203, endPoint y: 182, distance: 14.4
click at [203, 184] on span "490040000" at bounding box center [200, 187] width 24 height 7
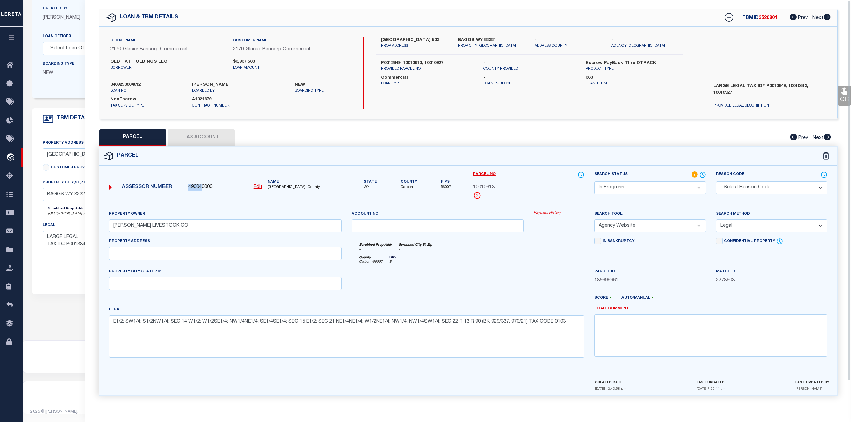
scroll to position [0, 0]
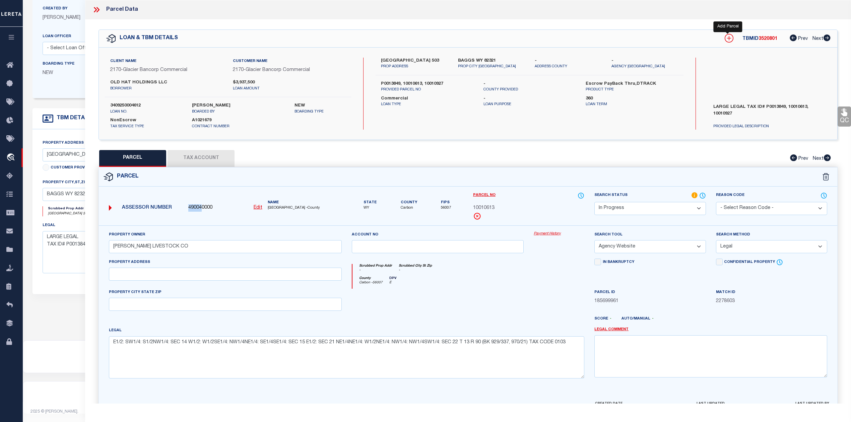
click at [726, 38] on icon at bounding box center [729, 38] width 9 height 9
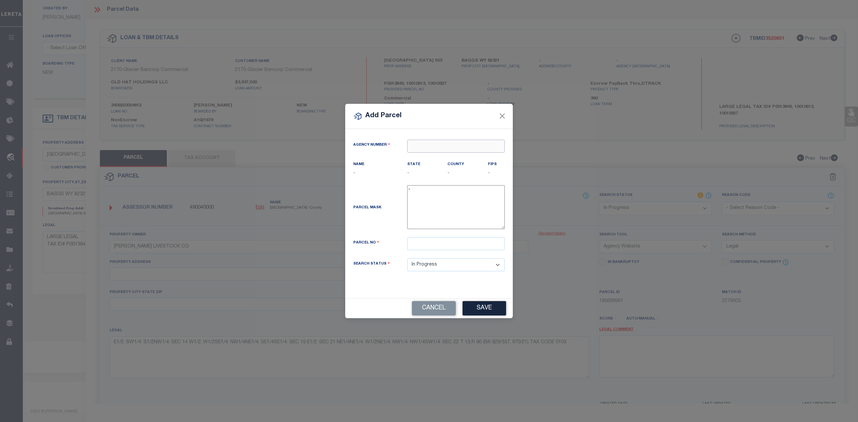
click at [415, 143] on input "text" at bounding box center [456, 146] width 98 height 13
paste input "49004"
click at [440, 159] on div "490040000 : CARBON COUNTY" at bounding box center [456, 167] width 97 height 19
click at [431, 239] on input "text" at bounding box center [456, 243] width 98 height 13
paste input "10010927"
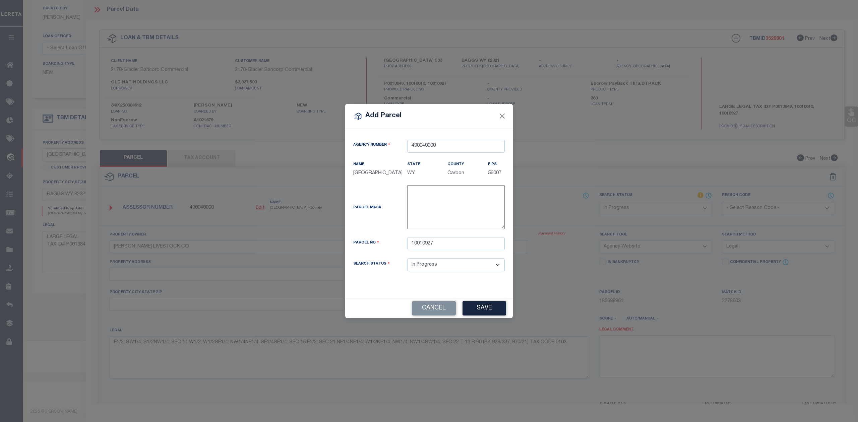
click at [383, 230] on div "Parcel Mask -" at bounding box center [429, 208] width 162 height 47
click at [469, 306] on button "Save" at bounding box center [485, 308] width 44 height 14
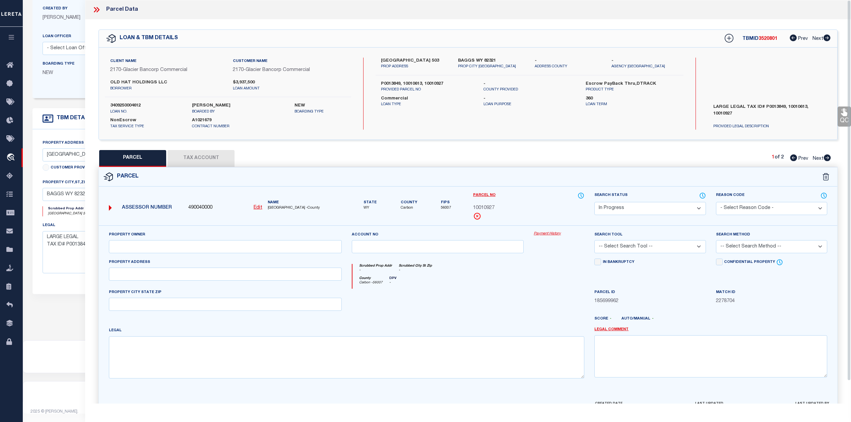
click at [534, 282] on div "County Carbon - 56007 DPV -" at bounding box center [469, 283] width 232 height 12
click at [209, 248] on input "text" at bounding box center [225, 246] width 233 height 13
paste input "OLD HAT HOLDINGS LLC"
click at [429, 304] on div at bounding box center [438, 302] width 182 height 27
click at [294, 353] on textarea at bounding box center [347, 358] width 476 height 42
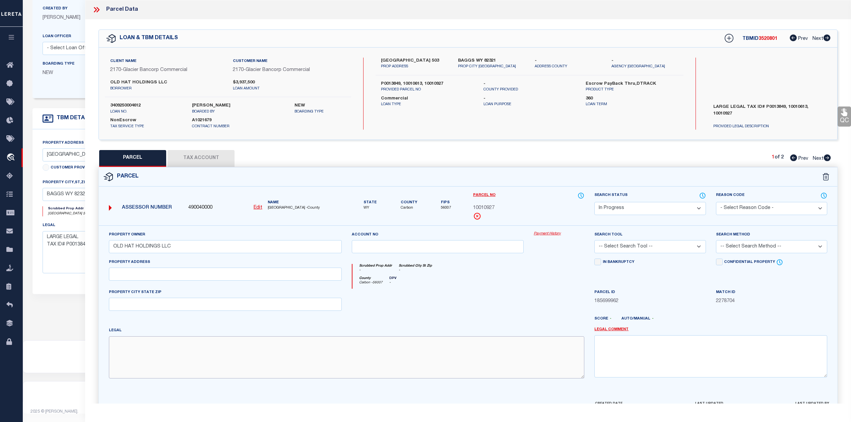
paste textarea "SE1/4: E1/2SW1/4: SE1/4NE1/4: SEC 22 ALL SEC 23 NW1/4: S1/2: SEC 26 ALL SEC 27 …"
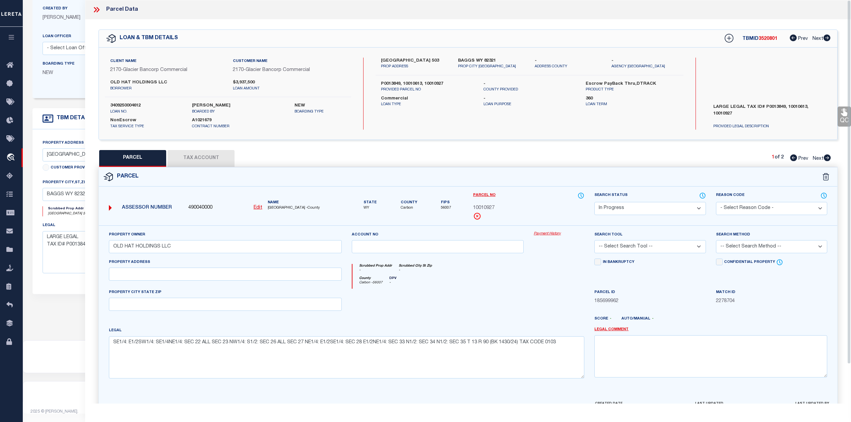
click at [516, 290] on div at bounding box center [438, 302] width 182 height 27
click at [654, 251] on select "-- Select Search Tool -- 3rd Party Website Agency File Agency Website ATLS CNV-…" at bounding box center [650, 246] width 111 height 13
click at [595, 241] on select "-- Select Search Tool -- 3rd Party Website Agency File Agency Website ATLS CNV-…" at bounding box center [650, 246] width 111 height 13
click at [562, 300] on div at bounding box center [559, 302] width 61 height 27
drag, startPoint x: 774, startPoint y: 247, endPoint x: 770, endPoint y: 251, distance: 5.2
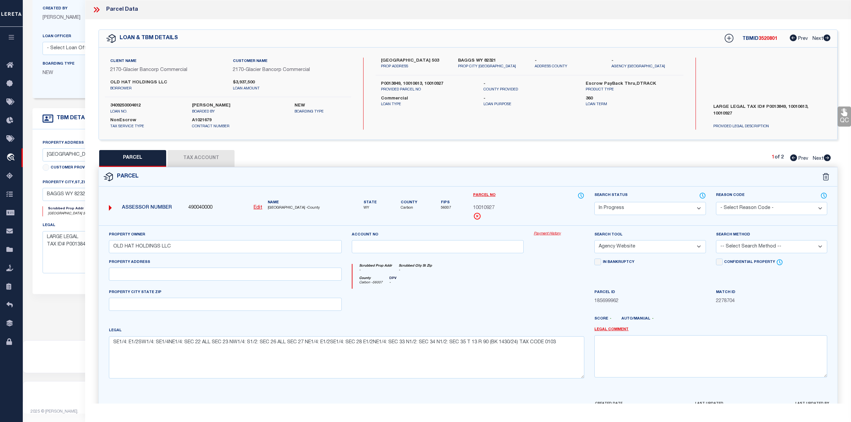
click at [774, 247] on select "-- Select Search Method -- Property Address Legal Liability Info Provided" at bounding box center [771, 246] width 111 height 13
click at [716, 241] on select "-- Select Search Method -- Property Address Legal Liability Info Provided" at bounding box center [771, 246] width 111 height 13
click at [485, 298] on div at bounding box center [438, 302] width 182 height 27
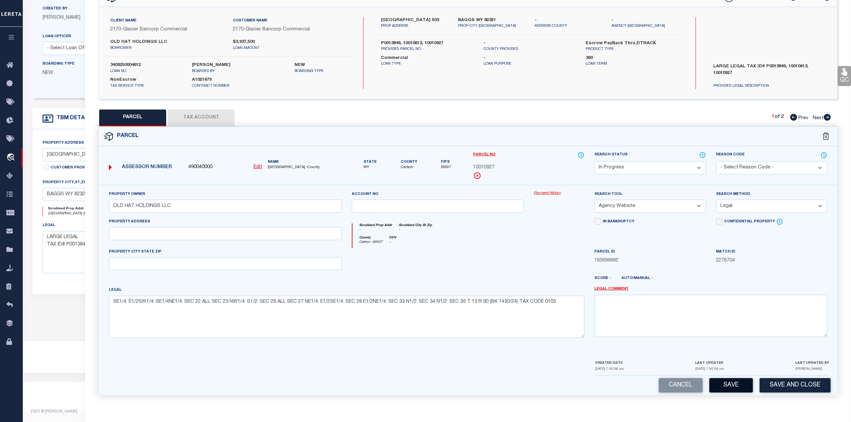
click at [723, 385] on button "Save" at bounding box center [732, 385] width 44 height 14
click at [505, 257] on div at bounding box center [438, 261] width 182 height 27
click at [210, 110] on button "Tax Account" at bounding box center [201, 118] width 67 height 17
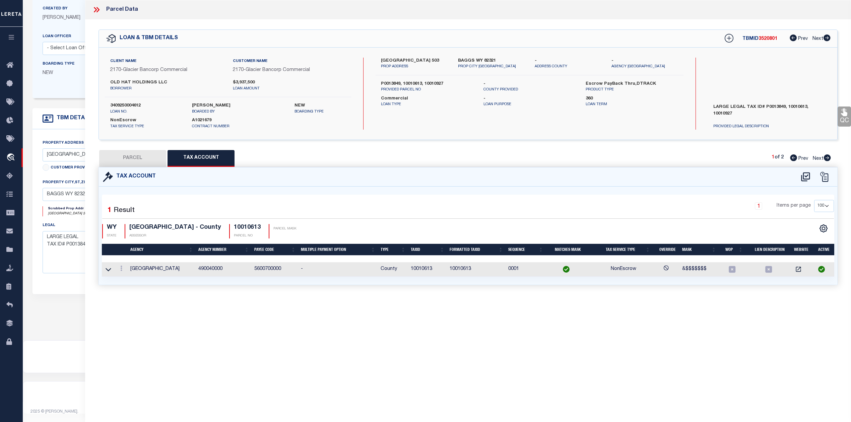
scroll to position [0, 0]
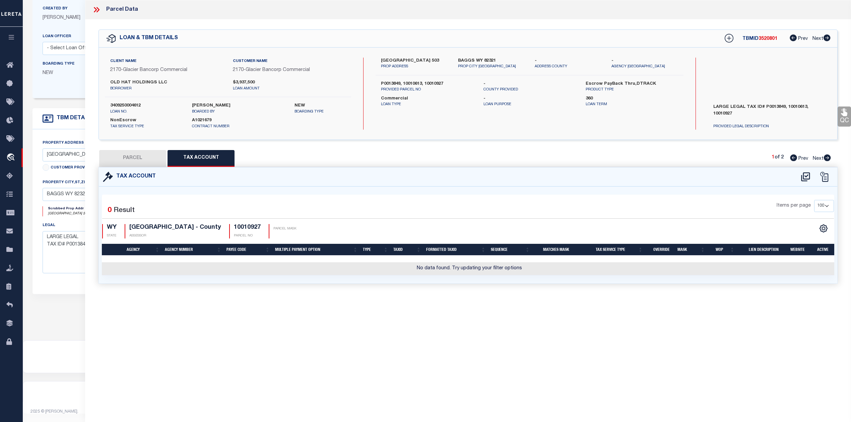
click at [343, 318] on div "Parcel Data QC QC QC - Select Status - Ready to QC" at bounding box center [468, 202] width 766 height 404
click at [806, 179] on icon at bounding box center [805, 176] width 9 height 9
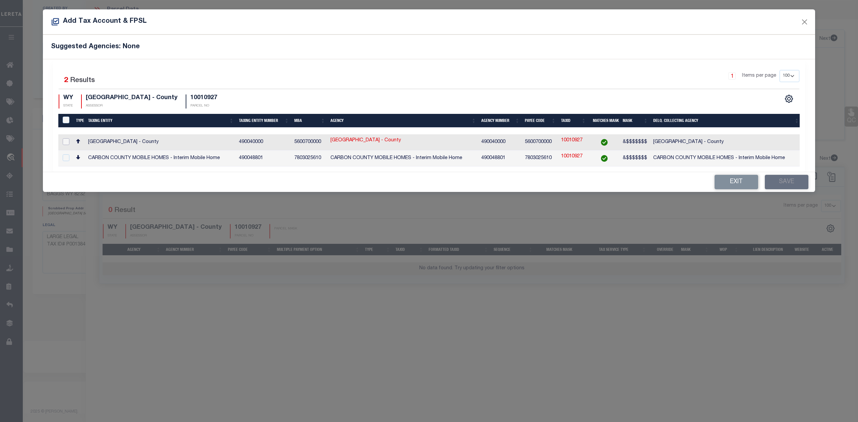
click at [66, 143] on input "checkbox" at bounding box center [66, 141] width 7 height 7
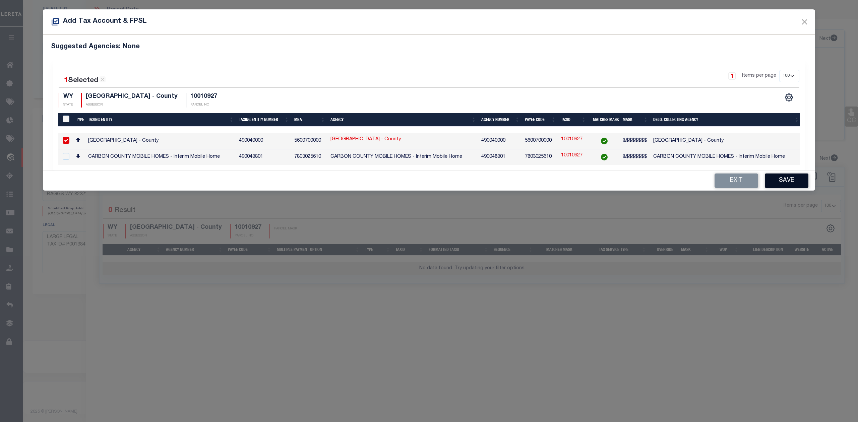
click at [790, 187] on button "Save" at bounding box center [787, 181] width 44 height 14
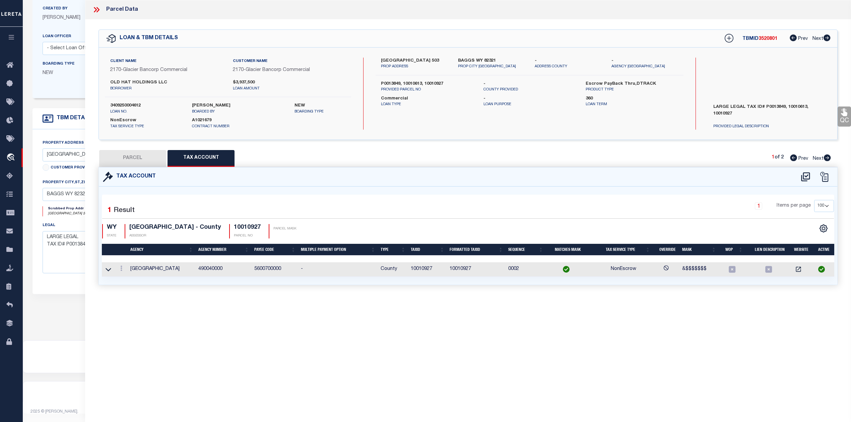
click at [543, 301] on div "Tax Account 1 1" at bounding box center [468, 234] width 749 height 134
click at [147, 154] on button "PARCEL" at bounding box center [132, 158] width 67 height 17
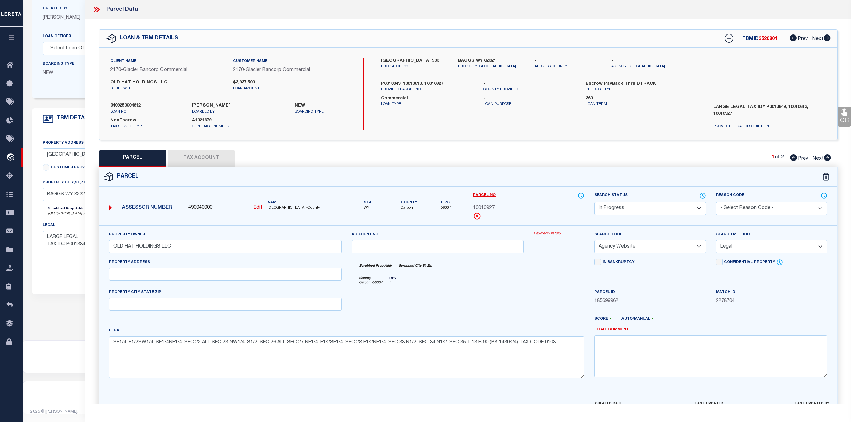
click at [561, 291] on div at bounding box center [559, 302] width 61 height 27
click at [615, 209] on select "Automated Search Bad Parcel Complete Duplicate Parcel High Dollar Reporting In …" at bounding box center [650, 208] width 111 height 13
click at [595, 202] on select "Automated Search Bad Parcel Complete Duplicate Parcel High Dollar Reporting In …" at bounding box center [650, 208] width 111 height 13
click at [520, 318] on div at bounding box center [499, 321] width 182 height 11
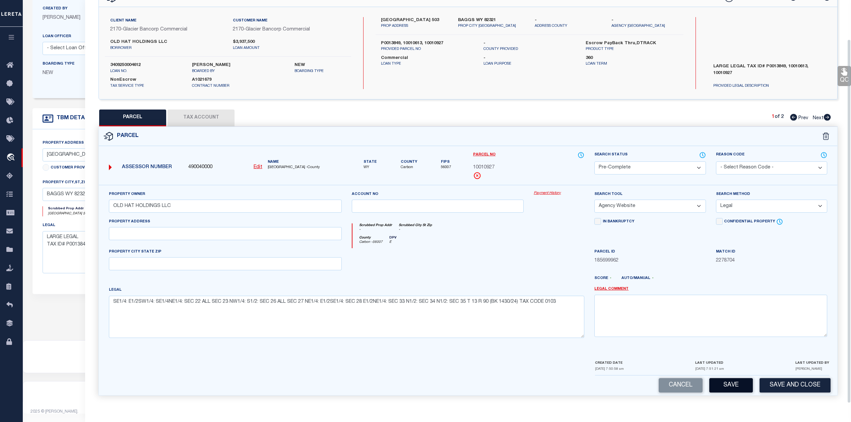
click at [730, 381] on button "Save" at bounding box center [732, 385] width 44 height 14
click at [543, 256] on div at bounding box center [559, 261] width 61 height 27
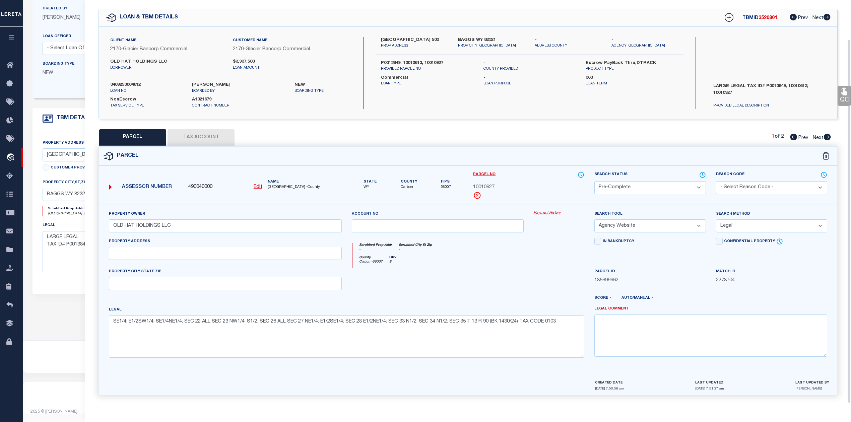
scroll to position [23, 0]
click at [663, 149] on div "Parcel" at bounding box center [468, 156] width 739 height 19
click at [792, 135] on icon at bounding box center [793, 137] width 7 height 7
click at [734, 151] on div "Parcel" at bounding box center [468, 156] width 739 height 19
click at [825, 134] on icon at bounding box center [827, 137] width 7 height 7
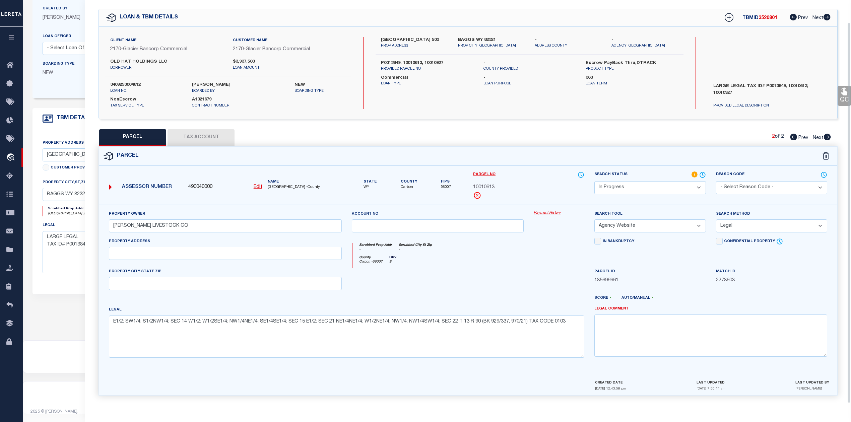
click at [669, 185] on select "Automated Search Bad Parcel Complete Duplicate Parcel High Dollar Reporting In …" at bounding box center [650, 187] width 111 height 13
click at [595, 181] on select "Automated Search Bad Parcel Complete Duplicate Parcel High Dollar Reporting In …" at bounding box center [650, 187] width 111 height 13
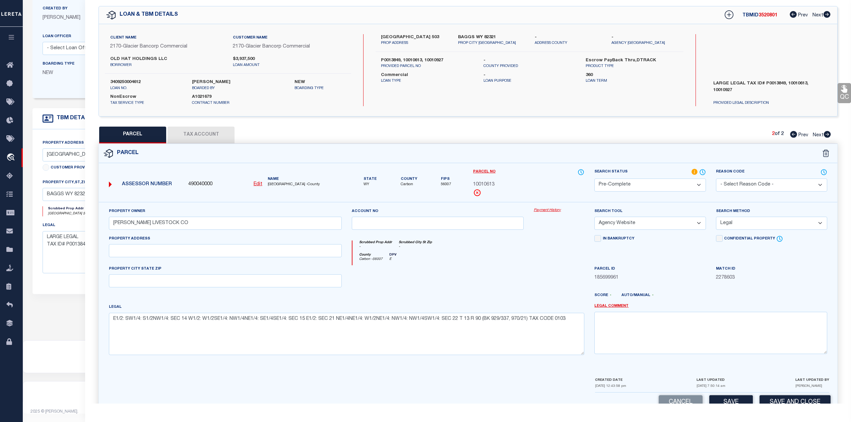
click at [512, 271] on div at bounding box center [438, 278] width 182 height 27
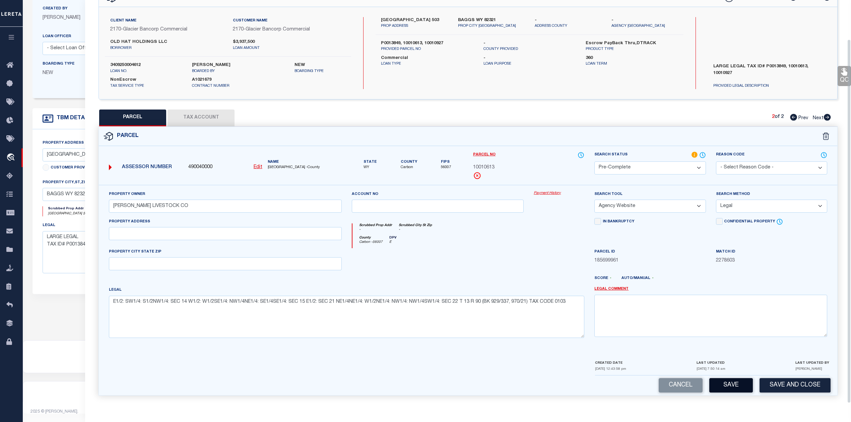
click at [721, 382] on button "Save" at bounding box center [732, 385] width 44 height 14
click at [464, 262] on div at bounding box center [438, 261] width 182 height 27
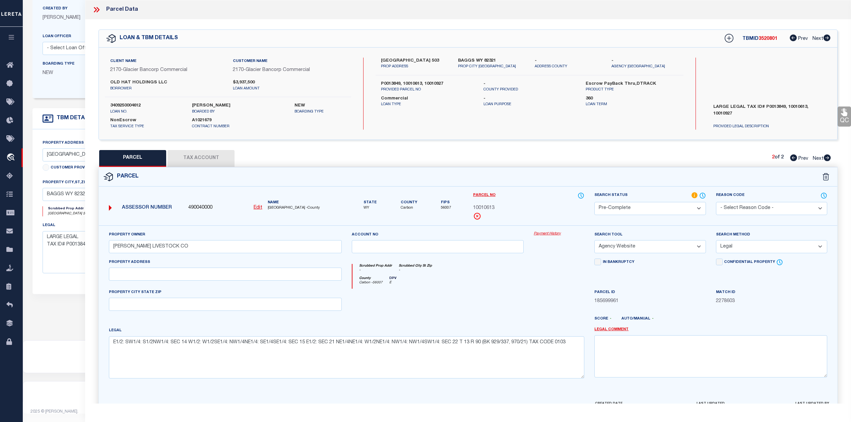
click at [765, 40] on span "3520801" at bounding box center [768, 39] width 19 height 5
drag, startPoint x: 267, startPoint y: 209, endPoint x: 283, endPoint y: 209, distance: 15.8
click at [283, 209] on div "Name CARBON COUNTY -County" at bounding box center [304, 205] width 79 height 11
click at [487, 208] on span "10010613" at bounding box center [483, 208] width 21 height 7
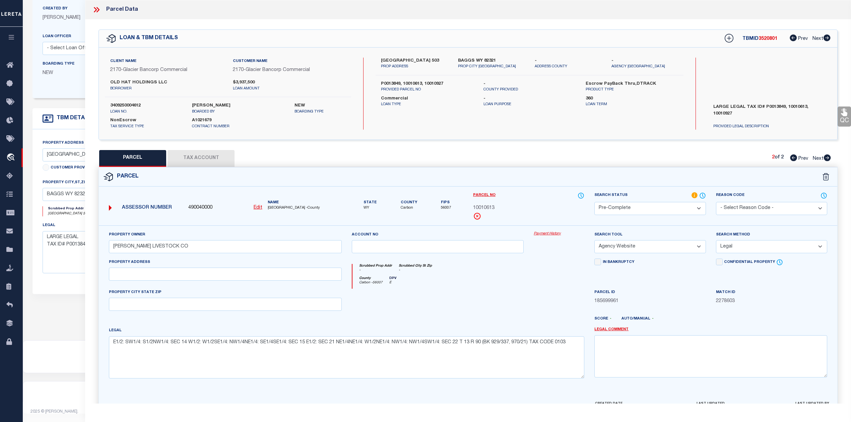
click at [487, 208] on span "10010613" at bounding box center [483, 208] width 21 height 7
click at [512, 315] on div at bounding box center [438, 302] width 182 height 27
click at [637, 180] on div "Parcel" at bounding box center [468, 177] width 739 height 19
click at [793, 160] on icon at bounding box center [793, 158] width 7 height 7
click at [480, 207] on span "10010927" at bounding box center [483, 208] width 21 height 7
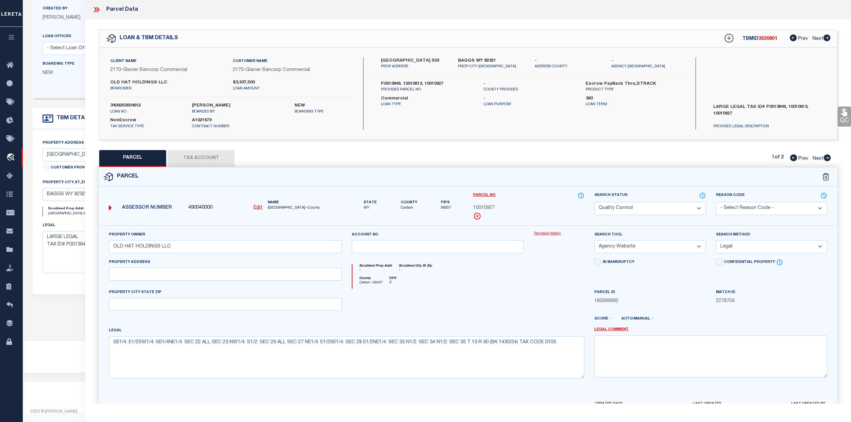
click at [480, 207] on span "10010927" at bounding box center [483, 208] width 21 height 7
click at [490, 301] on div at bounding box center [438, 302] width 182 height 27
click at [506, 293] on div at bounding box center [438, 302] width 182 height 27
click at [540, 185] on div "Parcel" at bounding box center [468, 177] width 739 height 19
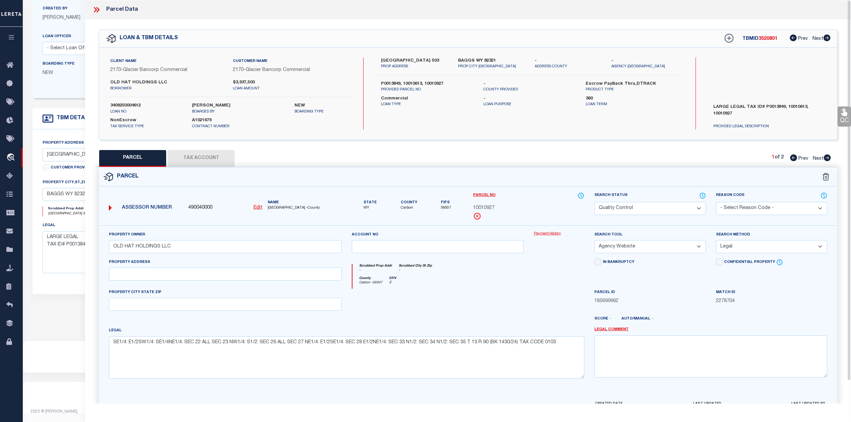
click at [97, 12] on icon at bounding box center [96, 9] width 9 height 9
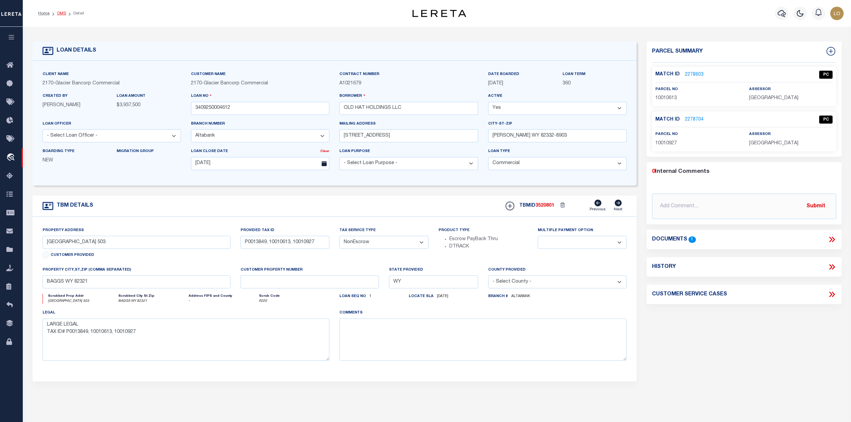
click at [60, 14] on link "OMS" at bounding box center [61, 13] width 9 height 4
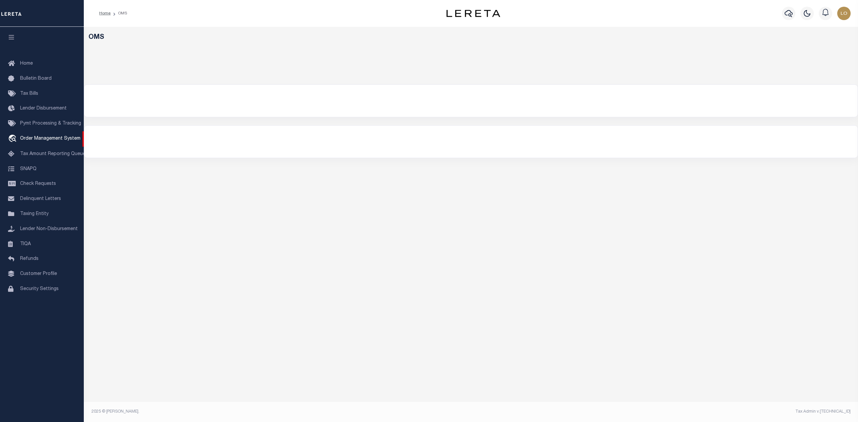
select select "200"
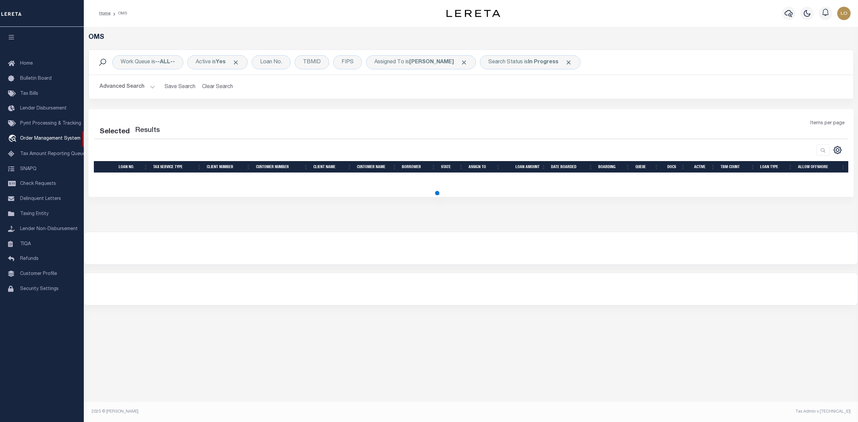
select select "200"
